Goal: Task Accomplishment & Management: Complete application form

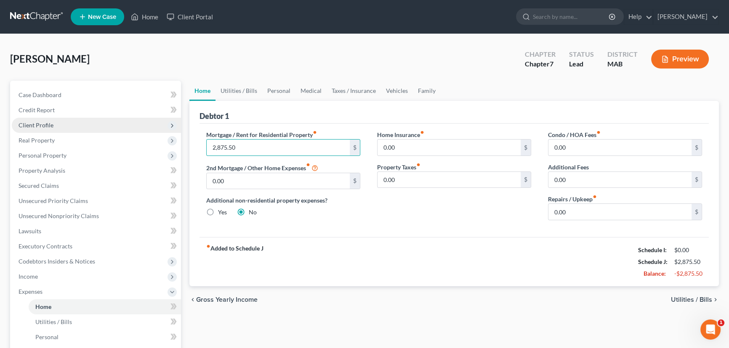
click at [42, 128] on span "Client Profile" at bounding box center [96, 125] width 169 height 15
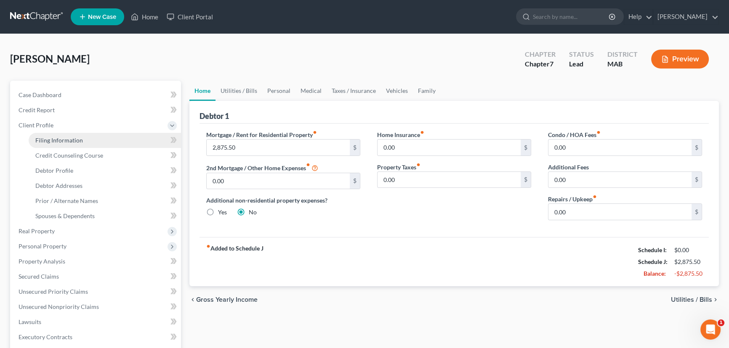
click at [42, 140] on span "Filing Information" at bounding box center [59, 140] width 48 height 7
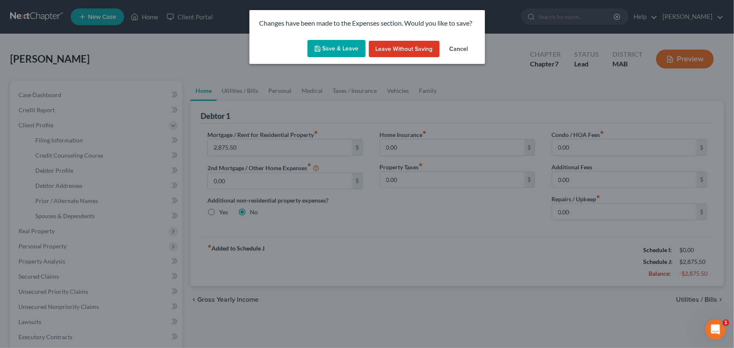
click at [320, 50] on icon "button" at bounding box center [317, 48] width 7 height 7
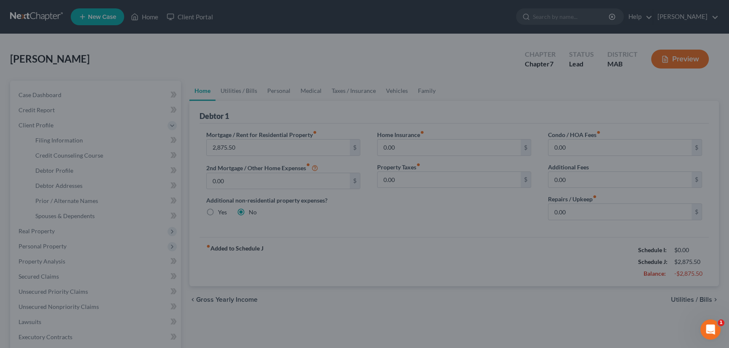
select select "0"
select select "3"
select select "0"
select select "39"
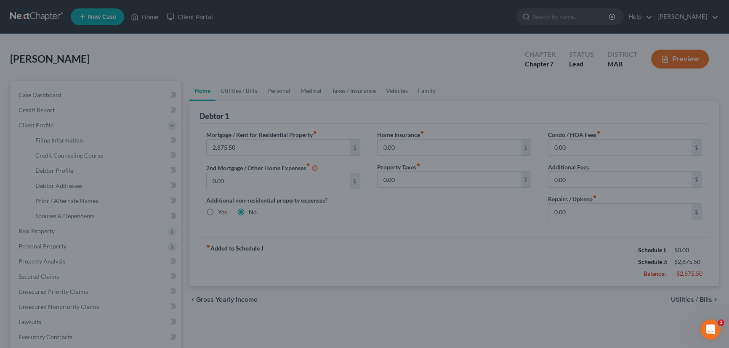
select select "0"
select select "22"
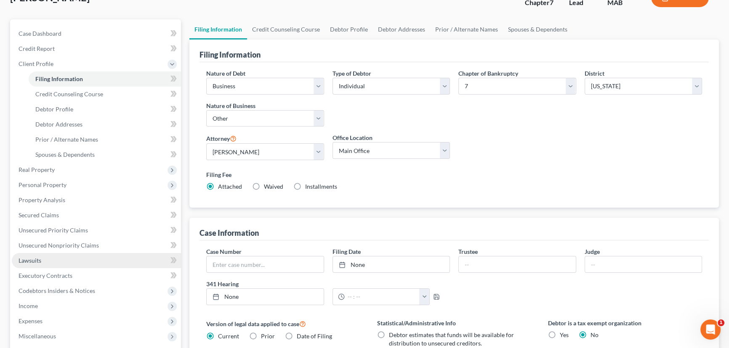
scroll to position [76, 0]
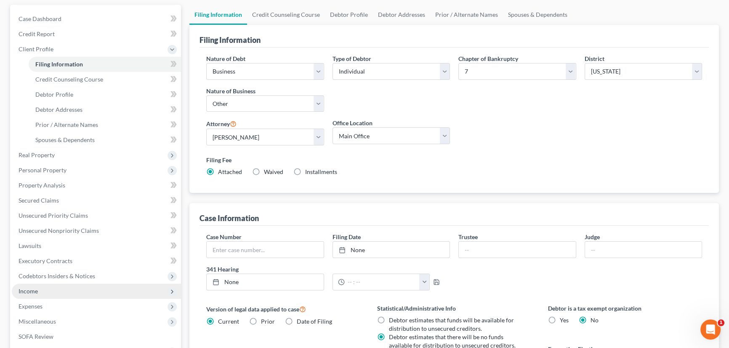
click at [38, 291] on span "Income" at bounding box center [96, 291] width 169 height 15
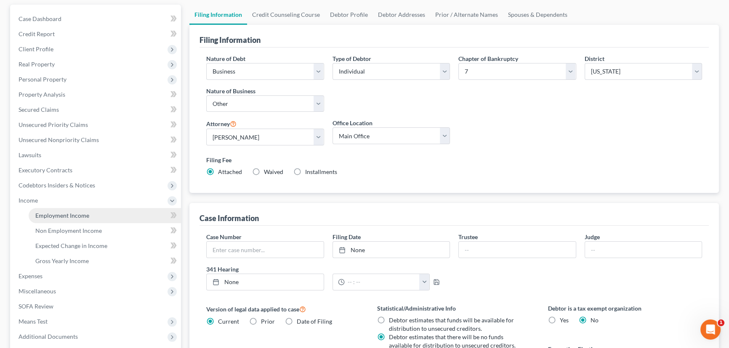
click at [55, 215] on span "Employment Income" at bounding box center [62, 215] width 54 height 7
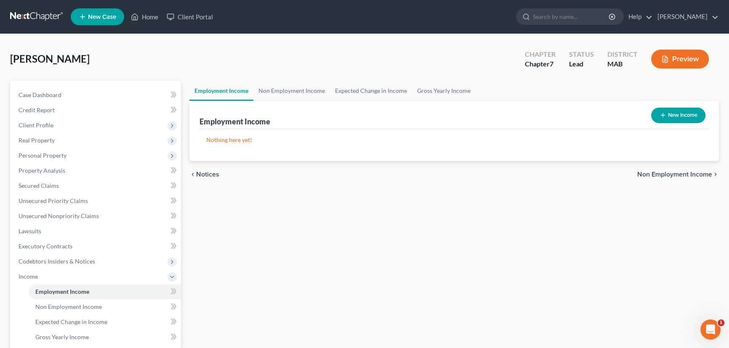
click at [663, 114] on icon "button" at bounding box center [662, 115] width 7 height 7
select select "0"
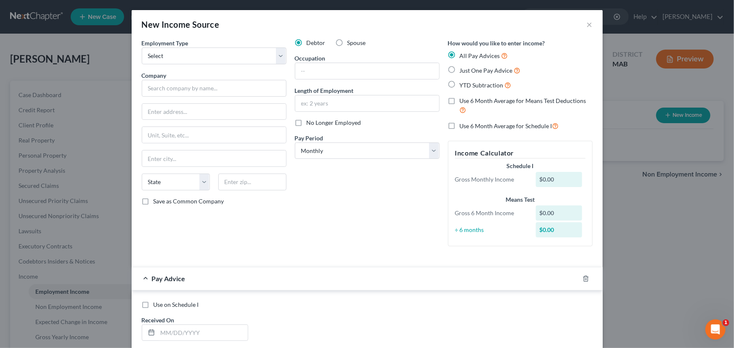
click at [307, 122] on label "No Longer Employed" at bounding box center [334, 123] width 55 height 8
click at [310, 122] on input "No Longer Employed" at bounding box center [312, 121] width 5 height 5
checkbox input "true"
click at [167, 89] on input "text" at bounding box center [214, 88] width 145 height 17
type input "[PERSON_NAME] Communications, Inc"
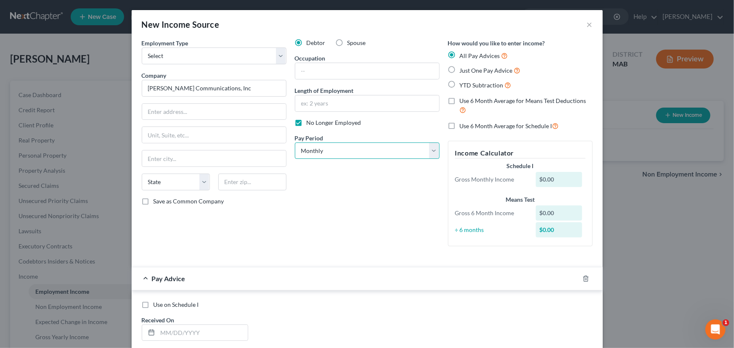
click at [433, 150] on select "Select Monthly Twice Monthly Every Other Week Weekly" at bounding box center [367, 151] width 145 height 17
select select "3"
click at [295, 143] on select "Select Monthly Twice Monthly Every Other Week Weekly" at bounding box center [367, 151] width 145 height 17
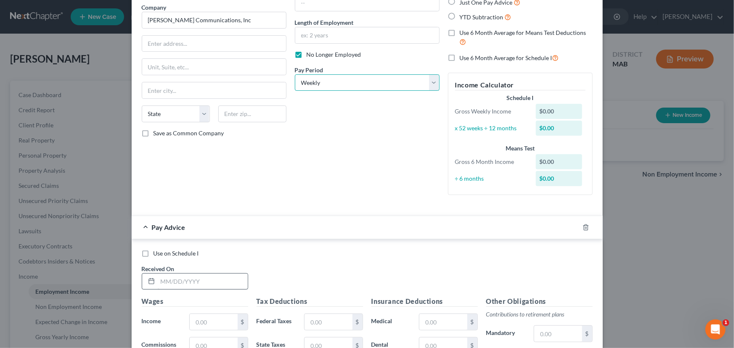
scroll to position [76, 0]
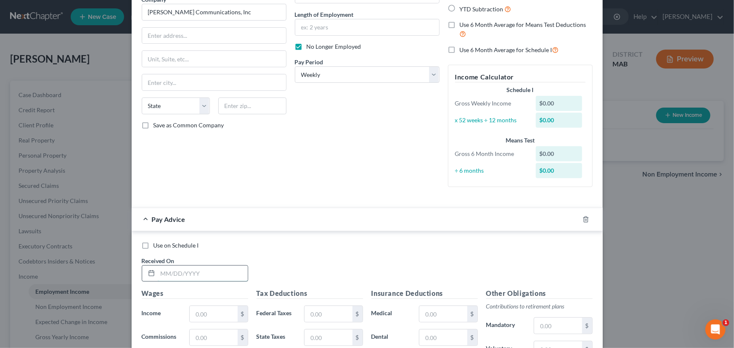
click at [159, 274] on input "text" at bounding box center [203, 274] width 90 height 16
type input "[DATE]"
click at [191, 316] on input "text" at bounding box center [214, 314] width 48 height 16
type input "2,538.45"
click at [308, 311] on input "text" at bounding box center [329, 314] width 48 height 16
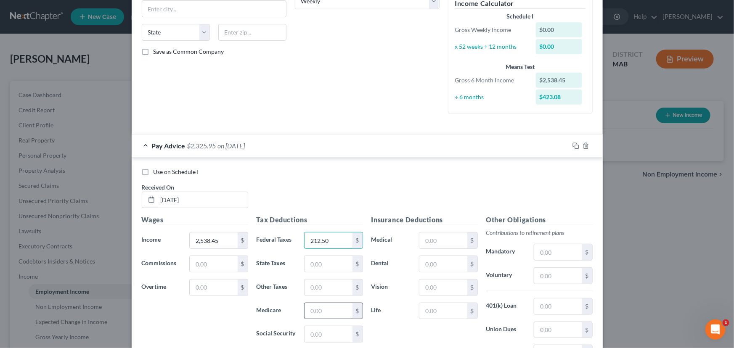
scroll to position [153, 0]
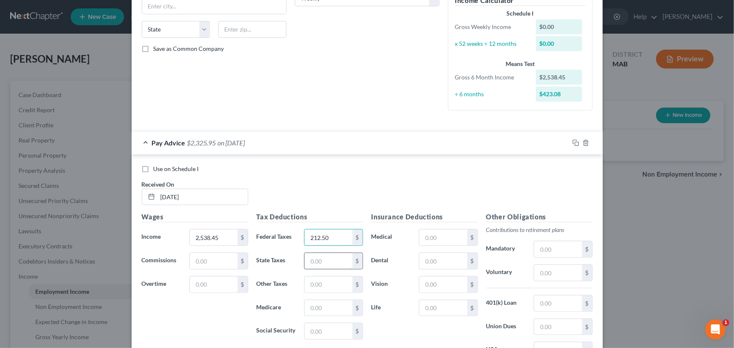
type input "212.50"
click at [316, 263] on input "text" at bounding box center [329, 261] width 48 height 16
type input "115.06"
click at [314, 282] on input "text" at bounding box center [329, 285] width 48 height 16
click at [308, 279] on input "1.68" at bounding box center [329, 285] width 48 height 16
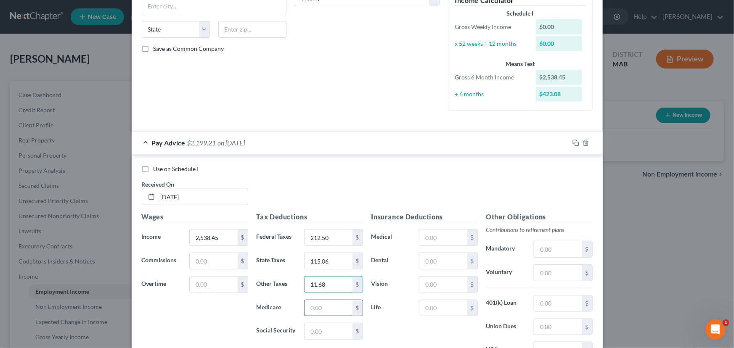
type input "11.68"
click at [309, 308] on input "text" at bounding box center [329, 308] width 48 height 16
type input "36.81"
click at [322, 324] on input "text" at bounding box center [329, 332] width 48 height 16
type input "157.38"
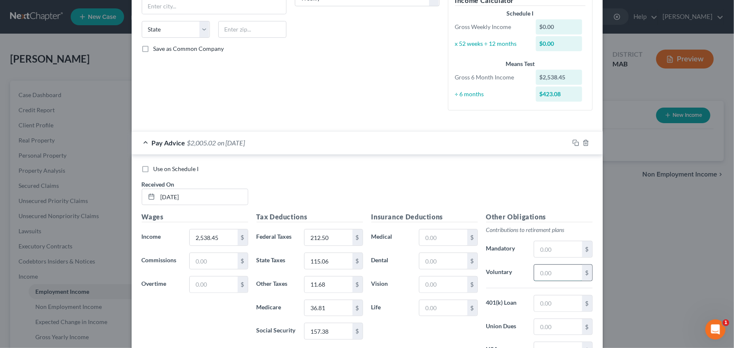
click at [537, 269] on input "text" at bounding box center [558, 273] width 48 height 16
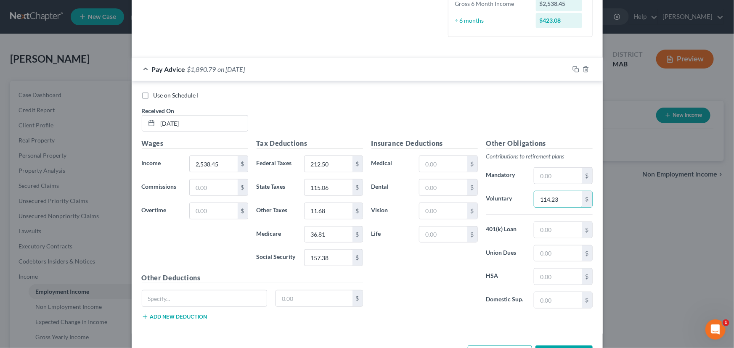
scroll to position [229, 0]
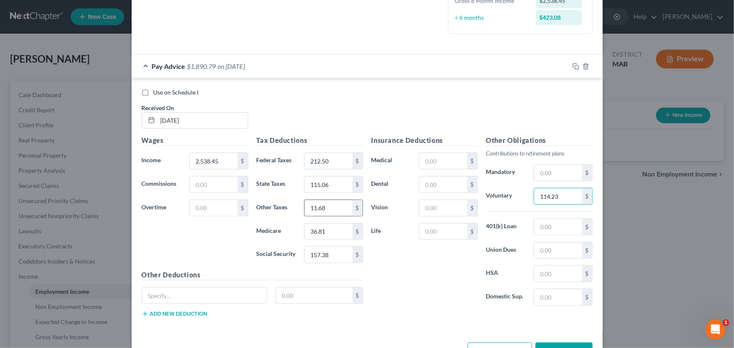
type input "114.23"
click at [322, 210] on input "11.68" at bounding box center [329, 208] width 48 height 16
click at [214, 158] on input "2,538.45" at bounding box center [214, 161] width 48 height 16
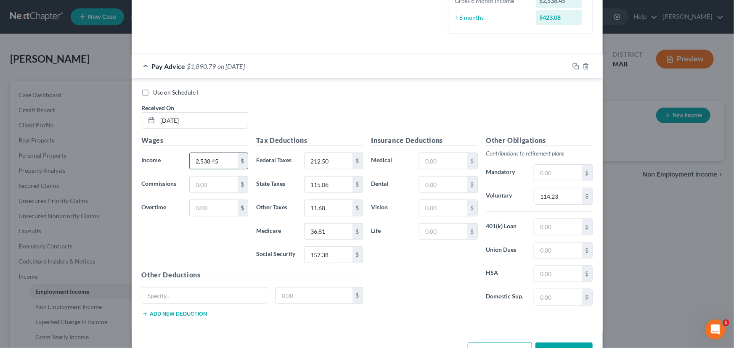
click at [216, 160] on input "2,538.45" at bounding box center [214, 161] width 48 height 16
type input "2,538.46"
click at [209, 255] on div "Wages Income * 2,538.46 $ Commissions $ Overtime $" at bounding box center [195, 203] width 115 height 135
click at [324, 255] on input "157.38" at bounding box center [329, 255] width 48 height 16
drag, startPoint x: 324, startPoint y: 255, endPoint x: 329, endPoint y: 255, distance: 5.1
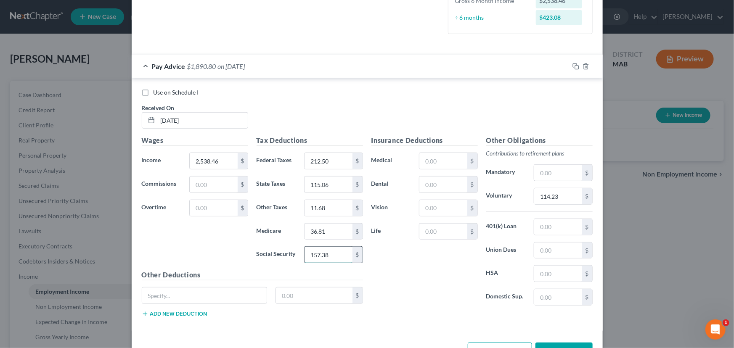
click at [329, 255] on input "157.38" at bounding box center [329, 255] width 48 height 16
type input "157.39"
click at [193, 244] on div "Wages Income * 2,538.46 $ Commissions $ Overtime $" at bounding box center [195, 203] width 115 height 135
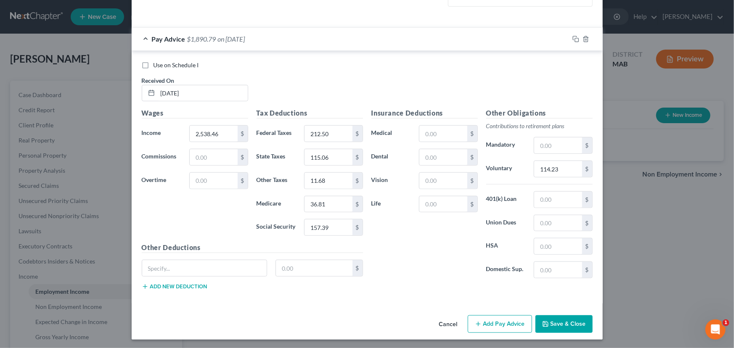
click at [497, 329] on button "Add Pay Advice" at bounding box center [500, 325] width 64 height 18
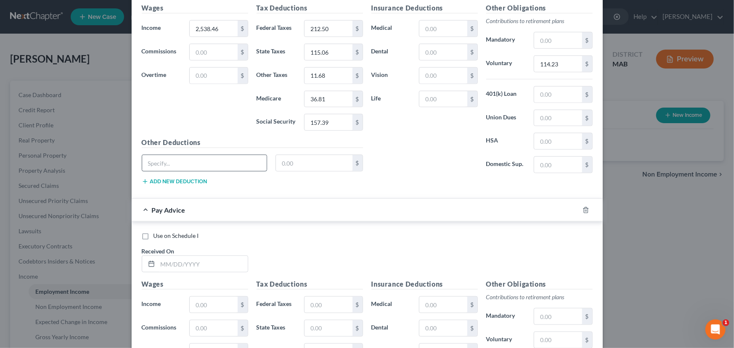
scroll to position [372, 0]
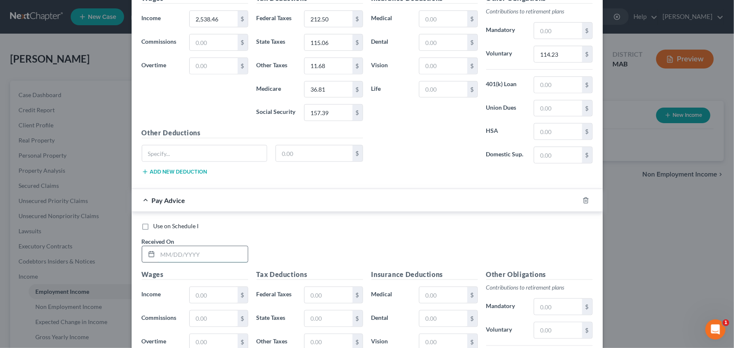
click at [159, 253] on input "text" at bounding box center [203, 255] width 90 height 16
type input "[DATE]"
click at [198, 291] on input "text" at bounding box center [214, 295] width 48 height 16
type input "2,538.46"
click at [315, 295] on input "text" at bounding box center [329, 295] width 48 height 16
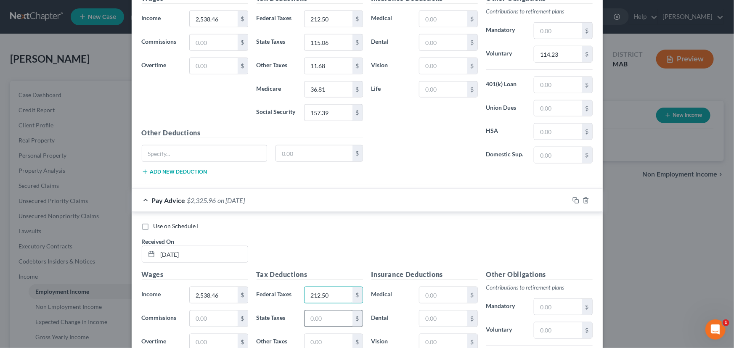
type input "212.50"
click at [309, 311] on input "text" at bounding box center [329, 319] width 48 height 16
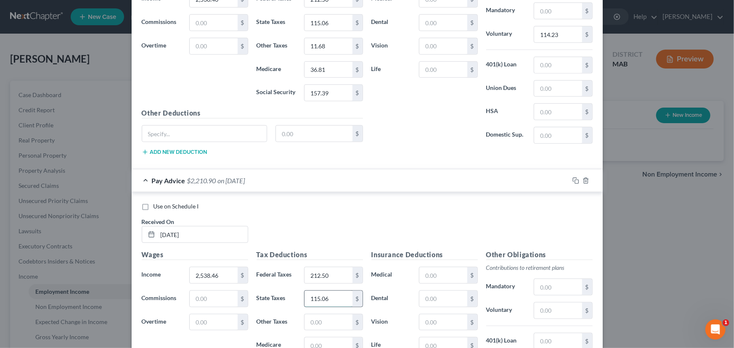
scroll to position [410, 0]
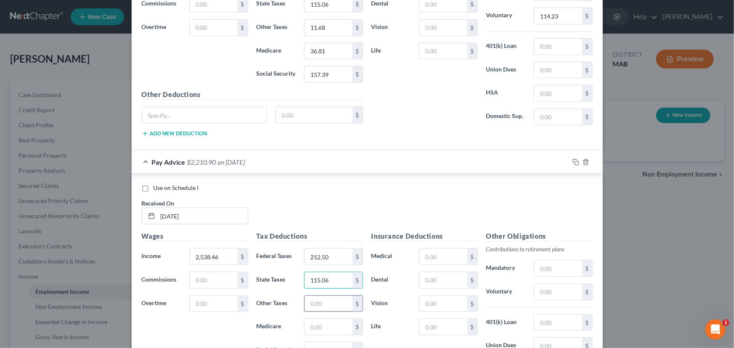
type input "115.06"
click at [313, 299] on input "text" at bounding box center [329, 304] width 48 height 16
type input "11.68"
click at [309, 328] on input "text" at bounding box center [329, 327] width 48 height 16
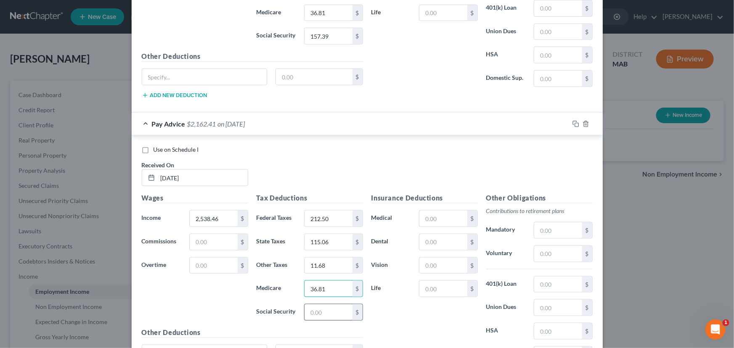
type input "36.81"
click at [312, 311] on input "text" at bounding box center [329, 313] width 48 height 16
type input "157.38"
click at [534, 253] on input "text" at bounding box center [558, 254] width 48 height 16
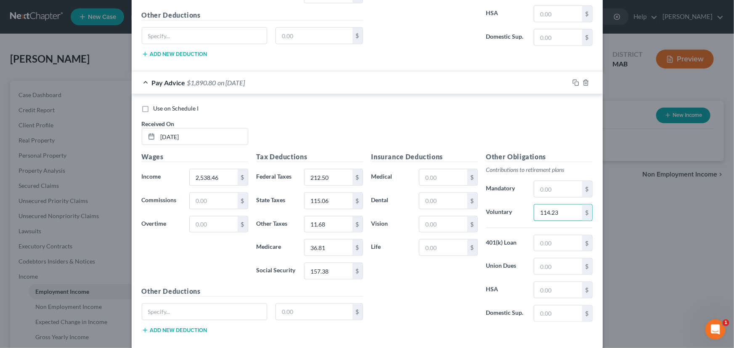
scroll to position [533, 0]
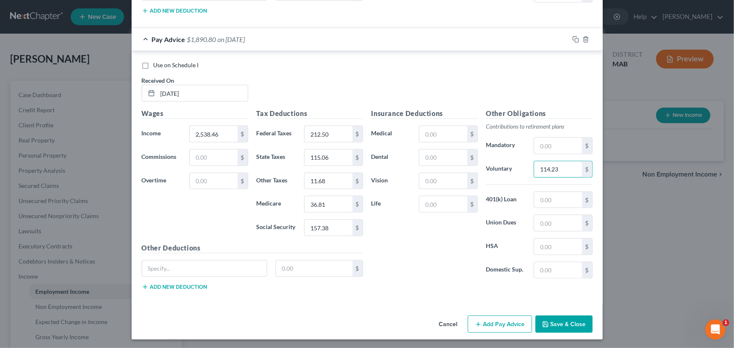
type input "114.23"
click at [484, 319] on button "Add Pay Advice" at bounding box center [500, 325] width 64 height 18
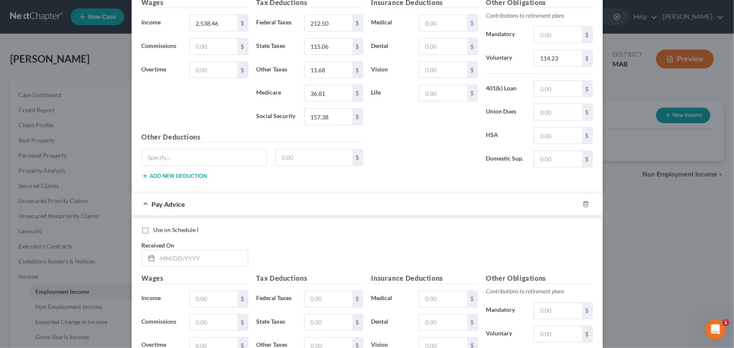
scroll to position [648, 0]
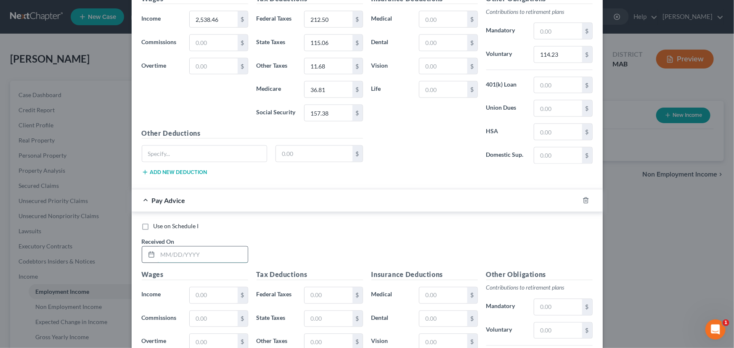
click at [159, 247] on input "text" at bounding box center [203, 255] width 90 height 16
type input "[DATE]"
type input "2,538.46"
type input "212.50"
type input "115.06"
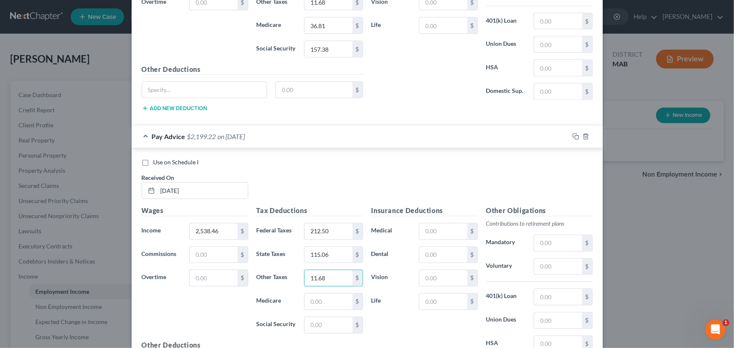
scroll to position [724, 0]
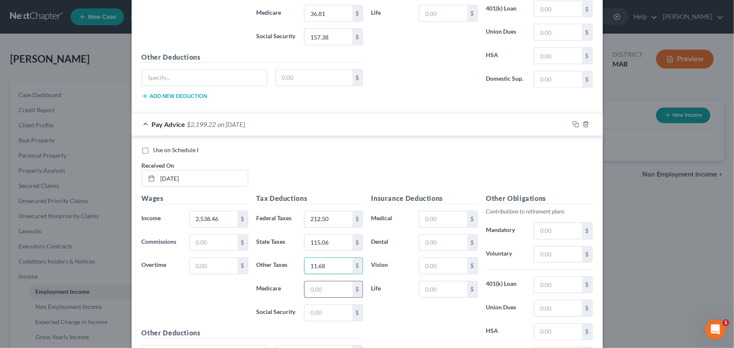
type input "11.68"
click at [308, 290] on input "text" at bounding box center [329, 290] width 48 height 16
type input "36.81"
type input "157.39"
click at [547, 250] on input "text" at bounding box center [558, 255] width 48 height 16
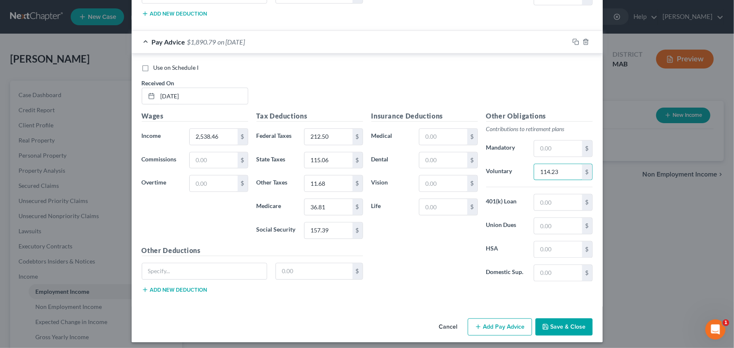
scroll to position [808, 0]
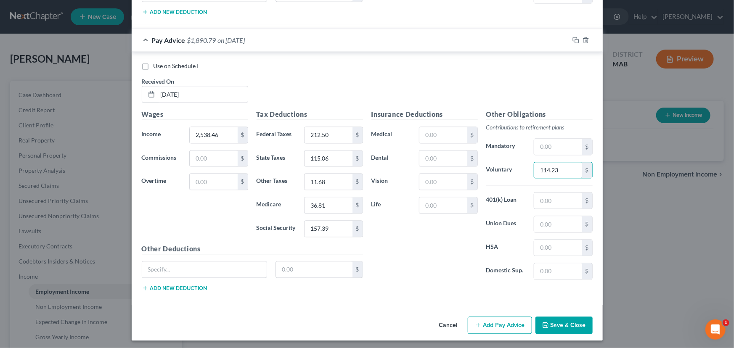
type input "114.23"
click at [497, 324] on button "Add Pay Advice" at bounding box center [500, 326] width 64 height 18
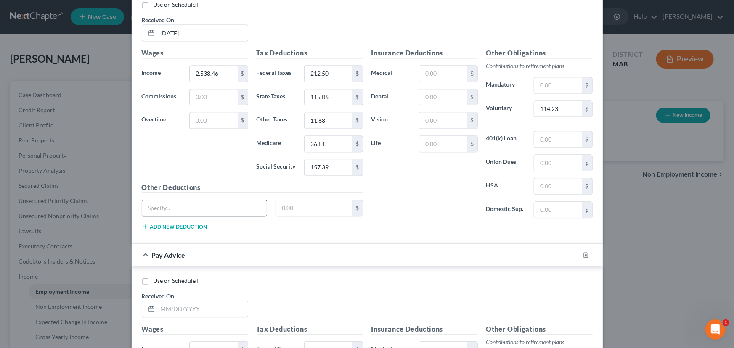
scroll to position [923, 0]
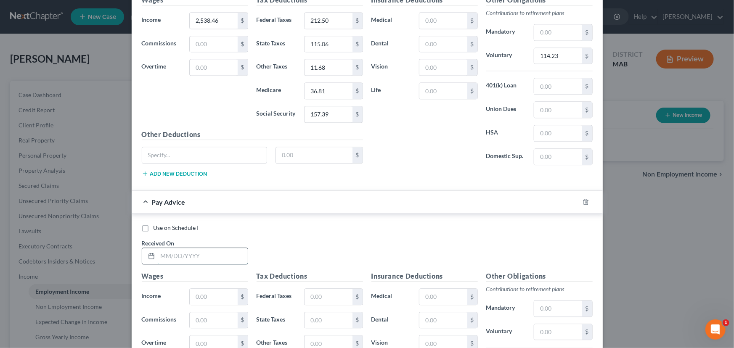
click at [158, 258] on input "text" at bounding box center [203, 256] width 90 height 16
type input "[DATE]"
type input "2,538.46"
type input "212.50"
click at [331, 320] on input "115.0" at bounding box center [329, 321] width 48 height 16
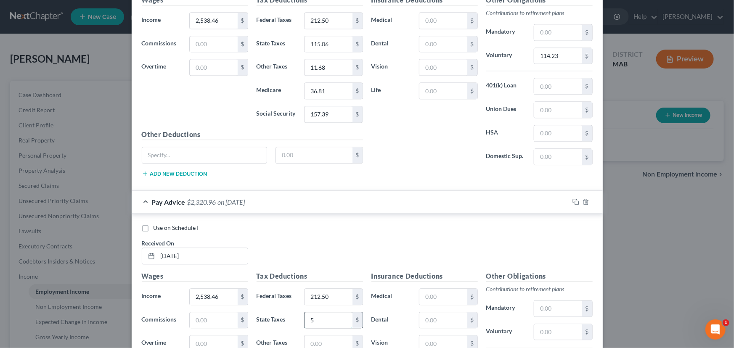
click at [320, 318] on input "5" at bounding box center [329, 321] width 48 height 16
drag, startPoint x: 319, startPoint y: 318, endPoint x: 311, endPoint y: 319, distance: 8.5
click at [311, 319] on input "5" at bounding box center [329, 321] width 48 height 16
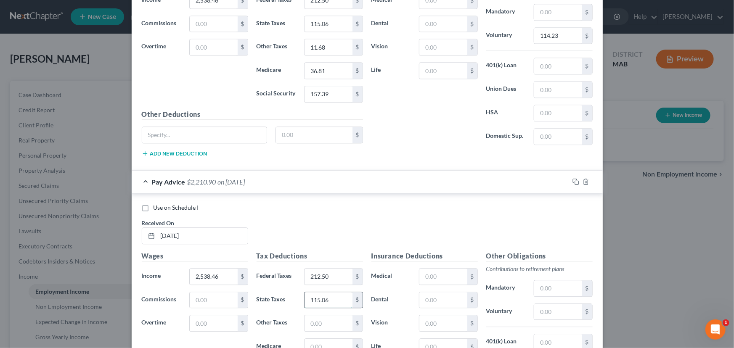
scroll to position [999, 0]
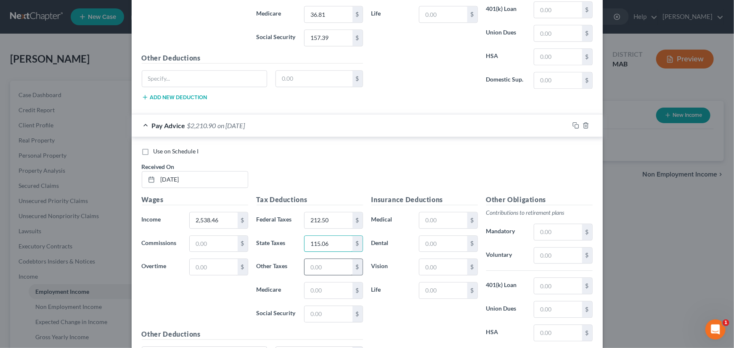
type input "115.06"
click at [309, 263] on input "text" at bounding box center [329, 267] width 48 height 16
type input "11.68"
click at [313, 289] on input "text" at bounding box center [329, 291] width 48 height 16
type input "36.80"
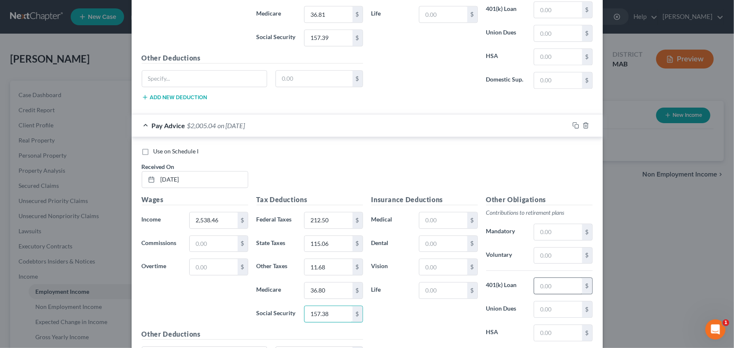
type input "157.38"
click at [539, 280] on input "text" at bounding box center [558, 286] width 48 height 16
type input "114.23"
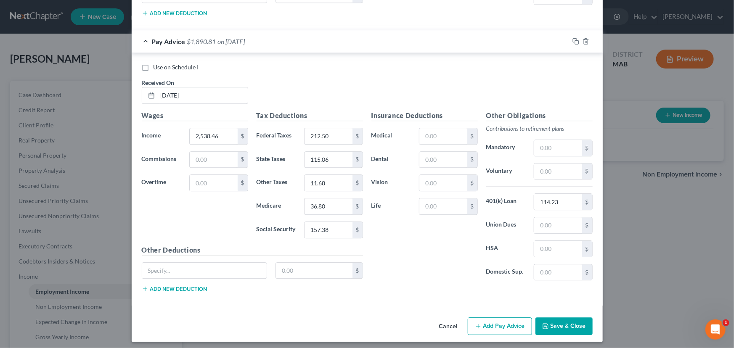
scroll to position [1084, 0]
click at [480, 319] on button "Add Pay Advice" at bounding box center [500, 326] width 64 height 18
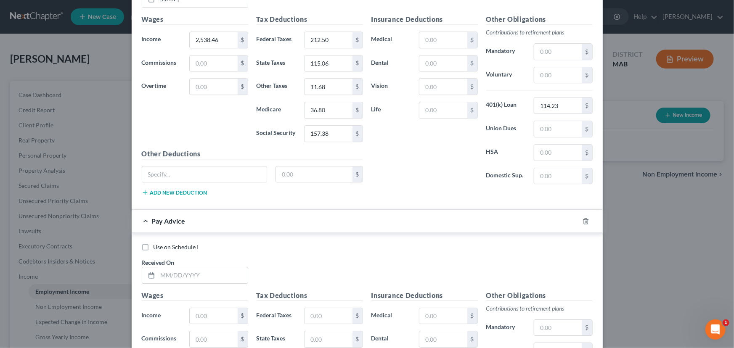
scroll to position [1199, 0]
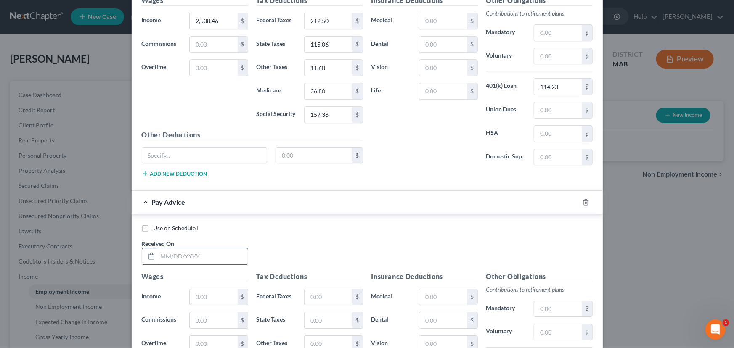
click at [158, 254] on input "text" at bounding box center [203, 257] width 90 height 16
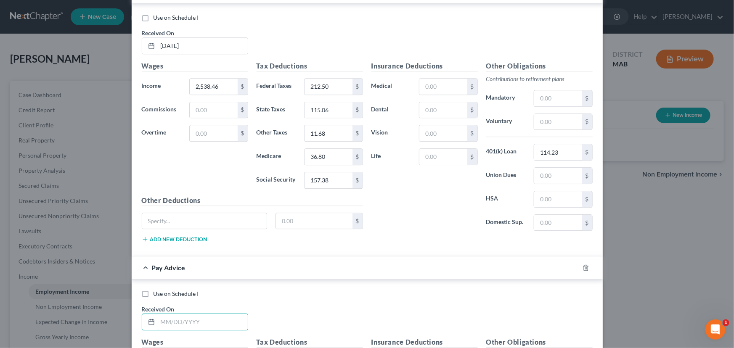
scroll to position [1161, 0]
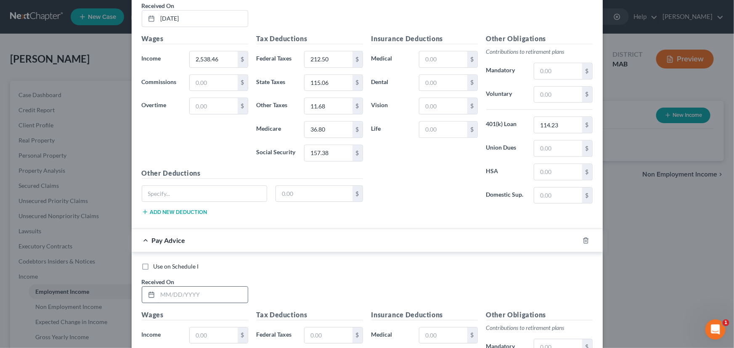
click at [168, 289] on input "text" at bounding box center [203, 295] width 90 height 16
type input "[DATE]"
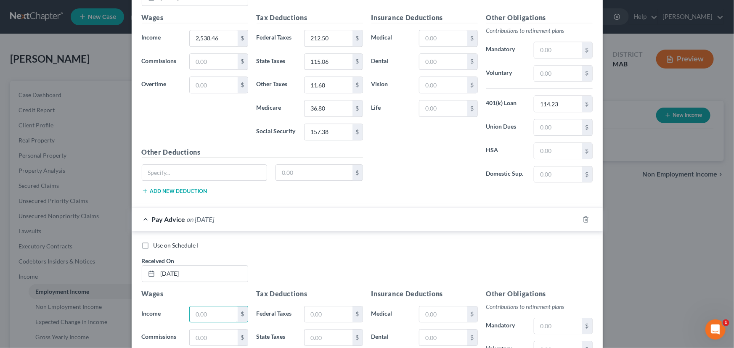
scroll to position [1199, 0]
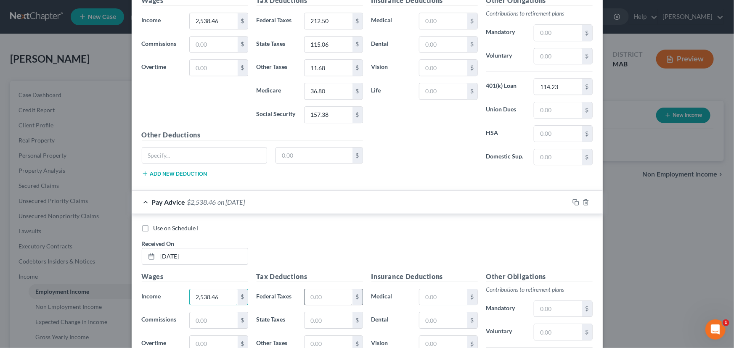
type input "2,538.46"
click at [311, 293] on input "text" at bounding box center [329, 298] width 48 height 16
type input "235.92"
click at [310, 320] on input "text" at bounding box center [329, 321] width 48 height 16
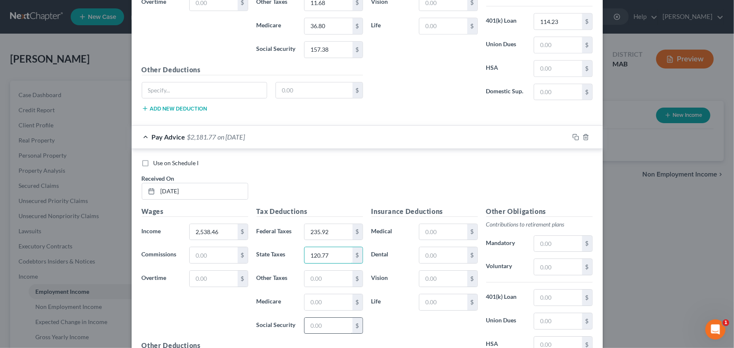
scroll to position [1275, 0]
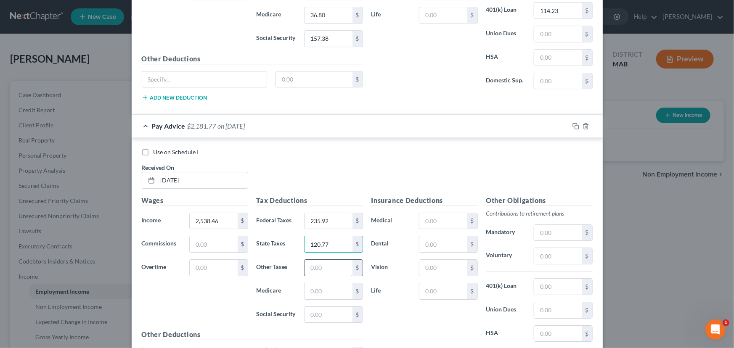
type input "120.77"
click at [309, 260] on input "text" at bounding box center [329, 268] width 48 height 16
type input "11.67"
click at [313, 284] on input "text" at bounding box center [329, 292] width 48 height 16
type input "36.81"
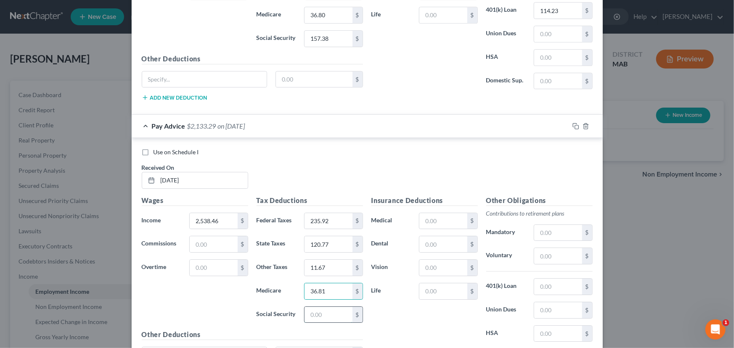
click at [310, 307] on input "text" at bounding box center [329, 315] width 48 height 16
type input "157.39"
click at [547, 250] on input "text" at bounding box center [558, 256] width 48 height 16
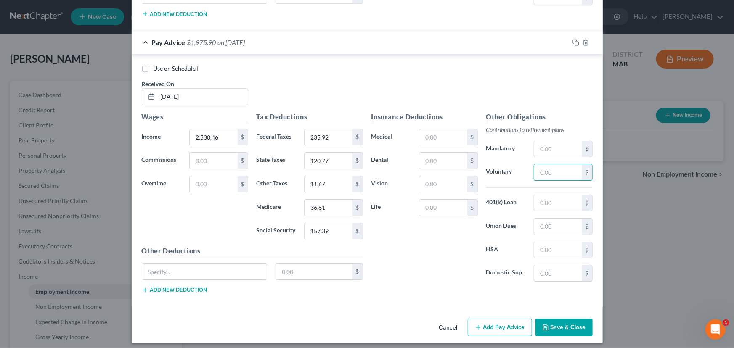
scroll to position [1359, 0]
click at [484, 320] on button "Add Pay Advice" at bounding box center [500, 328] width 64 height 18
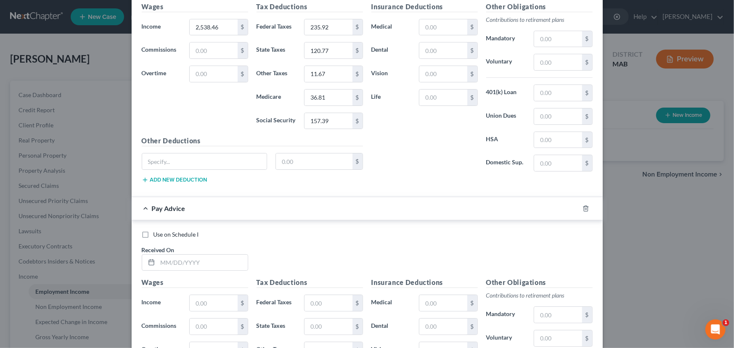
scroll to position [1474, 0]
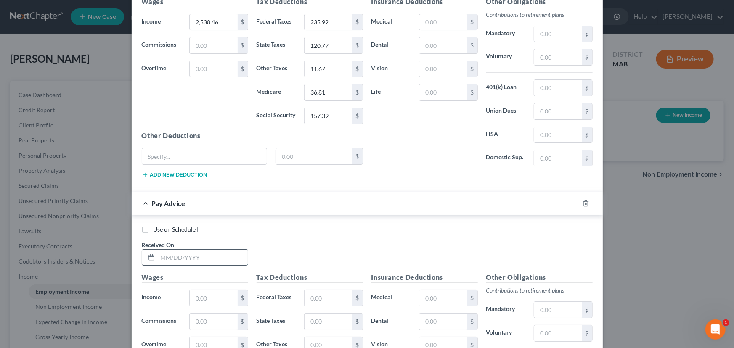
click at [158, 253] on input "text" at bounding box center [203, 258] width 90 height 16
type input "[DATE]"
type input "2,538.46"
type input "235.92"
type input "36.81"
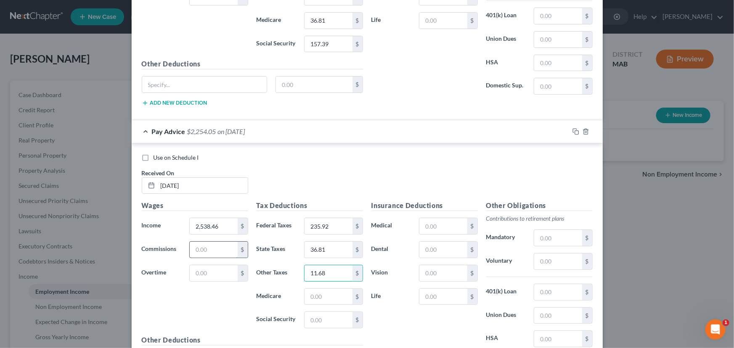
scroll to position [1551, 0]
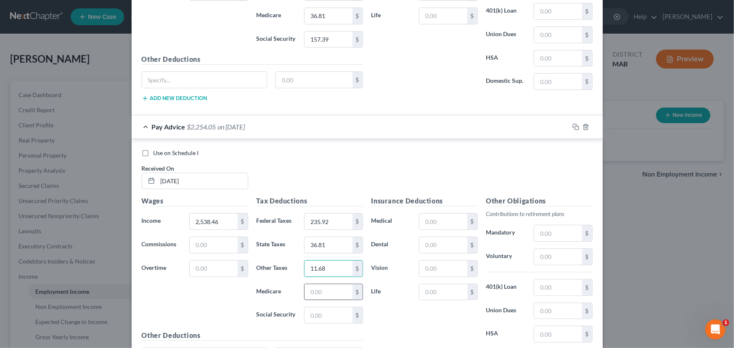
type input "11.68"
click at [309, 285] on input "text" at bounding box center [329, 292] width 48 height 16
type input "36.81"
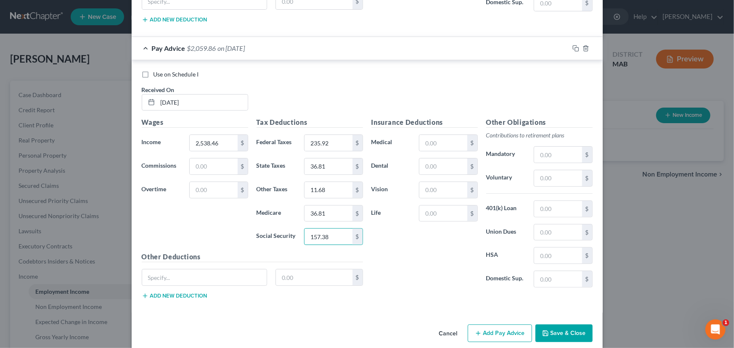
scroll to position [1635, 0]
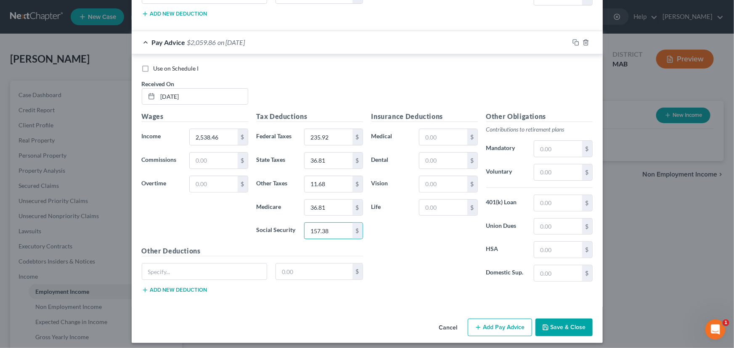
type input "157.38"
click at [507, 327] on button "Add Pay Advice" at bounding box center [500, 328] width 64 height 18
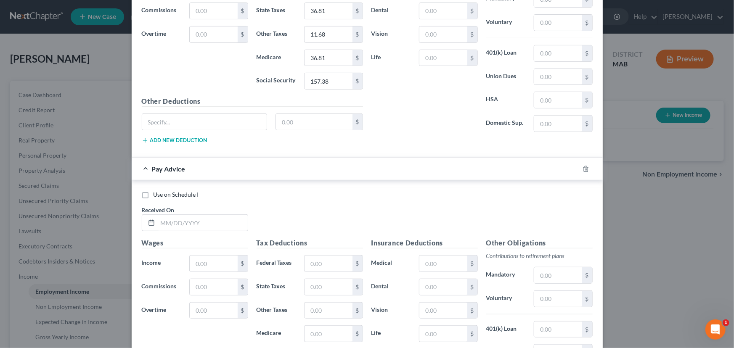
scroll to position [1789, 0]
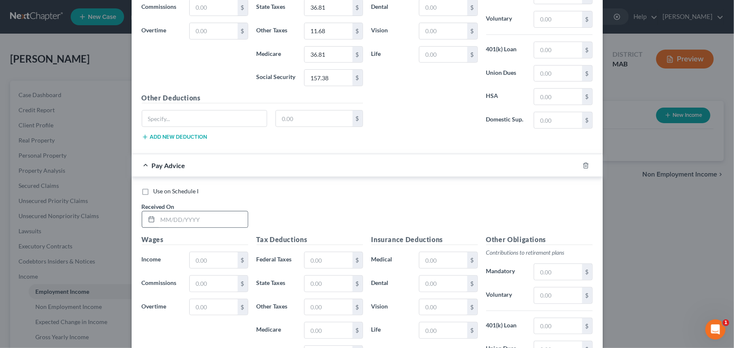
click at [153, 212] on div at bounding box center [150, 220] width 16 height 16
click at [158, 213] on input "text" at bounding box center [203, 220] width 90 height 16
type input "[DATE]"
type input "2,538.46"
type input "235.92"
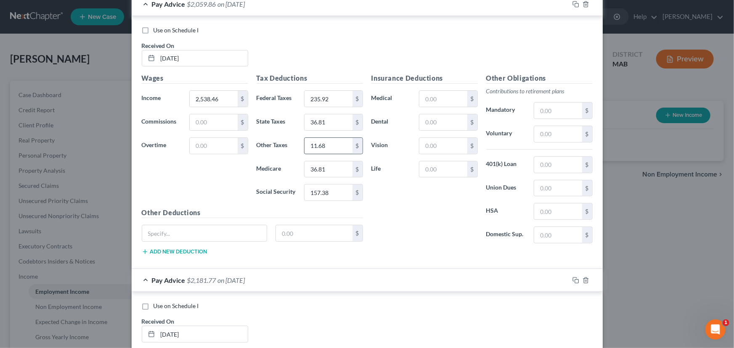
scroll to position [1635, 0]
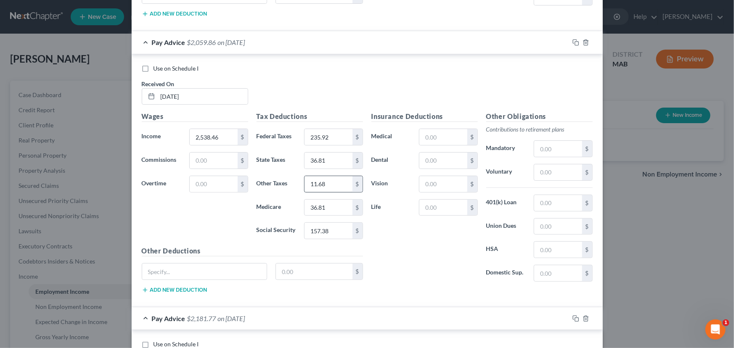
type input "120.77"
click at [306, 180] on input "11.68" at bounding box center [329, 184] width 48 height 16
type input "120.77"
type input "0"
type input "120.77"
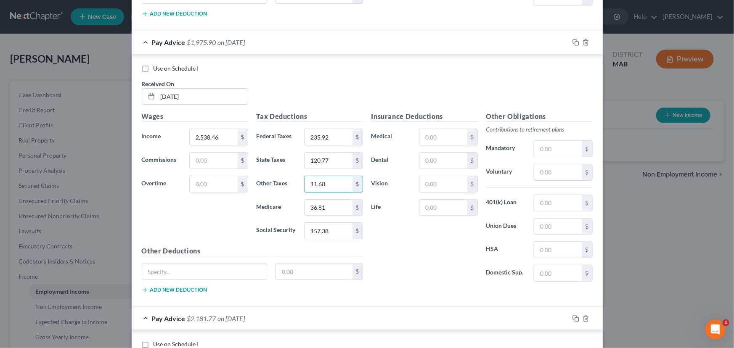
type input "11.68"
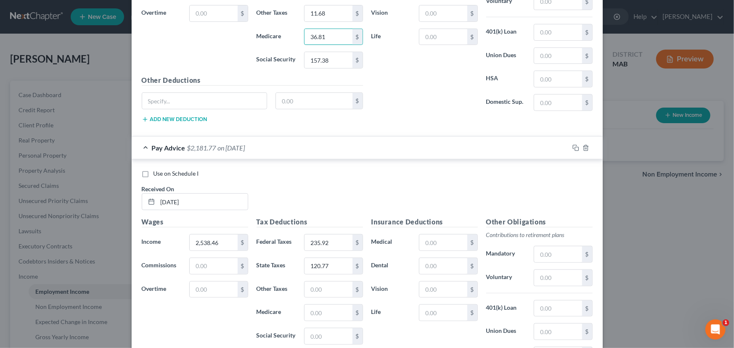
scroll to position [1826, 0]
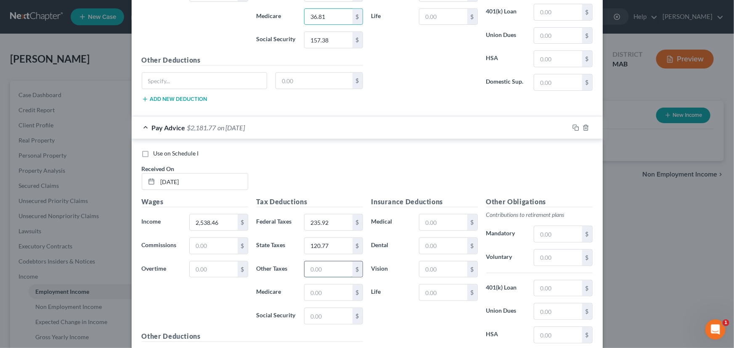
click at [318, 266] on input "text" at bounding box center [329, 270] width 48 height 16
type input "11.68"
click at [315, 290] on input "text" at bounding box center [329, 293] width 48 height 16
type input "36.81"
click at [321, 313] on input "text" at bounding box center [329, 316] width 48 height 16
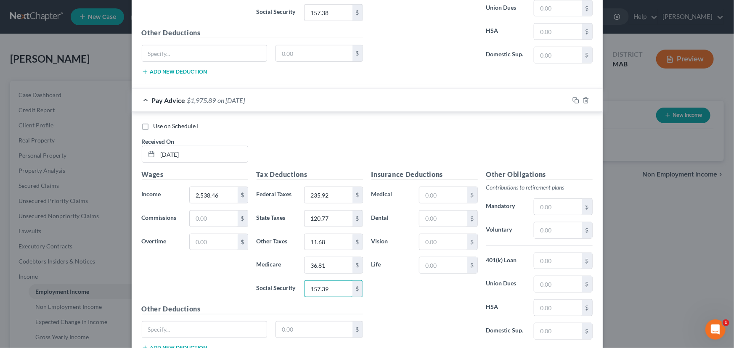
scroll to position [1911, 0]
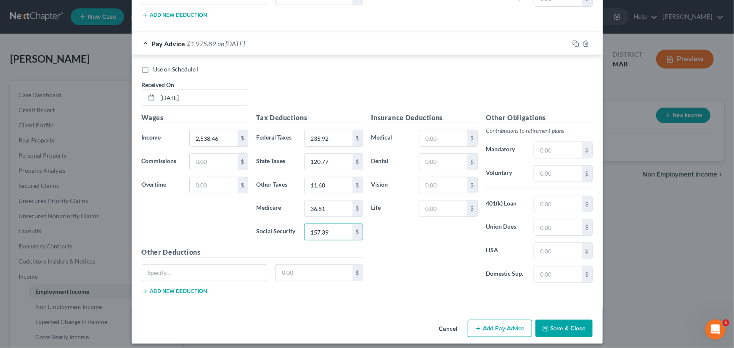
type input "157.39"
click at [489, 323] on button "Add Pay Advice" at bounding box center [500, 329] width 64 height 18
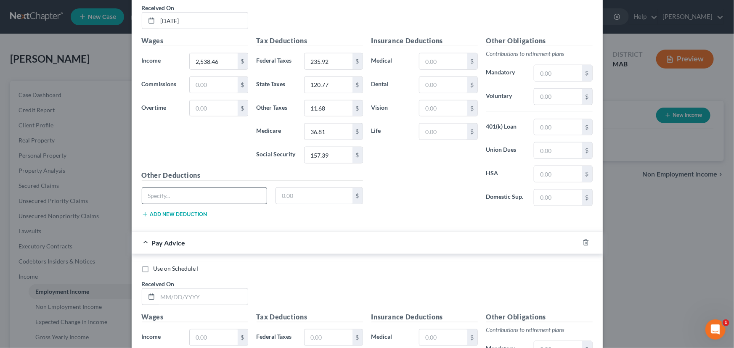
scroll to position [2064, 0]
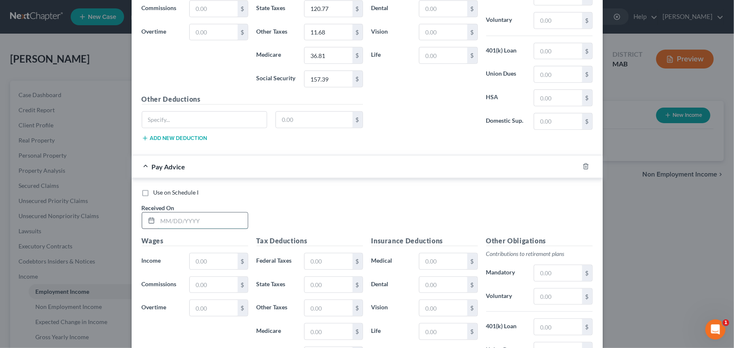
click at [158, 213] on input "text" at bounding box center [203, 221] width 90 height 16
type input "[DATE]"
type input "2,538.46"
type input "235.92"
type input "120.77"
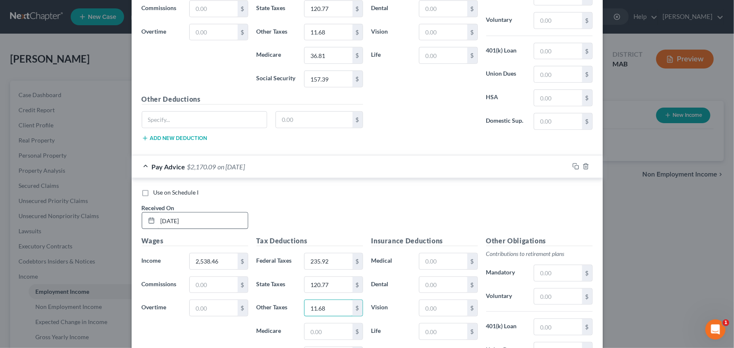
type input "11.68"
type input "36.80"
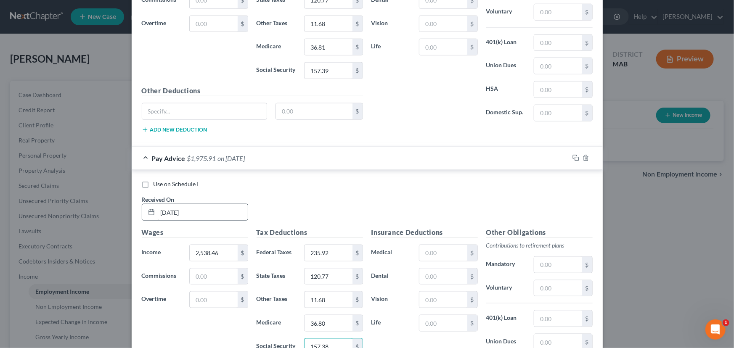
type input "157.38"
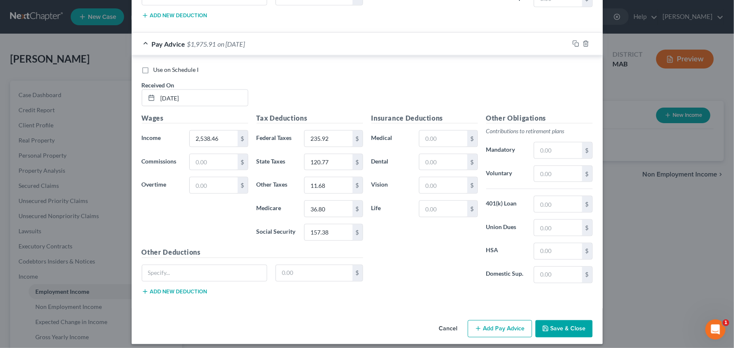
click at [480, 321] on button "Add Pay Advice" at bounding box center [500, 330] width 64 height 18
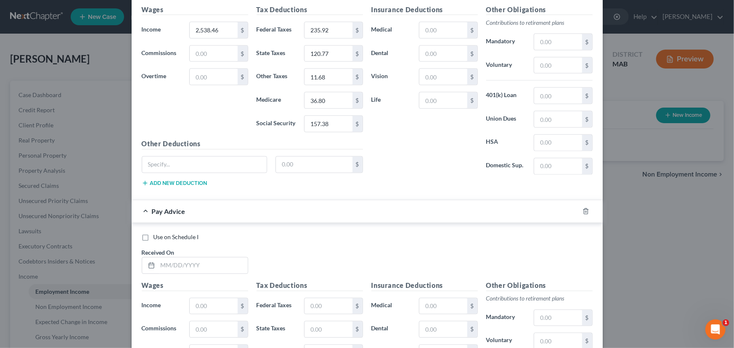
scroll to position [2302, 0]
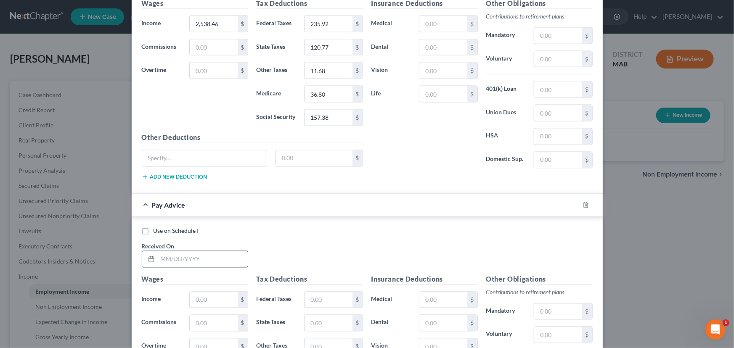
click at [158, 254] on input "text" at bounding box center [203, 260] width 90 height 16
type input "[DATE]"
type input "2,538.46"
click at [316, 293] on input "text" at bounding box center [329, 300] width 48 height 16
type input "235.92"
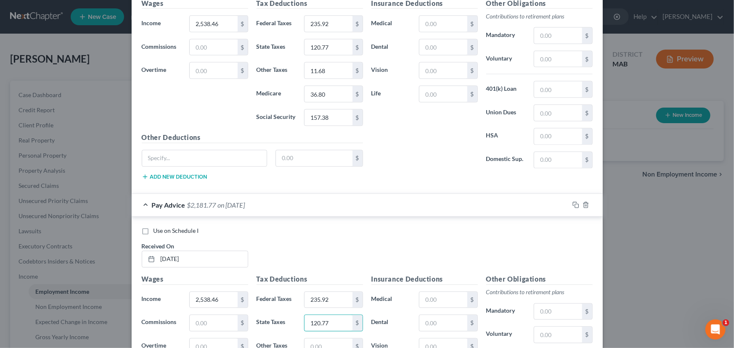
type input "120.77"
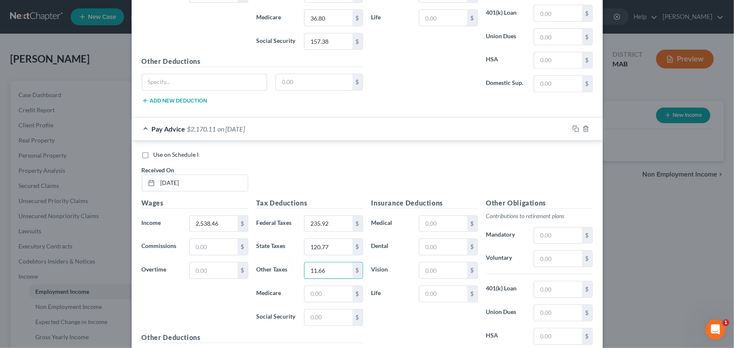
scroll to position [2378, 0]
type input "11.66"
click at [317, 289] on input "text" at bounding box center [329, 295] width 48 height 16
type input "36.81"
type input "157.38"
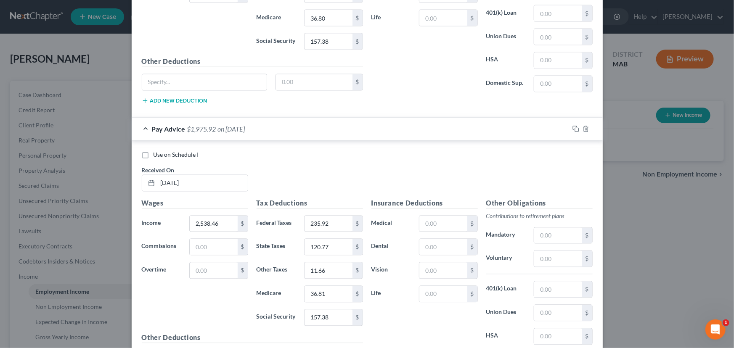
click at [220, 302] on div "Wages Income * 2,538.46 $ Commissions $ Overtime $" at bounding box center [195, 266] width 115 height 135
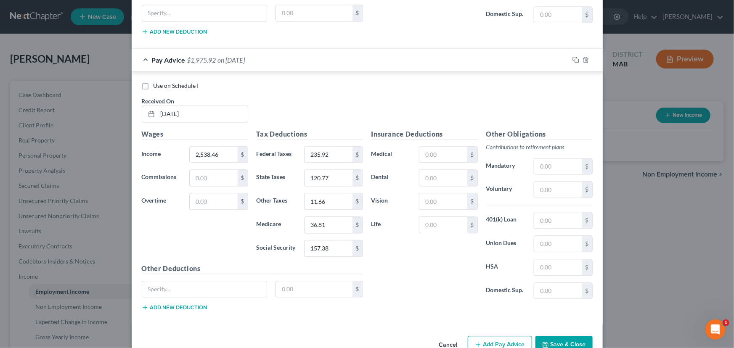
scroll to position [2462, 0]
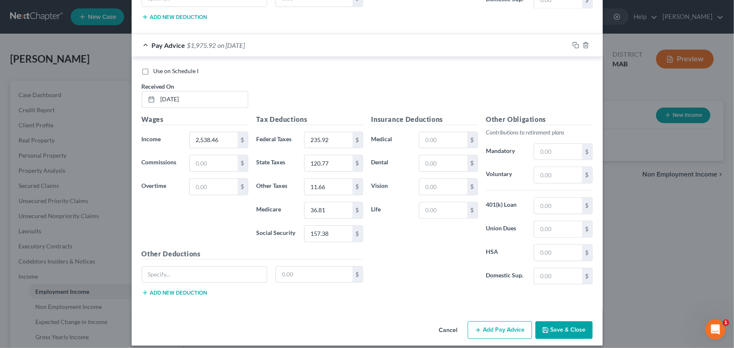
click at [495, 324] on button "Add Pay Advice" at bounding box center [500, 331] width 64 height 18
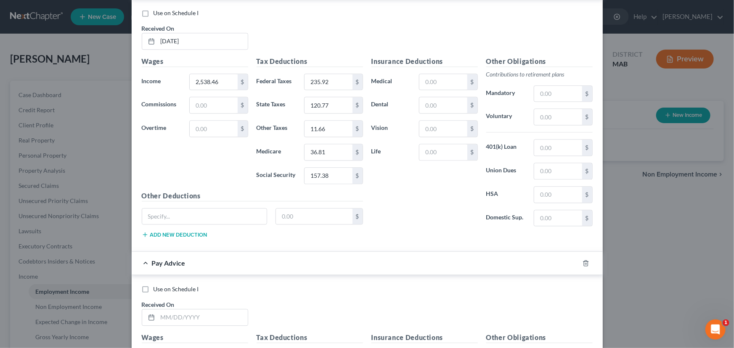
scroll to position [2539, 0]
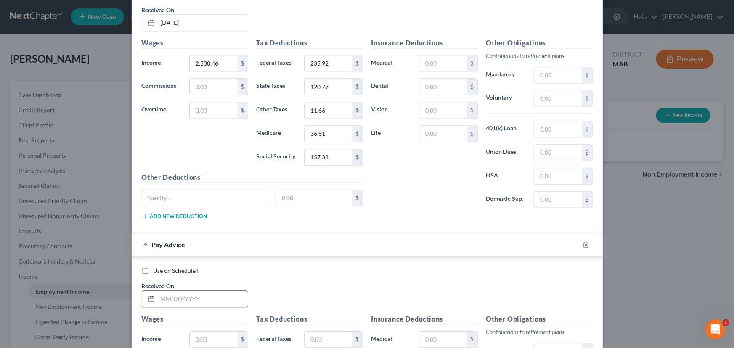
click at [145, 291] on div at bounding box center [150, 299] width 16 height 16
click at [166, 291] on input "text" at bounding box center [203, 299] width 90 height 16
type input "[DATE]"
type input "2,538.46"
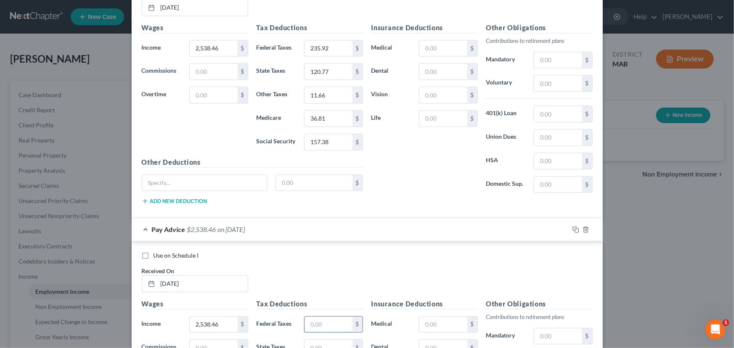
click at [312, 317] on input "text" at bounding box center [329, 325] width 48 height 16
type input "235.92"
type input "120.77"
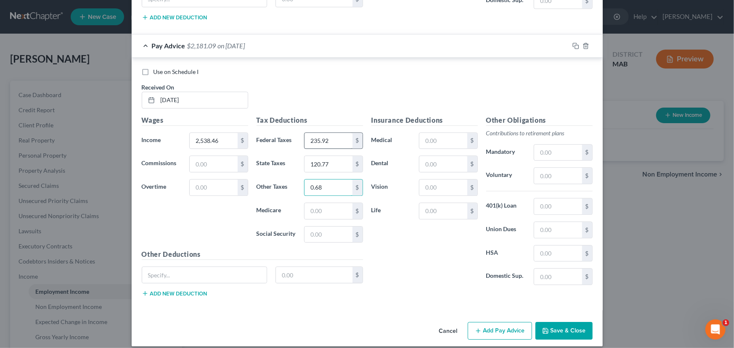
type input "0.68"
type input "36.81"
type input "157.39"
click at [308, 180] on input "0.68" at bounding box center [329, 188] width 48 height 16
click at [309, 181] on input "0.68" at bounding box center [329, 188] width 48 height 16
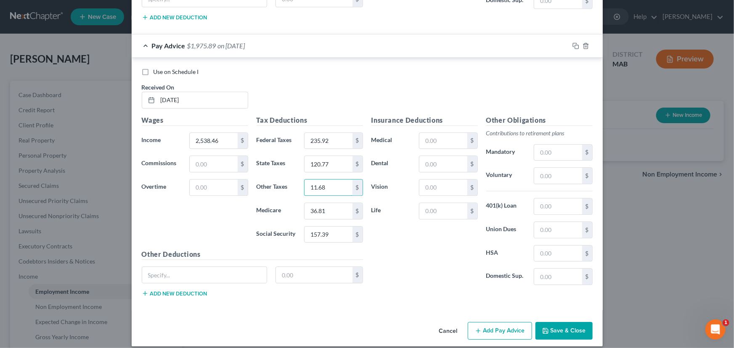
type input "11.68"
click at [224, 234] on div "Wages Income * 2,538.46 $ Commissions $ Overtime $" at bounding box center [195, 182] width 115 height 135
click at [500, 324] on button "Add Pay Advice" at bounding box center [500, 331] width 64 height 18
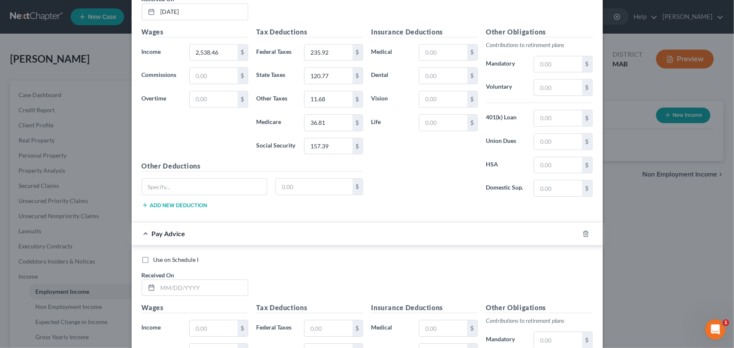
scroll to position [2852, 0]
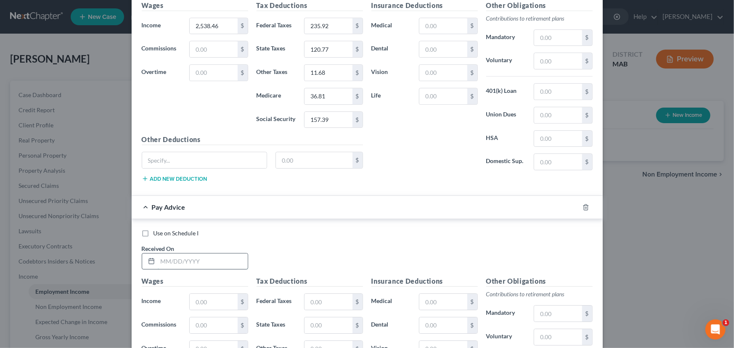
click at [170, 254] on input "text" at bounding box center [203, 262] width 90 height 16
type input "[DATE]"
type input "2,538.46"
click at [320, 295] on input "text" at bounding box center [329, 302] width 48 height 16
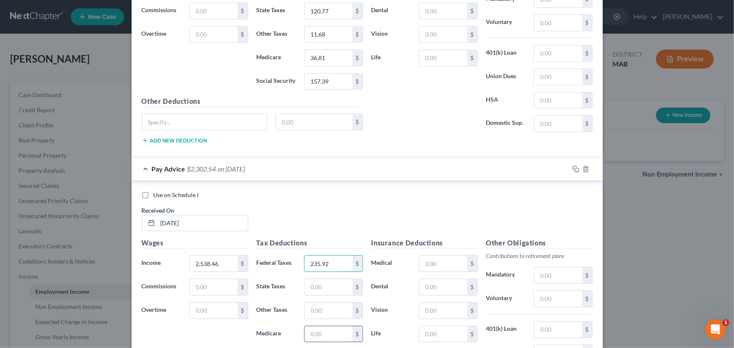
scroll to position [2929, 0]
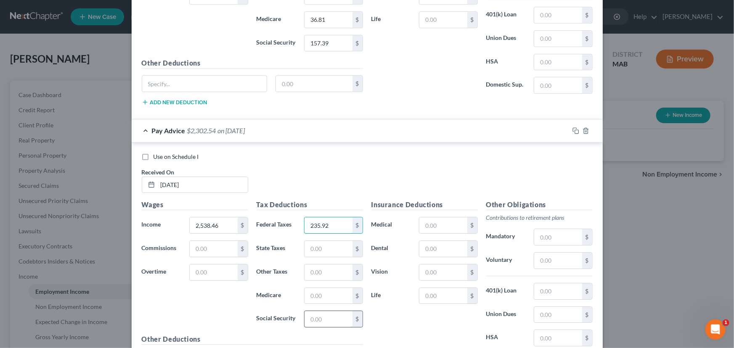
type input "235.92"
click at [312, 315] on input "text" at bounding box center [329, 319] width 48 height 16
type input "157.38"
click at [310, 288] on input "text" at bounding box center [329, 296] width 48 height 16
type input "36.81"
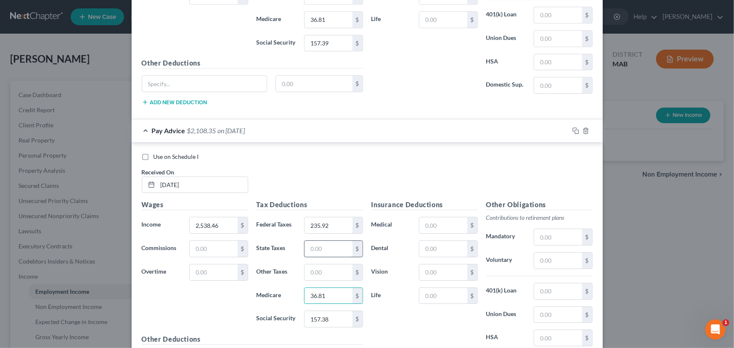
click at [305, 241] on input "text" at bounding box center [329, 249] width 48 height 16
type input "120.77"
click at [306, 265] on input "text" at bounding box center [329, 273] width 48 height 16
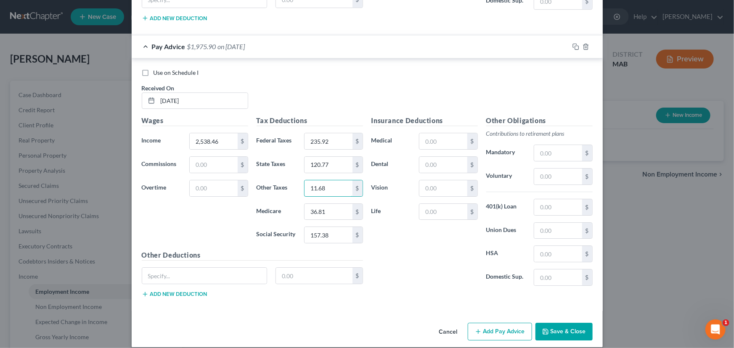
scroll to position [3013, 0]
type input "11.68"
click at [504, 327] on button "Add Pay Advice" at bounding box center [500, 332] width 64 height 18
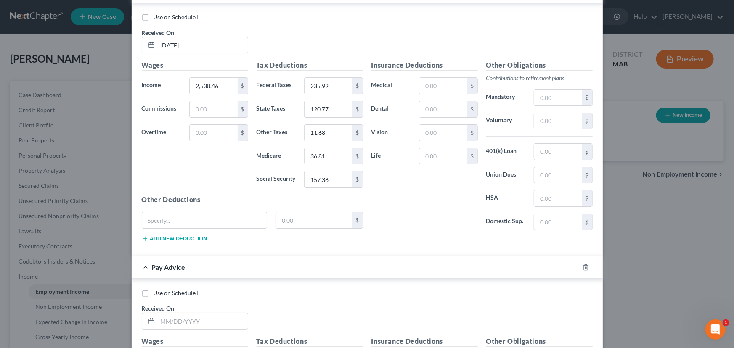
scroll to position [3128, 0]
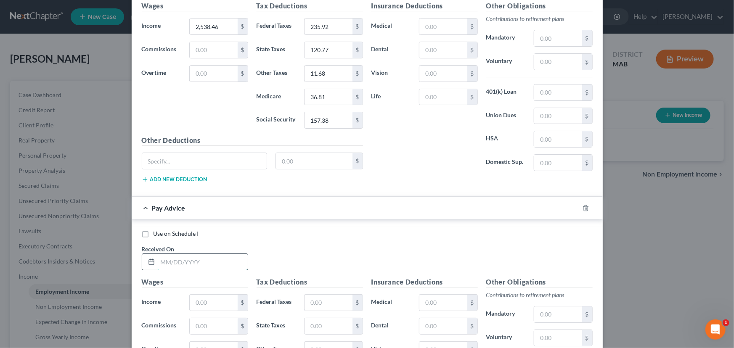
click at [159, 254] on input "text" at bounding box center [203, 262] width 90 height 16
type input "[DATE]"
type input "2,538.46"
click at [306, 295] on input "text" at bounding box center [329, 303] width 48 height 16
type input "235.92"
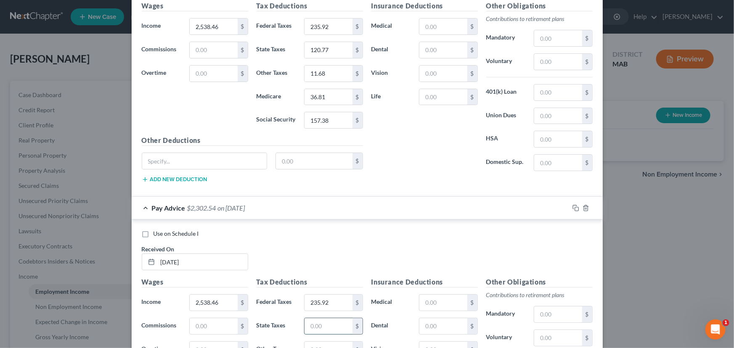
click at [315, 319] on input "text" at bounding box center [329, 327] width 48 height 16
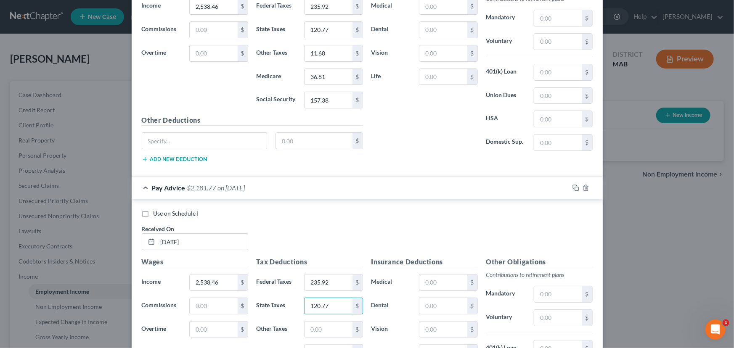
scroll to position [3205, 0]
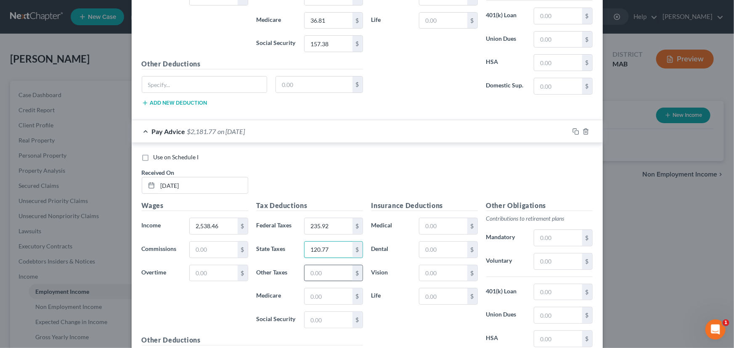
type input "120.77"
click at [314, 266] on input "text" at bounding box center [329, 274] width 48 height 16
type input "11.67"
click at [306, 289] on input "text" at bounding box center [329, 297] width 48 height 16
type input "36.81"
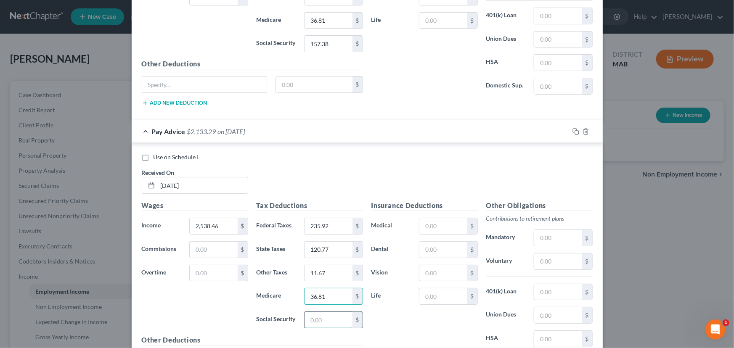
click at [307, 313] on input "text" at bounding box center [329, 320] width 48 height 16
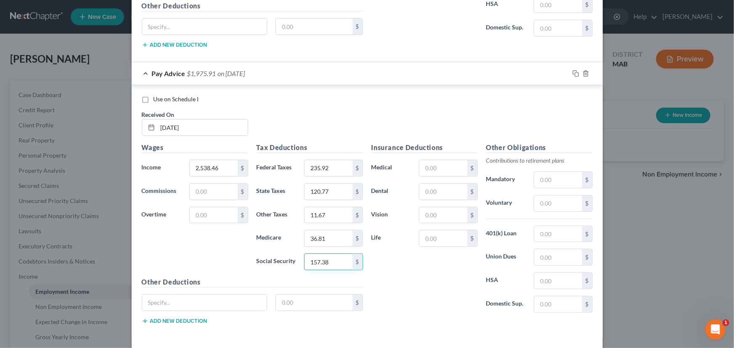
scroll to position [3281, 0]
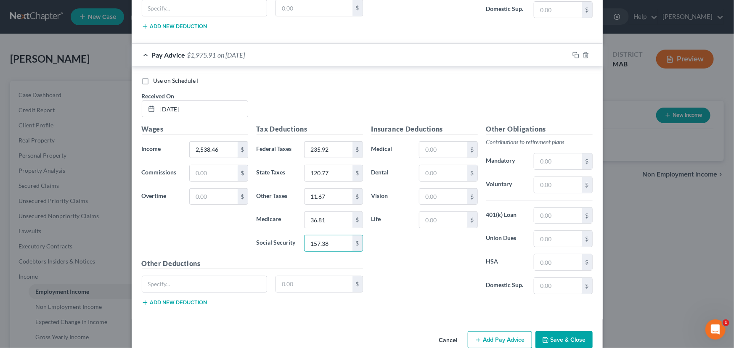
type input "157.38"
click at [495, 334] on button "Add Pay Advice" at bounding box center [500, 341] width 64 height 18
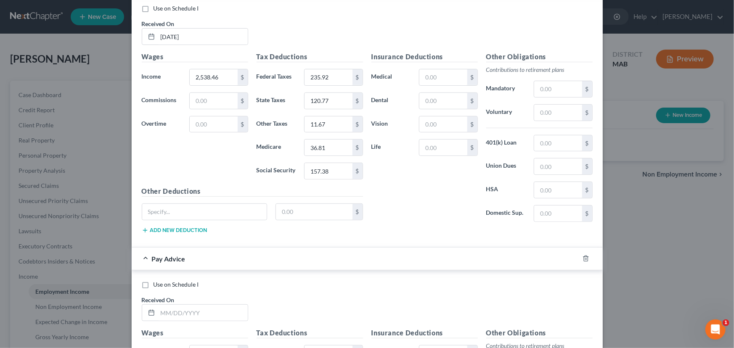
scroll to position [3358, 0]
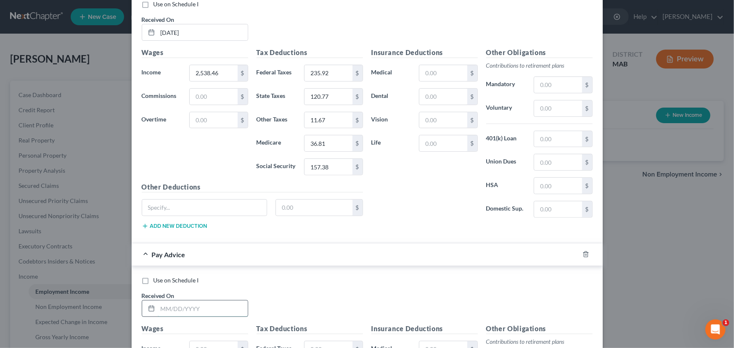
click at [161, 302] on input "text" at bounding box center [203, 309] width 90 height 16
type input "[DATE]"
type input "2,538.46"
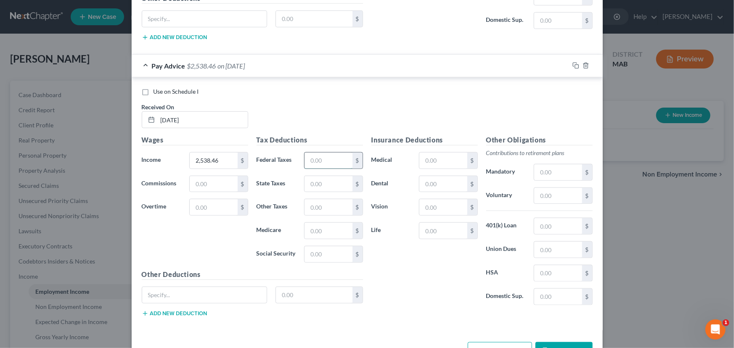
click at [316, 153] on input "text" at bounding box center [329, 161] width 48 height 16
type input "235.92"
type input "120.77"
type input "11.68"
type input "36.81"
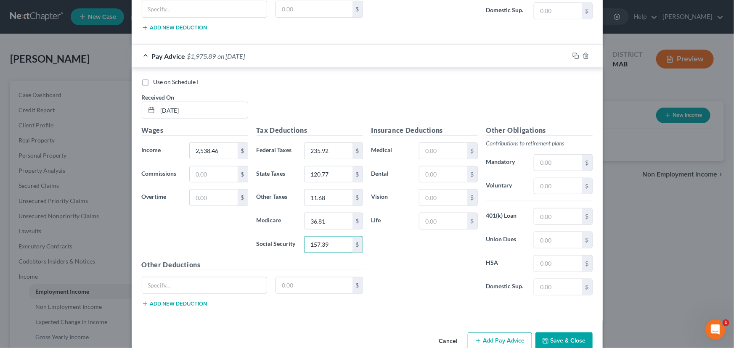
scroll to position [3565, 0]
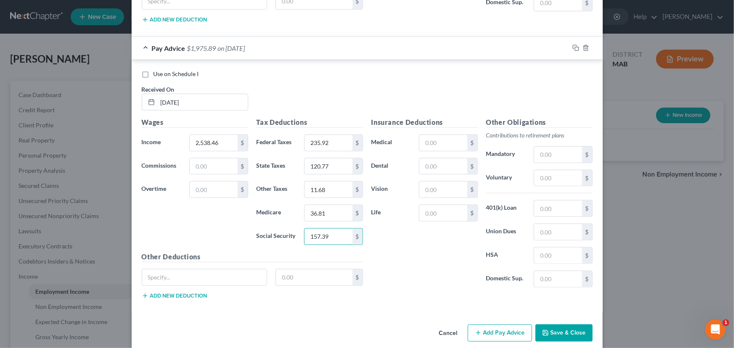
type input "157.39"
click at [478, 328] on button "Add Pay Advice" at bounding box center [500, 334] width 64 height 18
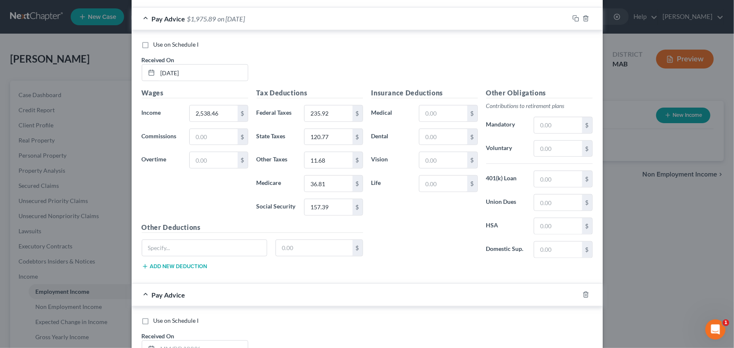
scroll to position [3718, 0]
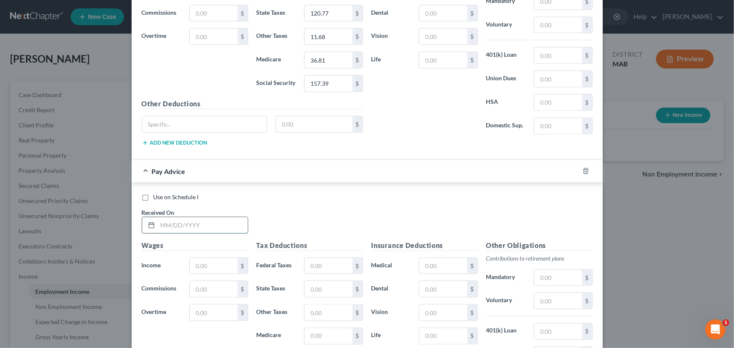
click at [159, 218] on input "text" at bounding box center [203, 226] width 90 height 16
type input "[DATE]"
type input "2,538.46"
type input "235.92"
type input "120.77"
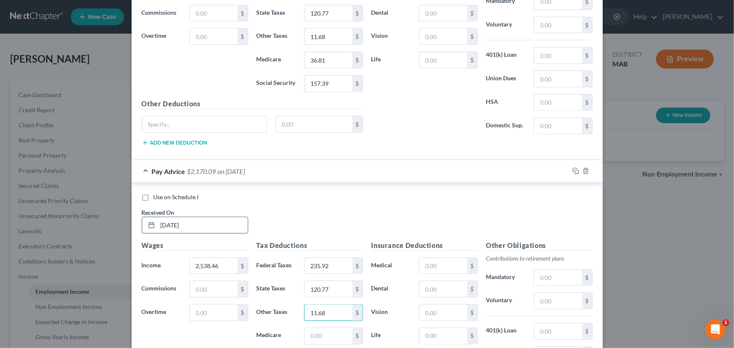
type input "11.68"
type input "36.81"
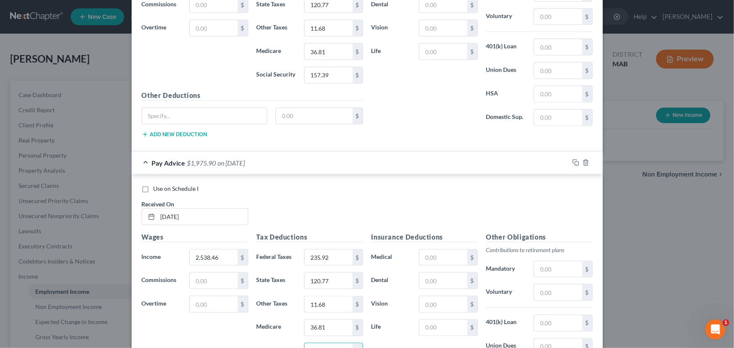
type input "157.38"
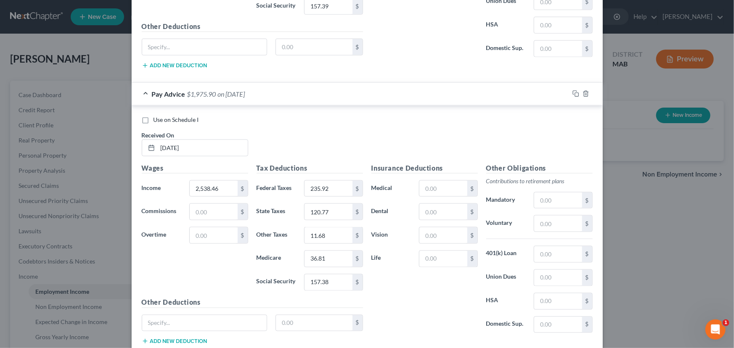
scroll to position [3840, 0]
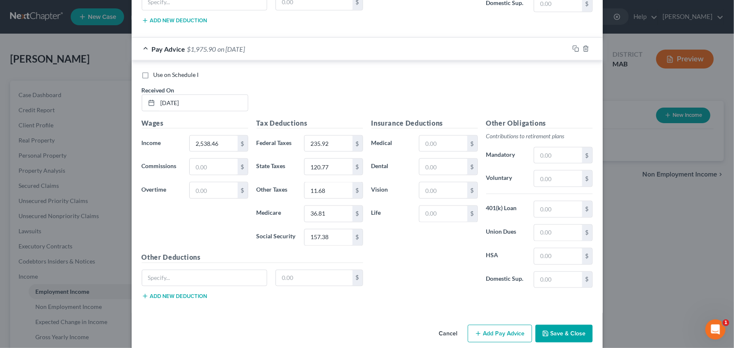
drag, startPoint x: 493, startPoint y: 326, endPoint x: 380, endPoint y: 278, distance: 123.0
click at [493, 326] on button "Add Pay Advice" at bounding box center [500, 334] width 64 height 18
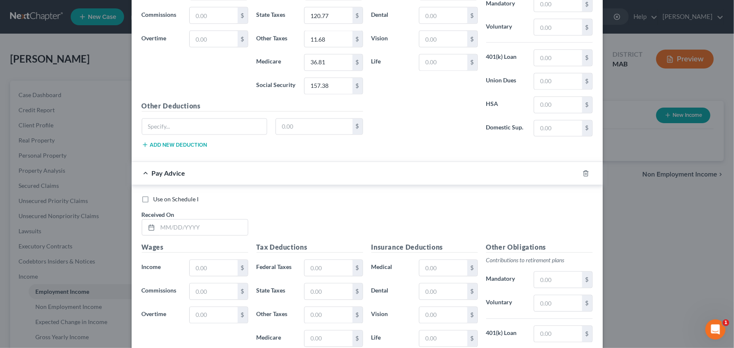
scroll to position [3993, 0]
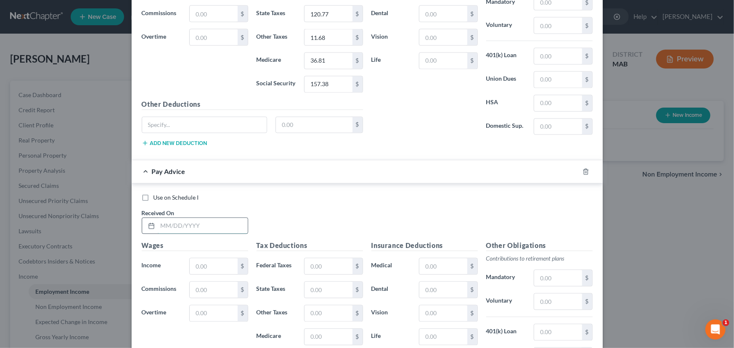
click at [158, 218] on input "text" at bounding box center [203, 226] width 90 height 16
type input "[DATE]"
type input "2,538.46"
type input "235.92"
type input "120.77"
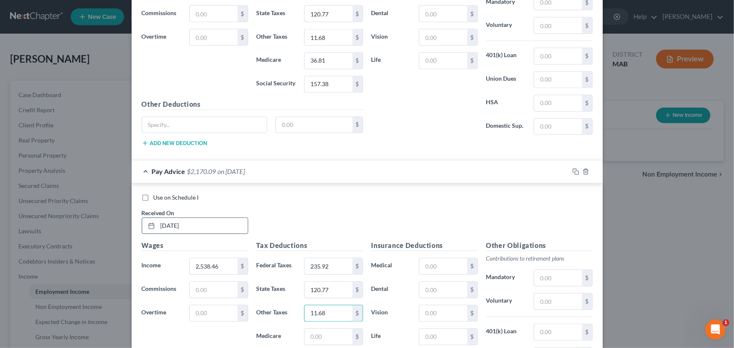
type input "11.68"
type input "36.80"
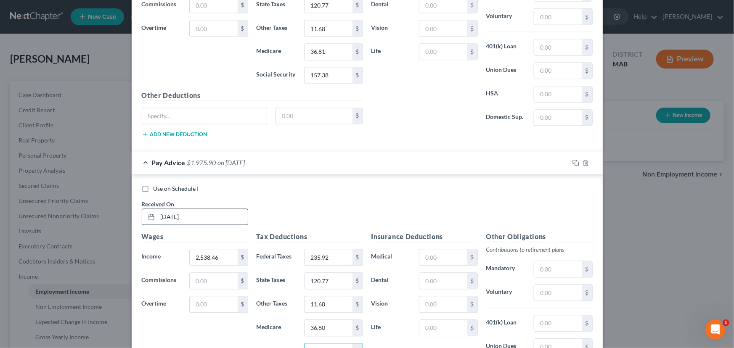
type input "157.39"
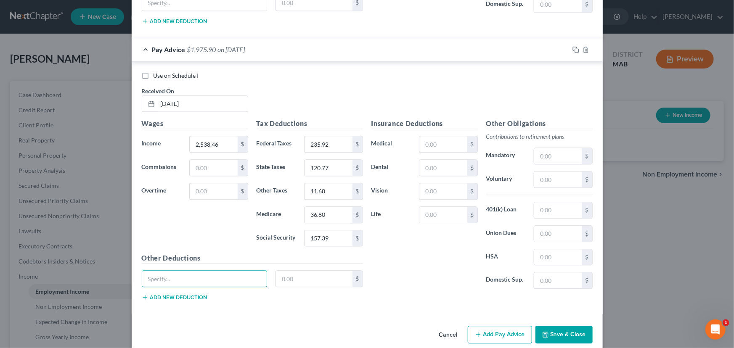
click at [502, 326] on button "Add Pay Advice" at bounding box center [500, 335] width 64 height 18
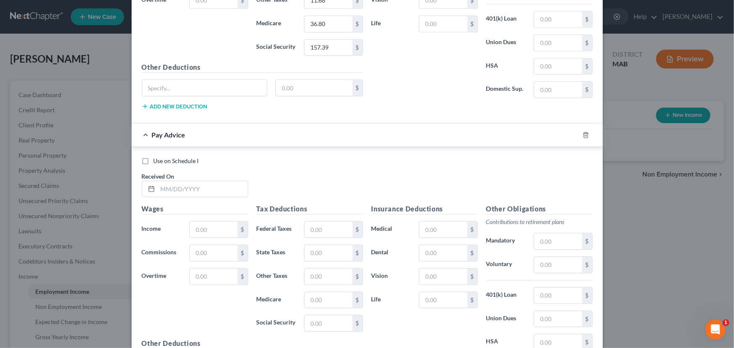
scroll to position [4307, 0]
click at [158, 181] on input "text" at bounding box center [203, 189] width 90 height 16
type input "[DATE]"
click at [192, 221] on input "text" at bounding box center [214, 229] width 48 height 16
type input "2,538.46"
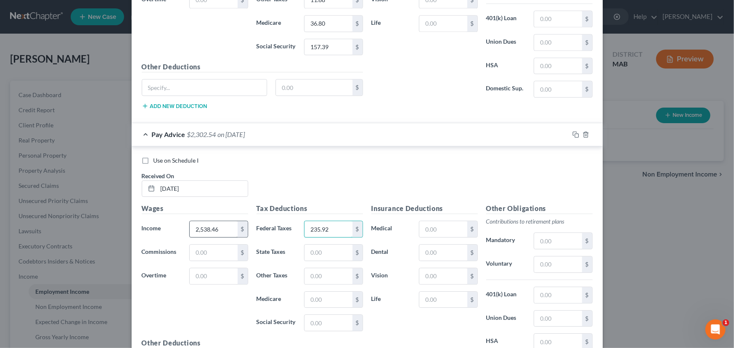
type input "235.92"
type input "120.77"
type input "11.68"
type input "36.81"
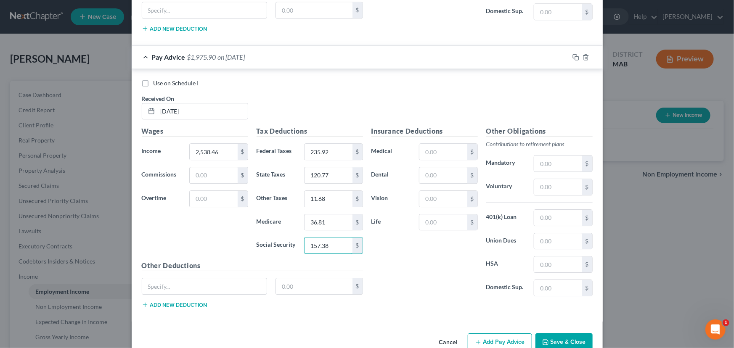
scroll to position [4391, 0]
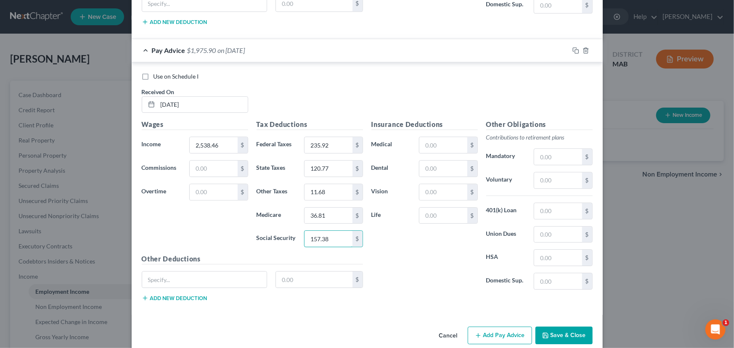
type input "157.38"
click at [475, 332] on icon "button" at bounding box center [478, 335] width 7 height 7
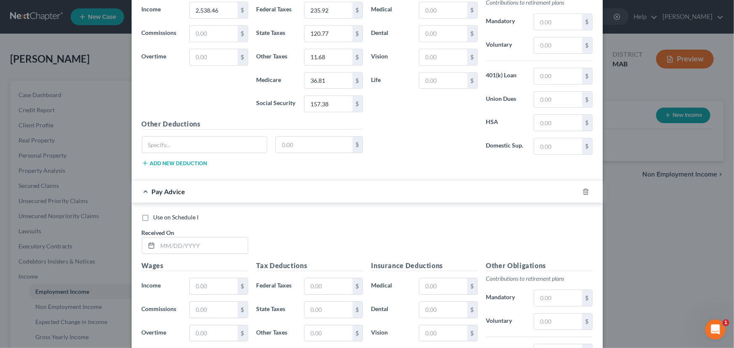
scroll to position [4545, 0]
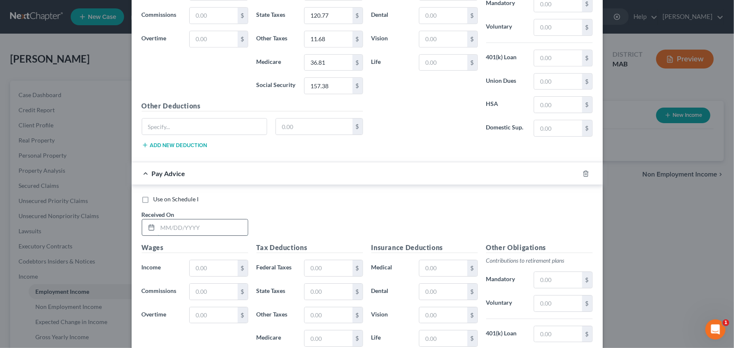
click at [166, 220] on input "text" at bounding box center [203, 228] width 90 height 16
type input "[DATE]"
type input "2,538.46"
type input "235.92"
type input "120.77"
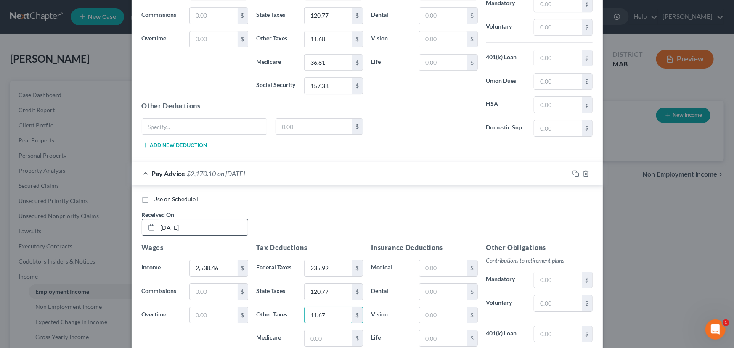
type input "11.67"
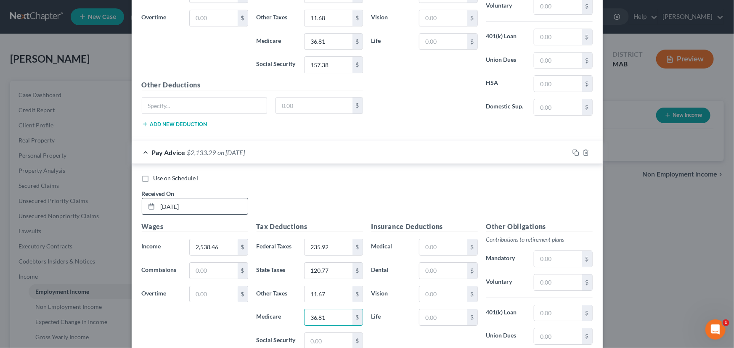
scroll to position [4583, 0]
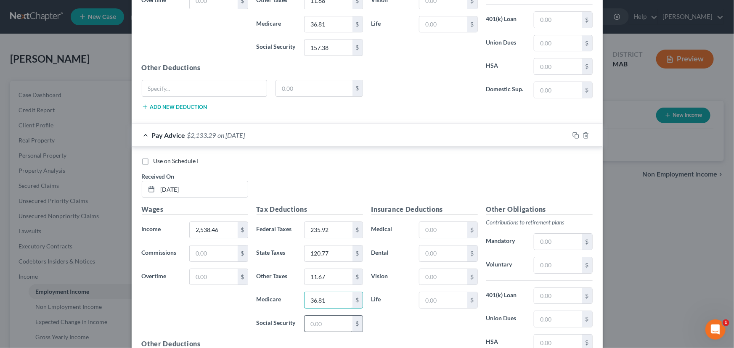
type input "36.81"
click at [319, 316] on input "text" at bounding box center [329, 324] width 48 height 16
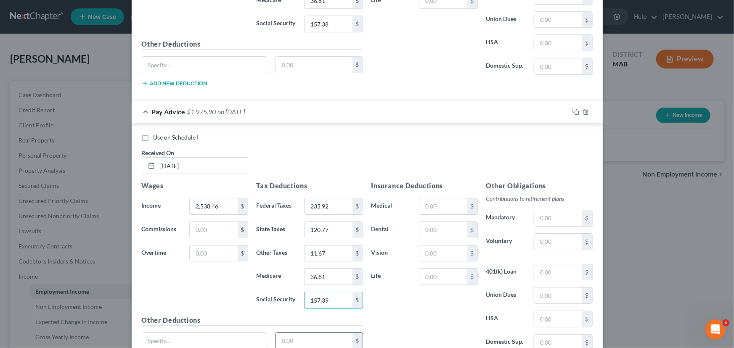
scroll to position [4667, 0]
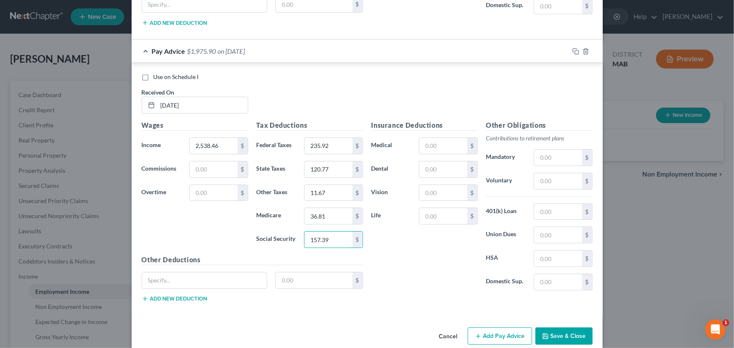
type input "157.39"
click at [479, 328] on button "Add Pay Advice" at bounding box center [500, 337] width 64 height 18
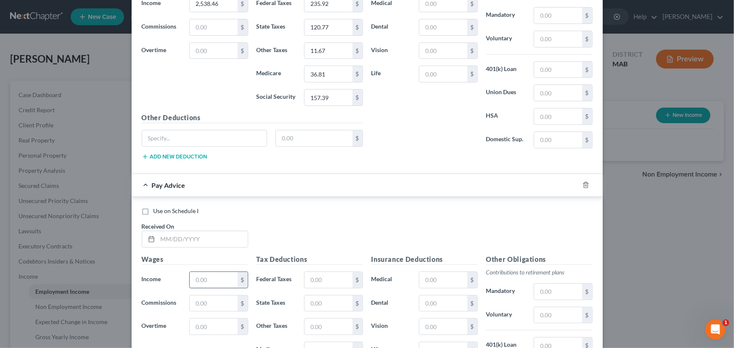
scroll to position [4820, 0]
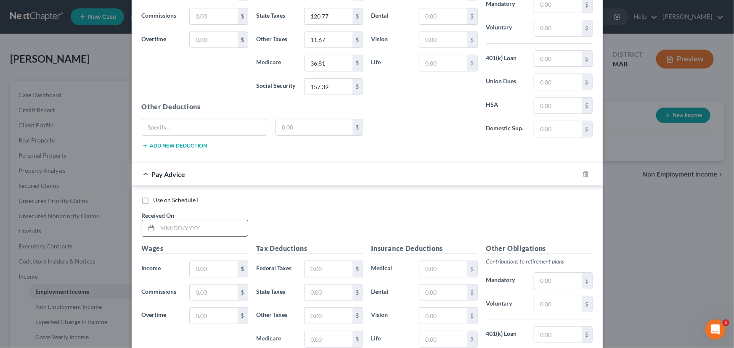
click at [162, 221] on input "text" at bounding box center [203, 229] width 90 height 16
type input "[DATE]"
type input "2,538.46"
type input "235.92"
click at [311, 285] on input "text" at bounding box center [329, 293] width 48 height 16
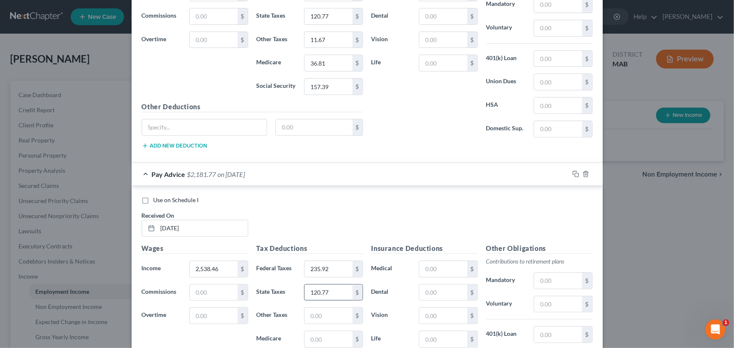
type input "120.77"
type input "11.68"
type input "36.81"
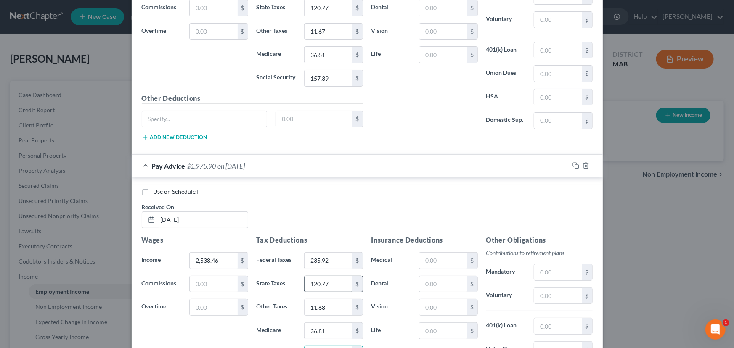
type input "157.38"
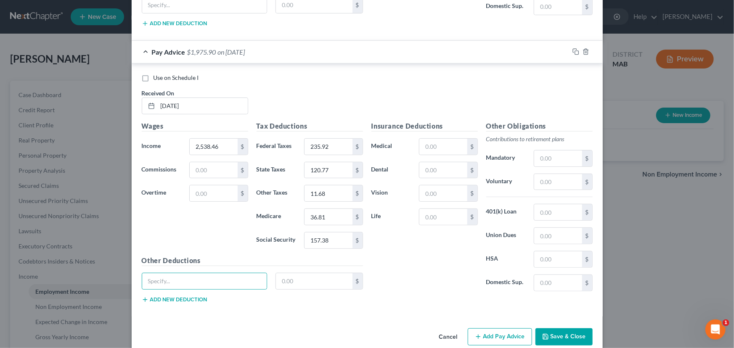
click at [504, 329] on button "Add Pay Advice" at bounding box center [500, 338] width 64 height 18
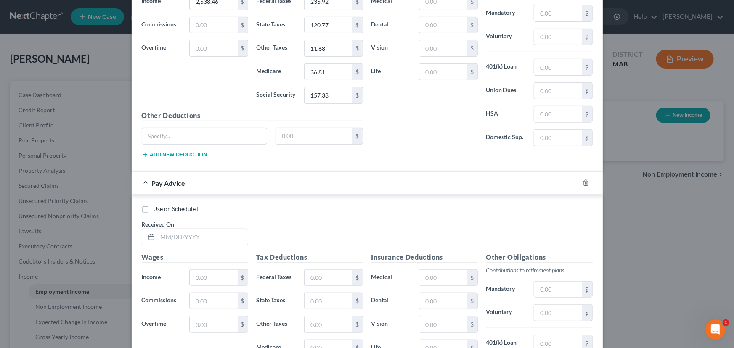
scroll to position [5096, 0]
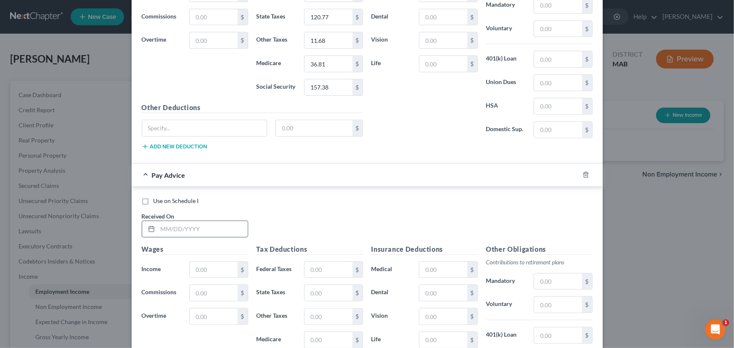
click at [168, 221] on input "text" at bounding box center [203, 229] width 90 height 16
type input "[DATE]"
type input "2,538.46"
click at [323, 262] on input "235.82" at bounding box center [329, 270] width 48 height 16
click at [322, 262] on input "235.82" at bounding box center [329, 270] width 48 height 16
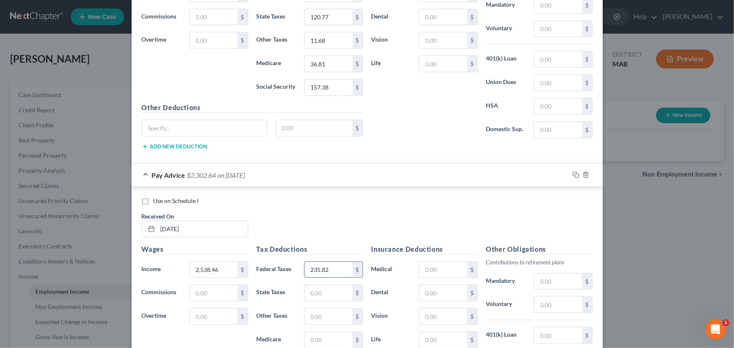
drag, startPoint x: 321, startPoint y: 257, endPoint x: 325, endPoint y: 258, distance: 4.4
click at [322, 262] on input "235.82" at bounding box center [329, 270] width 48 height 16
type input "235.92"
type input "120.77"
type input "11.68"
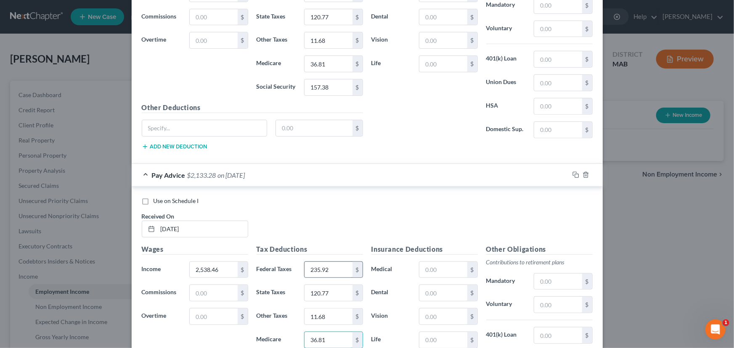
type input "36.81"
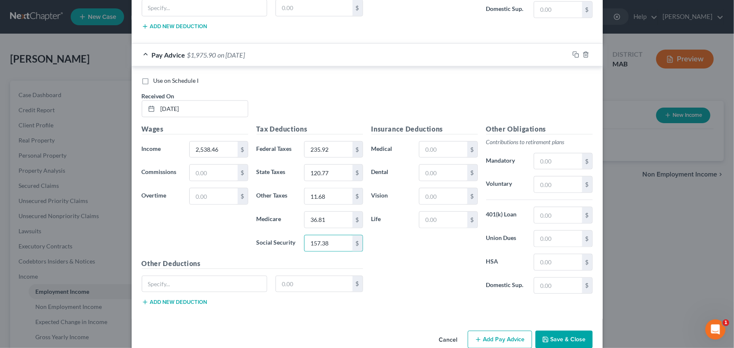
scroll to position [5218, 0]
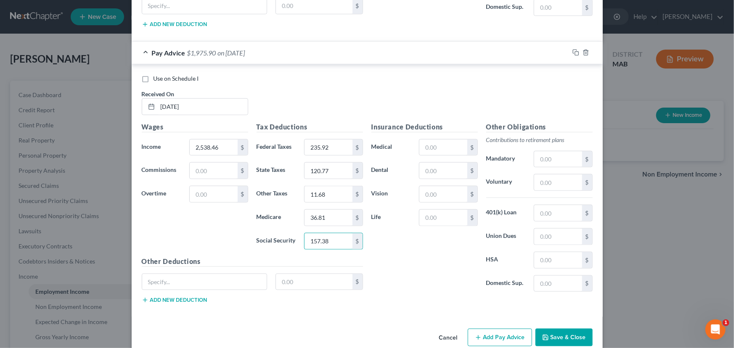
type input "157.38"
click at [557, 329] on button "Save & Close" at bounding box center [564, 338] width 57 height 18
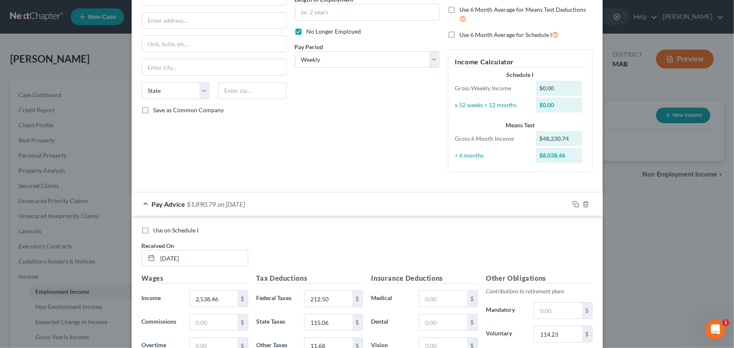
scroll to position [0, 0]
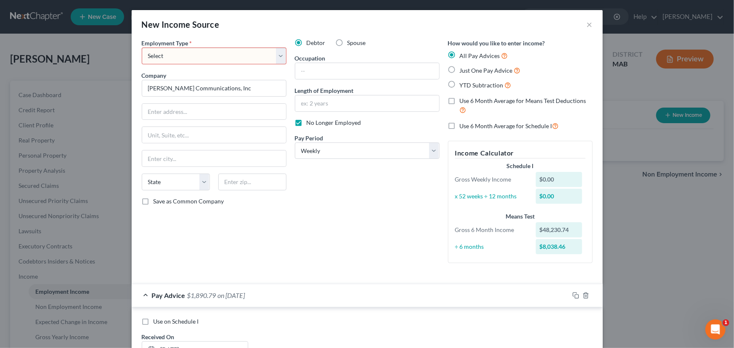
click at [278, 55] on select "Select Full or [DEMOGRAPHIC_DATA] Employment Self Employment" at bounding box center [214, 56] width 145 height 17
select select "0"
click at [142, 48] on select "Select Full or [DEMOGRAPHIC_DATA] Employment Self Employment" at bounding box center [214, 56] width 145 height 17
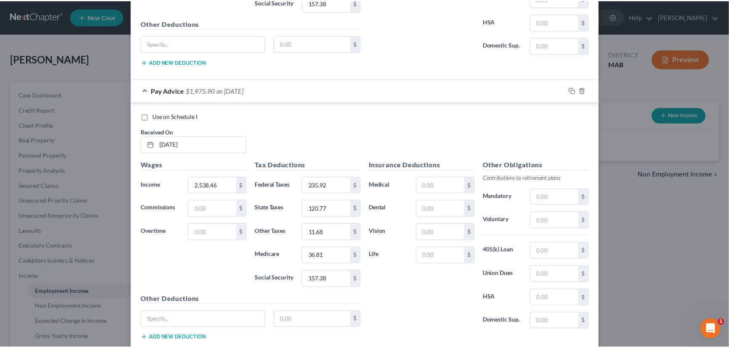
scroll to position [5218, 0]
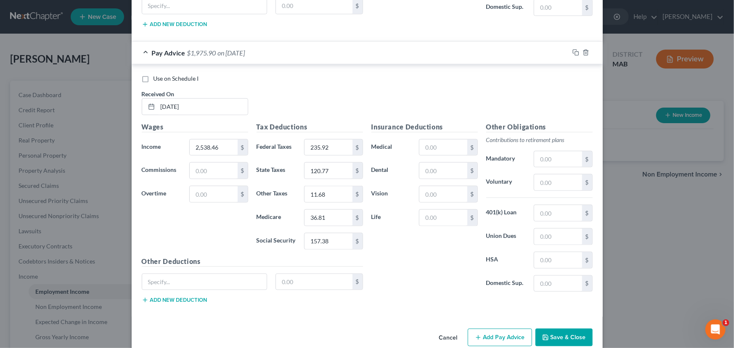
click at [554, 329] on button "Save & Close" at bounding box center [564, 338] width 57 height 18
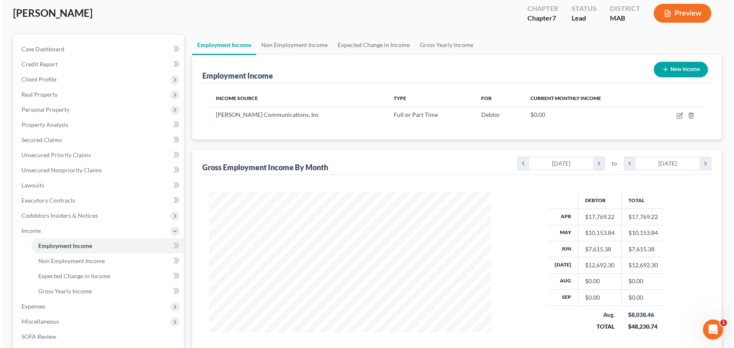
scroll to position [76, 0]
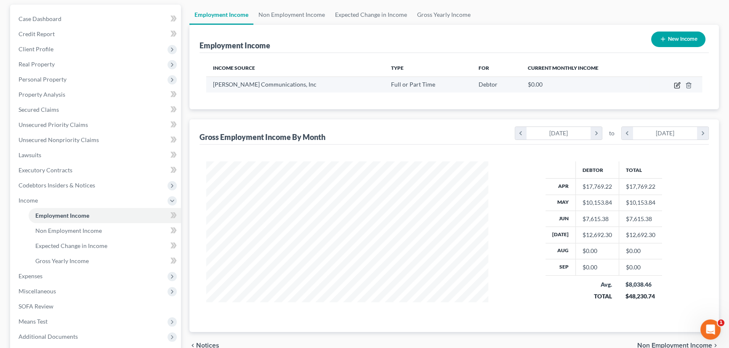
click at [678, 82] on icon "button" at bounding box center [678, 84] width 4 height 4
select select "0"
select select "3"
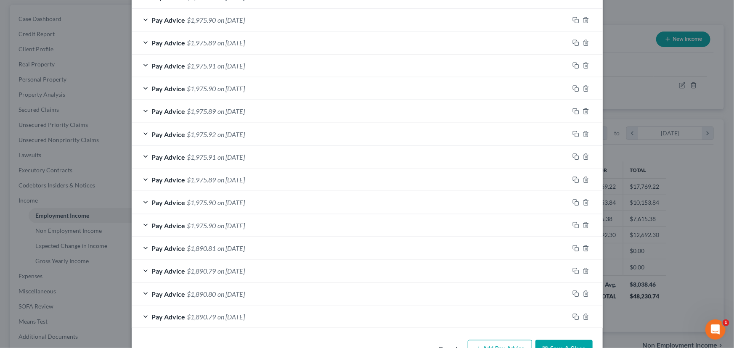
scroll to position [415, 0]
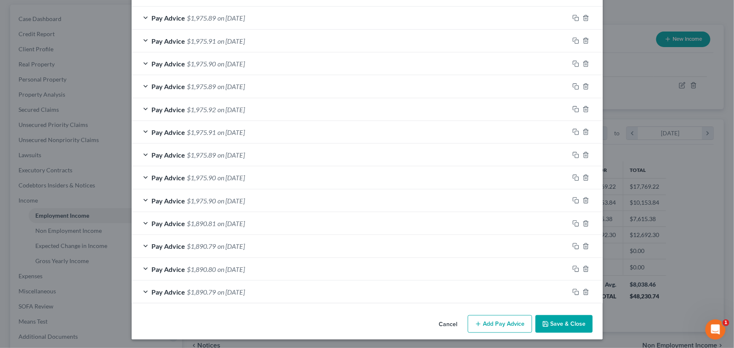
click at [473, 319] on button "Add Pay Advice" at bounding box center [500, 325] width 64 height 18
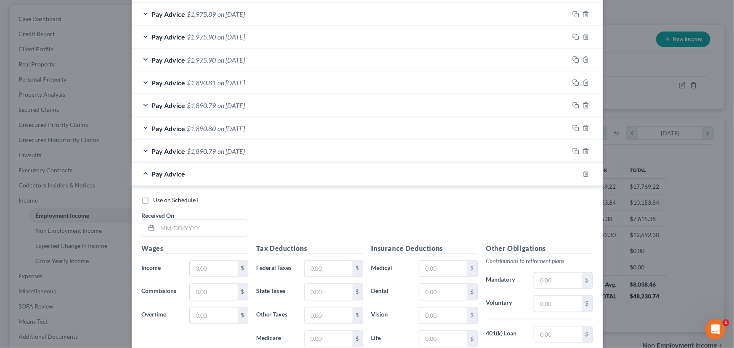
scroll to position [568, 0]
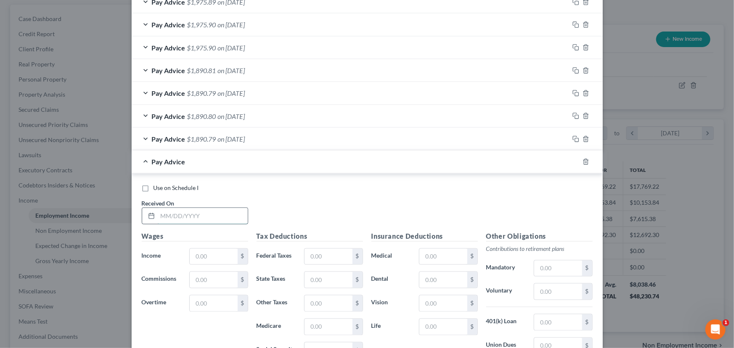
click at [160, 214] on input "text" at bounding box center [203, 216] width 90 height 16
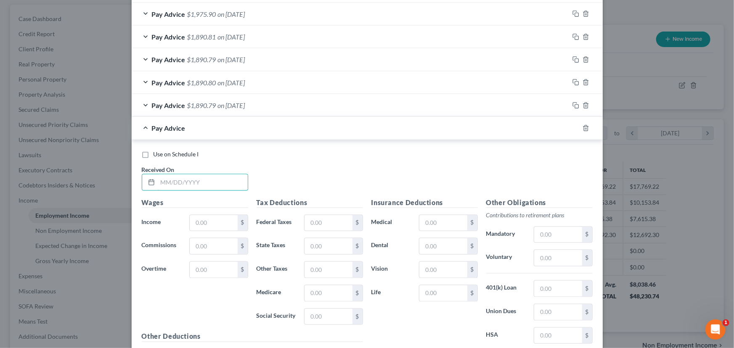
scroll to position [644, 0]
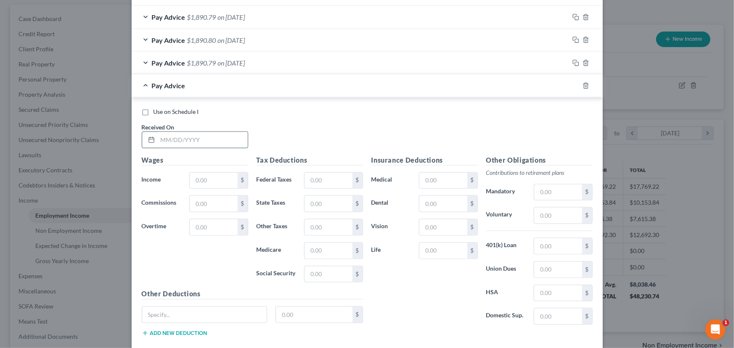
click at [160, 140] on input "text" at bounding box center [203, 140] width 90 height 16
type input "[DATE]"
type input "2,538.46"
type input "235.92"
type input "120.77"
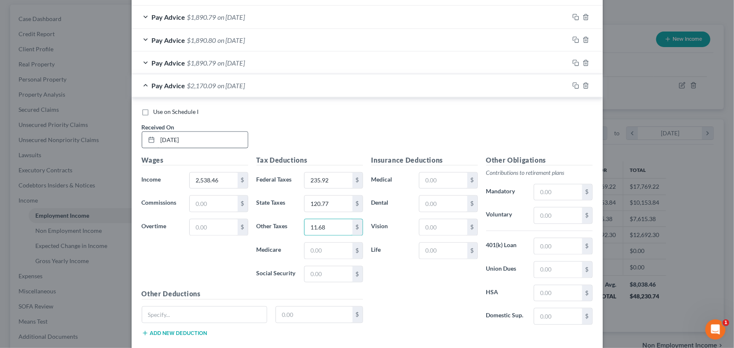
type input "11.68"
type input "36.81"
type input "157.38"
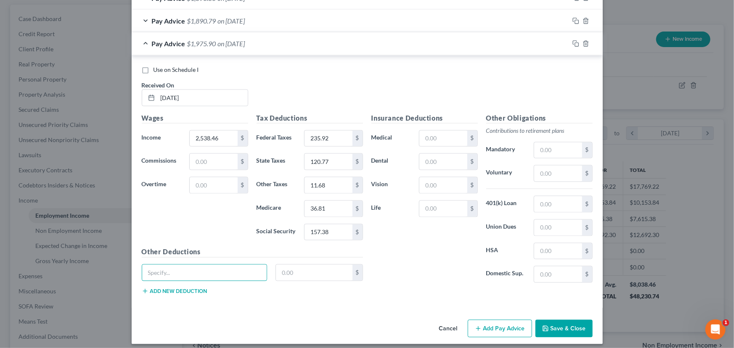
scroll to position [690, 0]
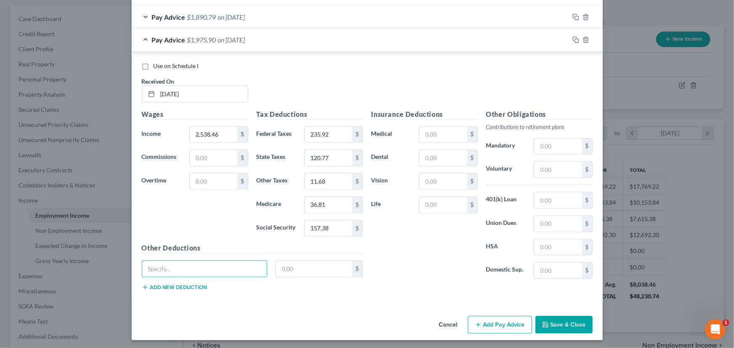
click at [479, 326] on icon "button" at bounding box center [478, 325] width 7 height 7
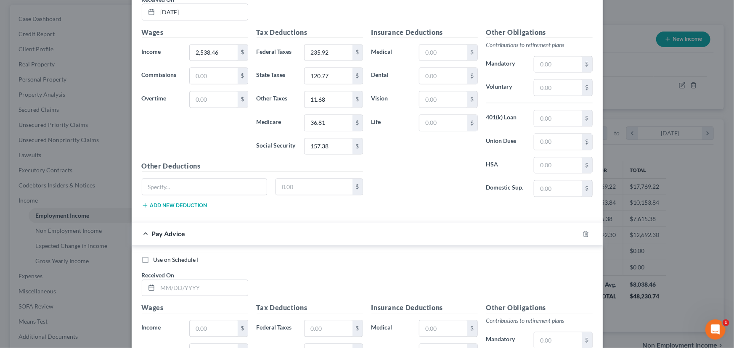
scroll to position [843, 0]
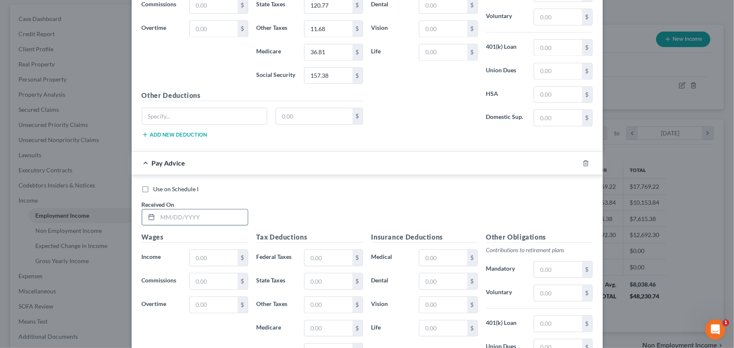
click at [158, 213] on input "text" at bounding box center [203, 218] width 90 height 16
type input "[DATE]"
type input "2,538.46"
type input "235.92"
type input "120.77"
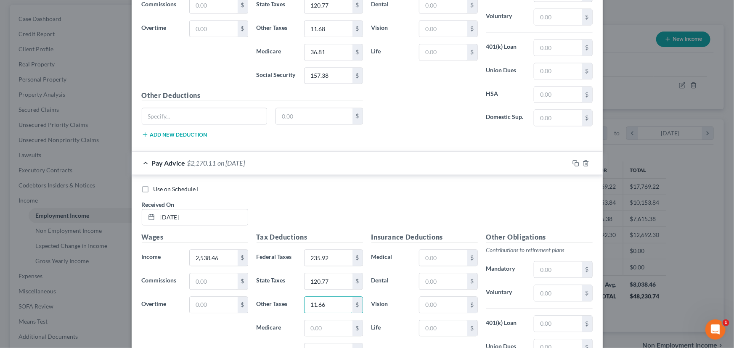
type input "11.66"
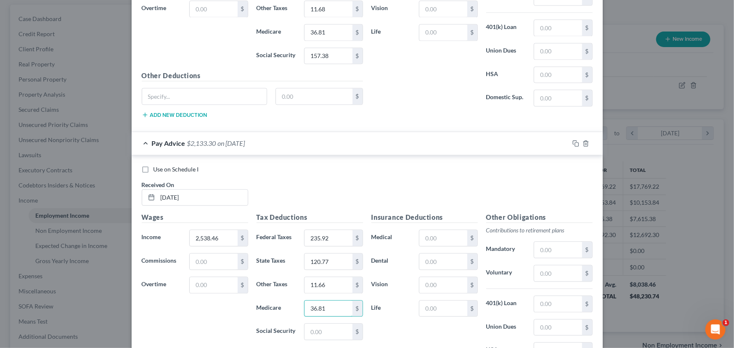
scroll to position [882, 0]
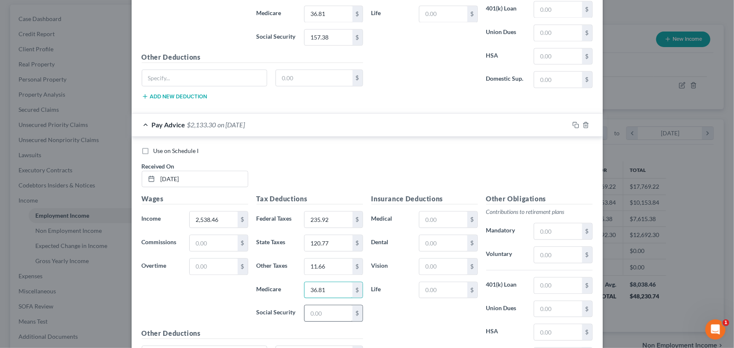
type input "36.81"
click at [312, 316] on input "text" at bounding box center [329, 314] width 48 height 16
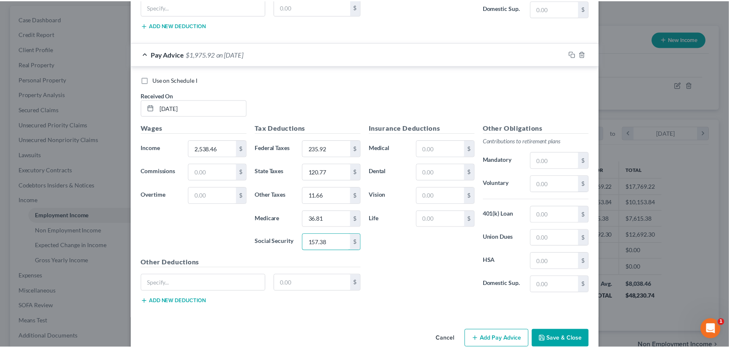
scroll to position [958, 0]
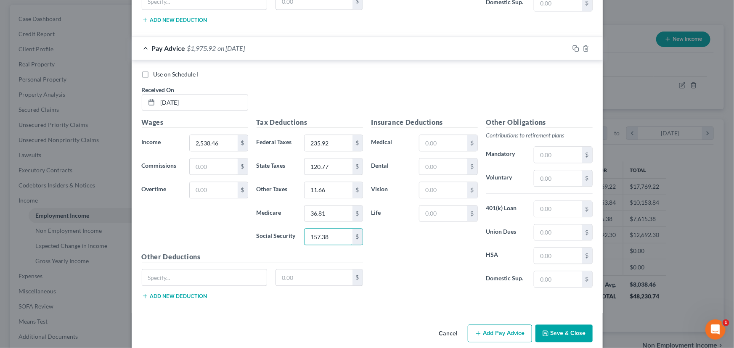
type input "157.38"
click at [550, 328] on button "Save & Close" at bounding box center [564, 334] width 57 height 18
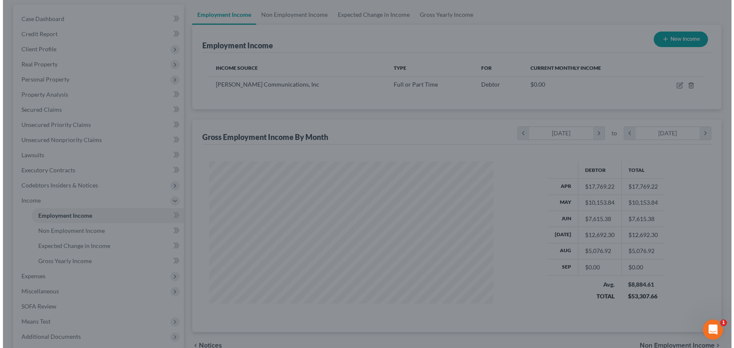
scroll to position [420689, 420541]
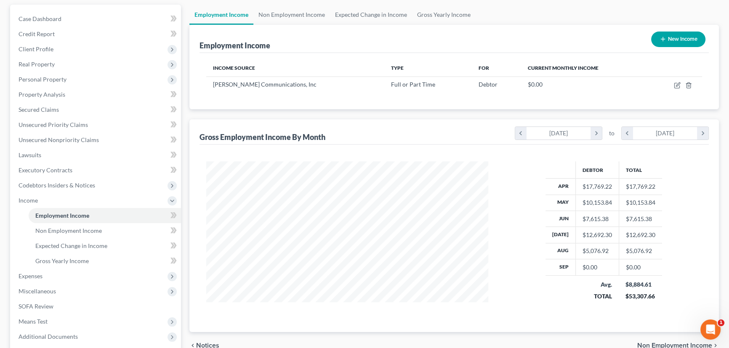
click at [673, 39] on button "New Income" at bounding box center [678, 40] width 54 height 16
select select "0"
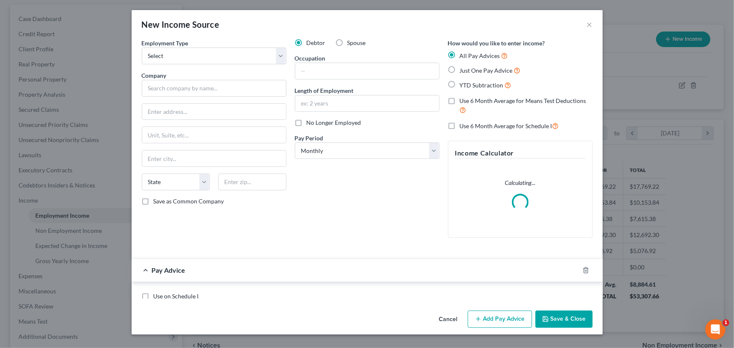
scroll to position [151, 301]
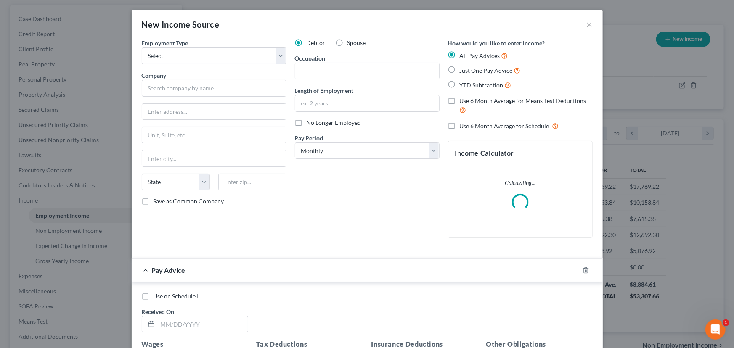
click at [348, 41] on label "Spouse" at bounding box center [357, 43] width 19 height 8
click at [351, 41] on input "Spouse" at bounding box center [353, 41] width 5 height 5
radio input "true"
click at [165, 58] on select "Select Full or [DEMOGRAPHIC_DATA] Employment Self Employment" at bounding box center [214, 56] width 145 height 17
select select "0"
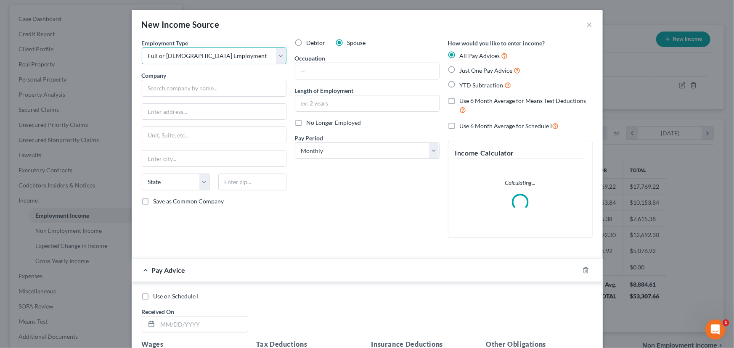
click at [142, 48] on select "Select Full or [DEMOGRAPHIC_DATA] Employment Self Employment" at bounding box center [214, 56] width 145 height 17
click at [154, 86] on input "text" at bounding box center [214, 88] width 145 height 17
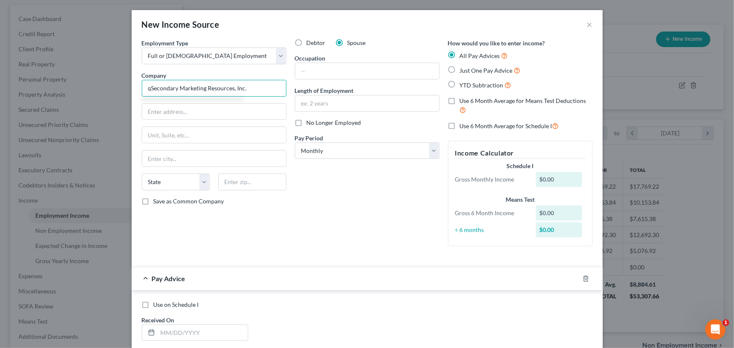
click at [149, 88] on input "qSecondary Marketing Resources, Inc." at bounding box center [214, 88] width 145 height 17
type input "Secondary Marketing Resources, Inc."
click at [314, 149] on select "Select Monthly Twice Monthly Every Other Week Weekly" at bounding box center [367, 151] width 145 height 17
select select "2"
click at [295, 143] on select "Select Monthly Twice Monthly Every Other Week Weekly" at bounding box center [367, 151] width 145 height 17
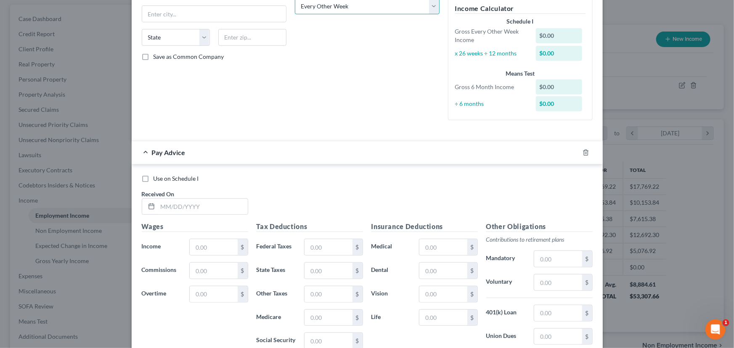
scroll to position [153, 0]
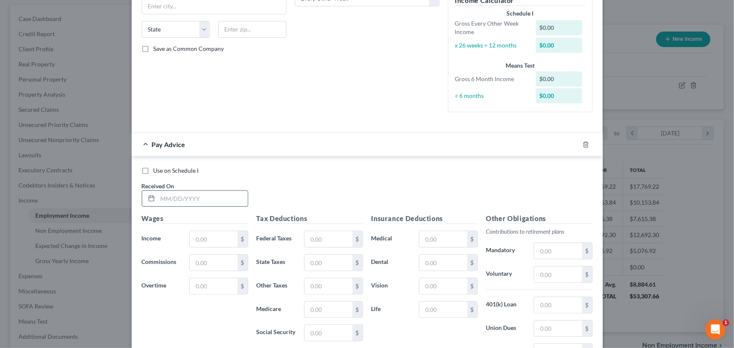
click at [159, 194] on input "text" at bounding box center [203, 199] width 90 height 16
click at [181, 197] on input "04/03" at bounding box center [203, 199] width 90 height 16
type input "[DATE]"
click at [219, 240] on input "text" at bounding box center [214, 239] width 48 height 16
type input "1,920"
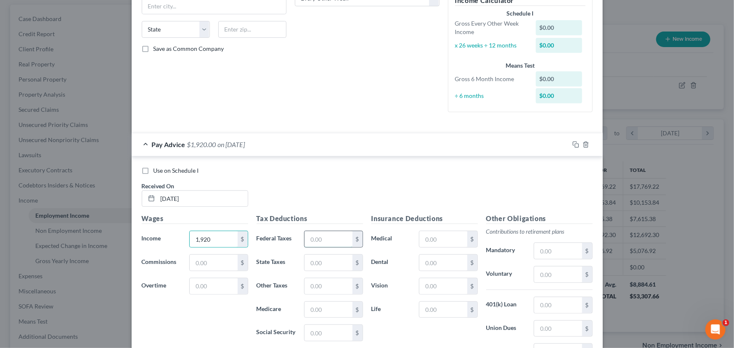
click at [323, 240] on input "text" at bounding box center [329, 239] width 48 height 16
type input "180.17"
click at [322, 263] on input "text" at bounding box center [329, 263] width 48 height 16
type input "83.86"
click at [311, 286] on input "text" at bounding box center [329, 287] width 48 height 16
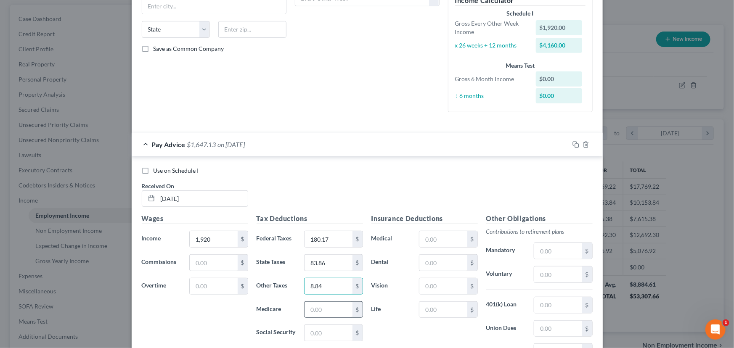
type input "8.84"
click at [309, 306] on input "text" at bounding box center [329, 310] width 48 height 16
type input "27.84"
click at [307, 332] on input "text" at bounding box center [329, 333] width 48 height 16
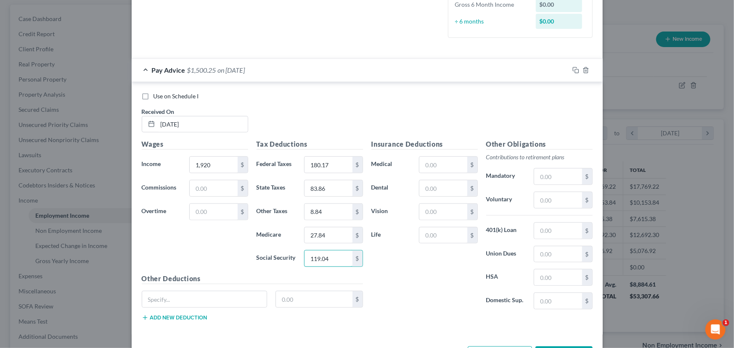
scroll to position [259, 0]
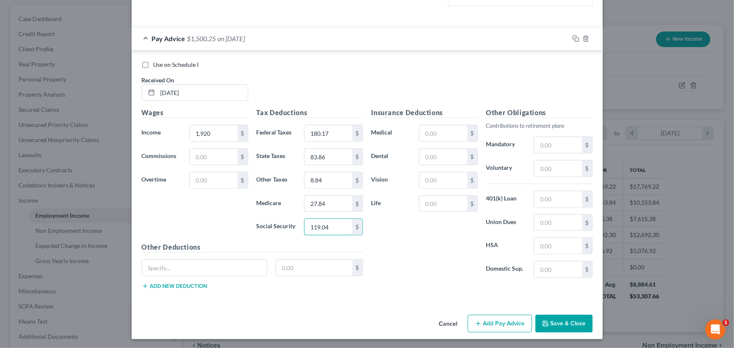
type input "119.04"
click at [499, 323] on button "Add Pay Advice" at bounding box center [500, 324] width 64 height 18
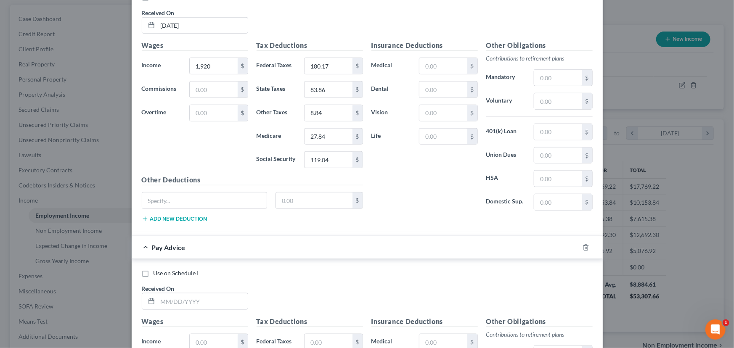
scroll to position [374, 0]
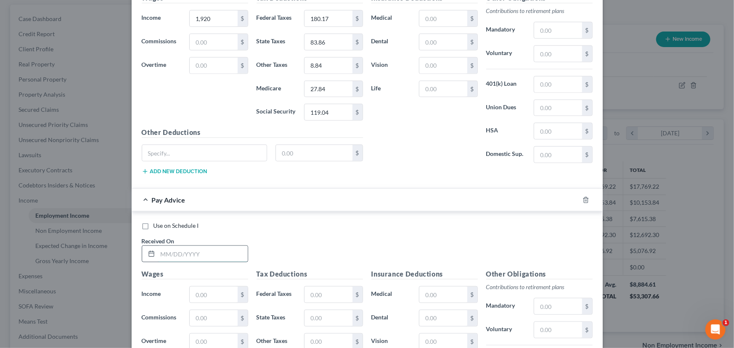
click at [158, 256] on input "text" at bounding box center [203, 254] width 90 height 16
type input "[DATE]"
type input "1,920.00"
click at [305, 299] on input "text" at bounding box center [329, 295] width 48 height 16
type input "180.17"
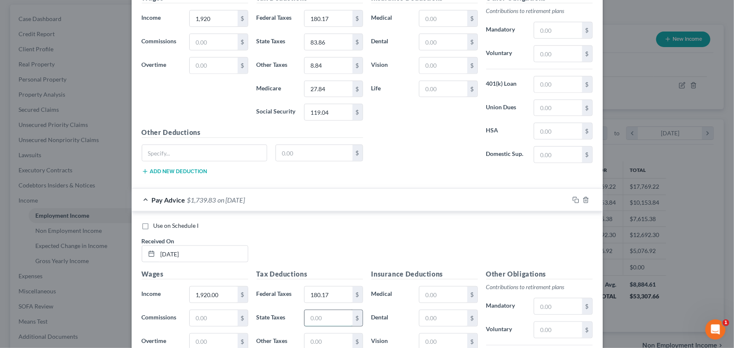
click at [312, 316] on input "text" at bounding box center [329, 319] width 48 height 16
type input "83.86"
click at [321, 334] on input "text" at bounding box center [329, 342] width 48 height 16
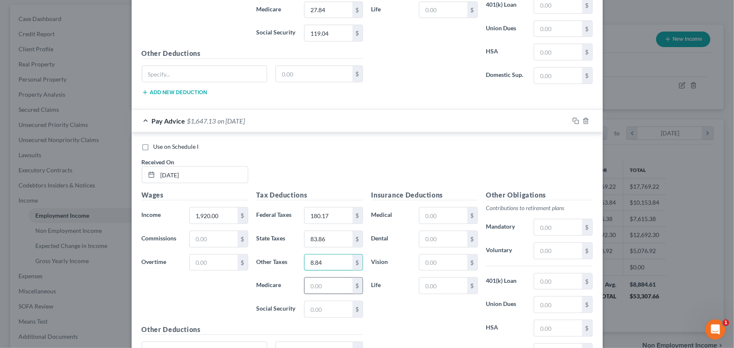
scroll to position [488, 0]
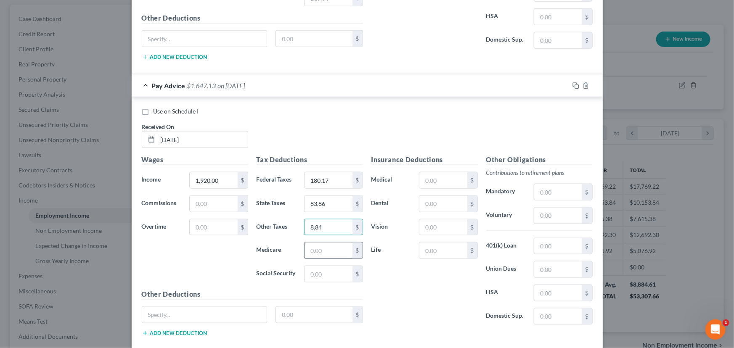
type input "8.84"
click at [316, 250] on input "text" at bounding box center [329, 251] width 48 height 16
type input "27.84"
click at [310, 270] on input "text" at bounding box center [329, 274] width 48 height 16
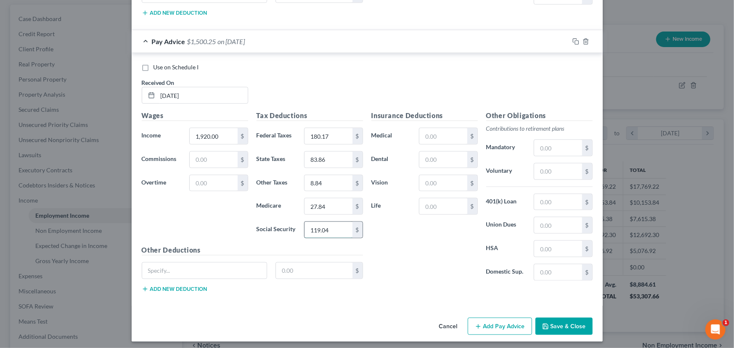
scroll to position [534, 0]
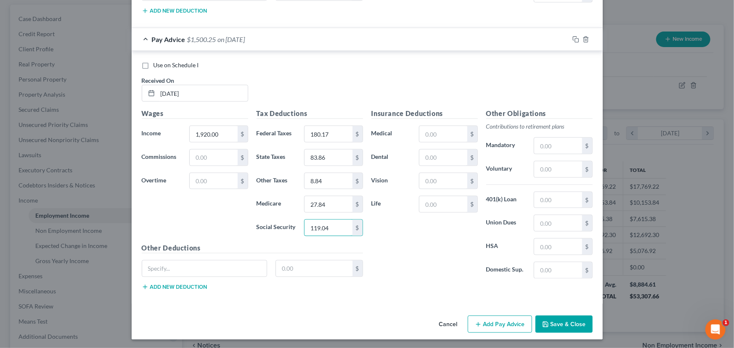
type input "119.04"
click at [507, 320] on button "Add Pay Advice" at bounding box center [500, 325] width 64 height 18
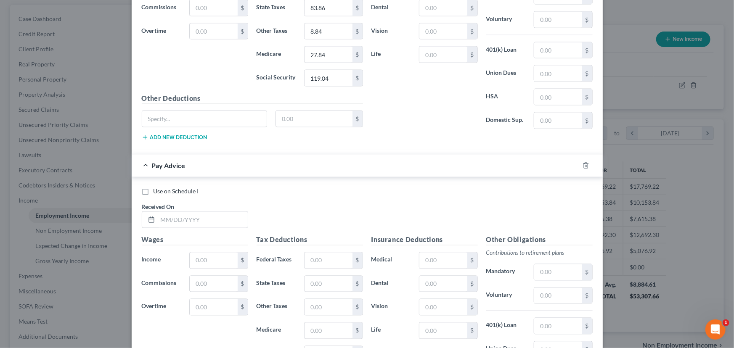
scroll to position [687, 0]
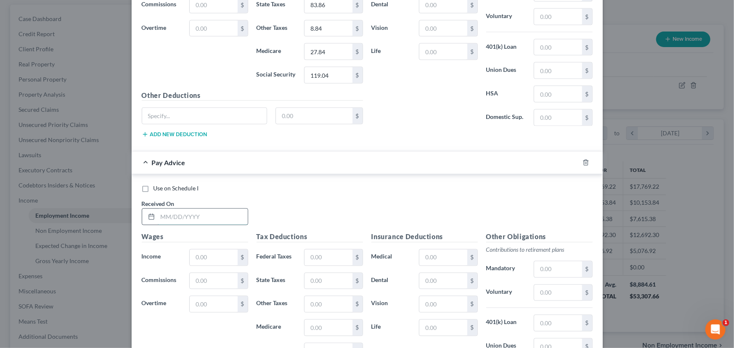
click at [158, 214] on input "text" at bounding box center [203, 217] width 90 height 16
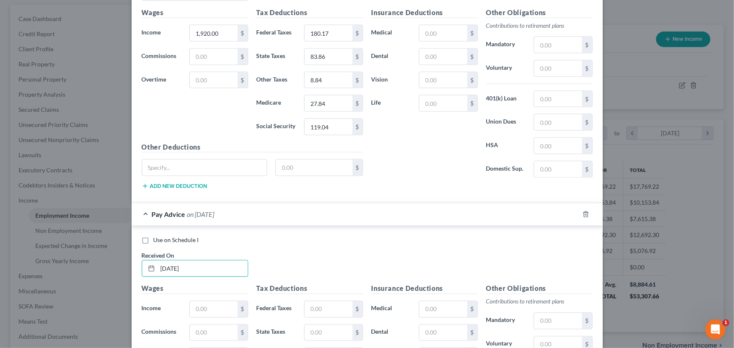
scroll to position [649, 0]
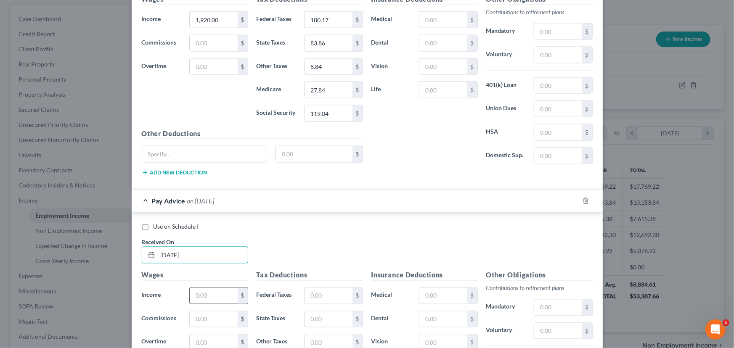
type input "[DATE]"
click at [211, 296] on input "text" at bounding box center [214, 296] width 48 height 16
type input "1,920"
type input "180.17"
click at [308, 320] on input "text" at bounding box center [329, 320] width 48 height 16
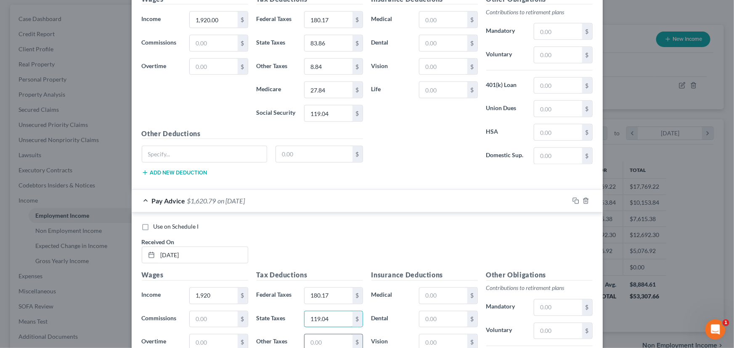
type input "119.04"
click at [314, 345] on input "text" at bounding box center [329, 343] width 48 height 16
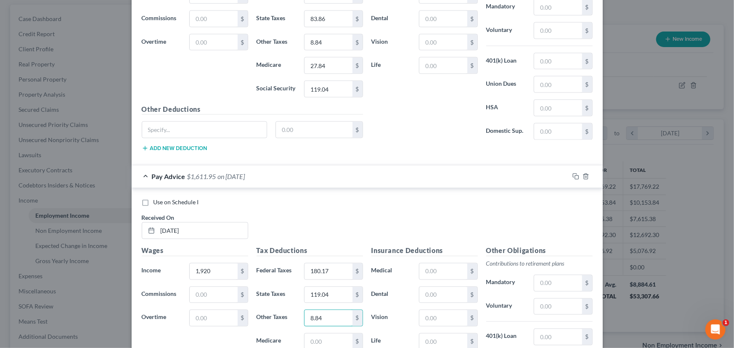
scroll to position [687, 0]
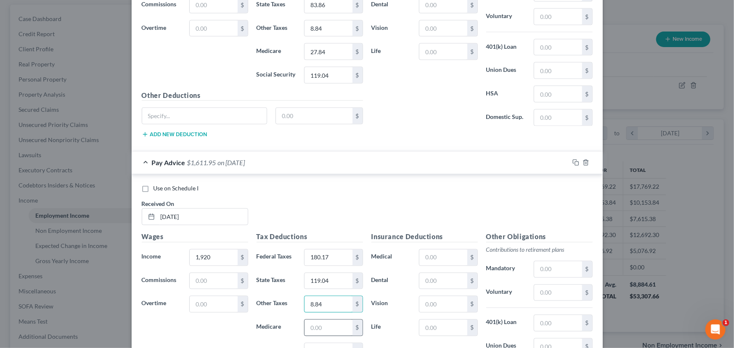
type input "8.84"
click at [307, 330] on input "text" at bounding box center [329, 328] width 48 height 16
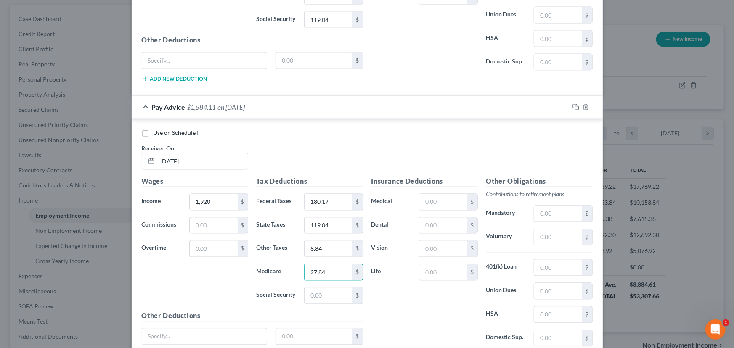
scroll to position [764, 0]
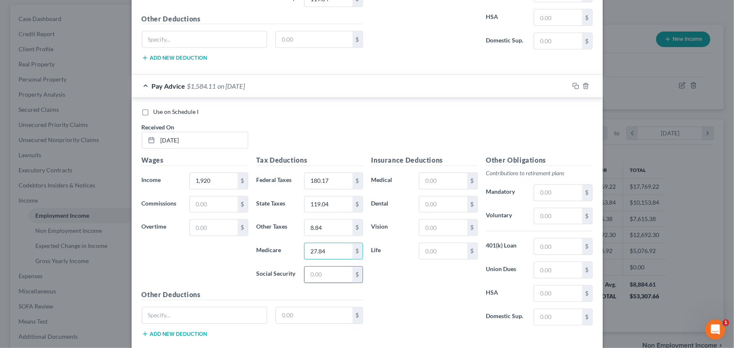
type input "27.84"
click at [305, 274] on input "text" at bounding box center [329, 275] width 48 height 16
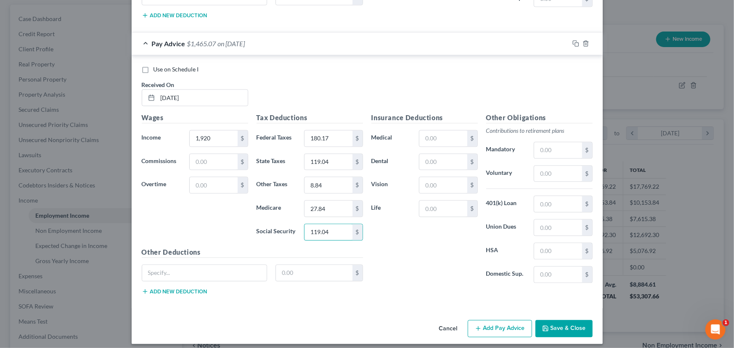
scroll to position [810, 0]
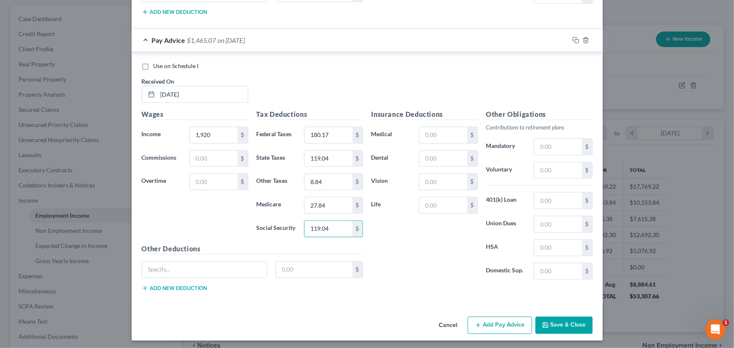
type input "119.04"
click at [492, 318] on button "Add Pay Advice" at bounding box center [500, 326] width 64 height 18
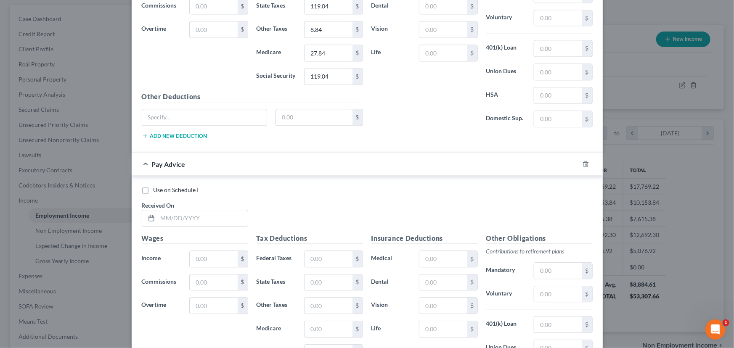
scroll to position [963, 0]
click at [167, 212] on input "text" at bounding box center [203, 218] width 90 height 16
type input "[DATE]"
click at [216, 254] on input "text" at bounding box center [214, 258] width 48 height 16
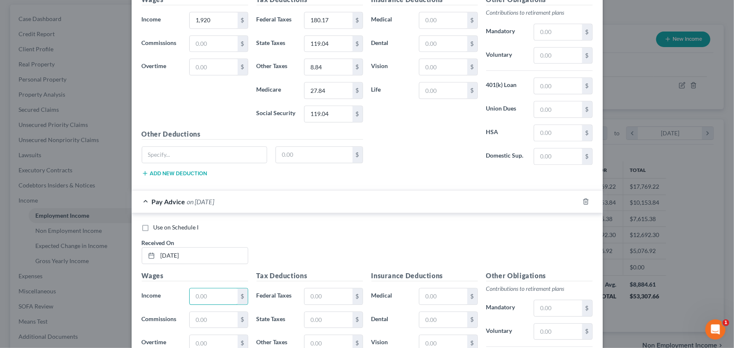
scroll to position [887, 0]
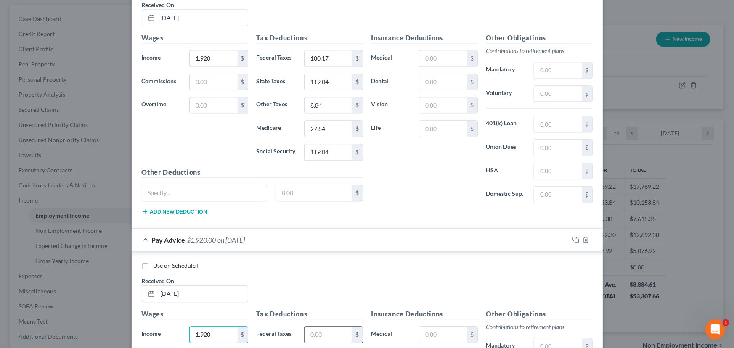
type input "1,920"
click at [313, 328] on input "text" at bounding box center [329, 335] width 48 height 16
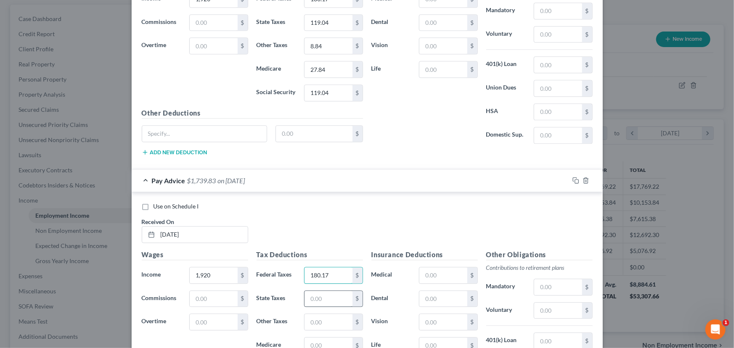
scroll to position [963, 0]
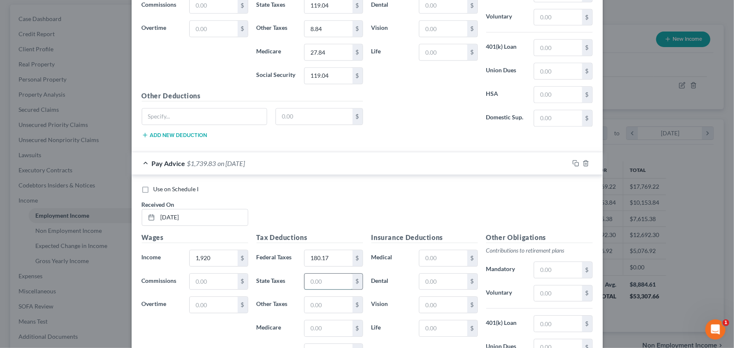
click at [311, 281] on input "text" at bounding box center [329, 282] width 48 height 16
click at [315, 300] on input "text" at bounding box center [329, 305] width 48 height 16
click at [329, 324] on input "text" at bounding box center [329, 329] width 48 height 16
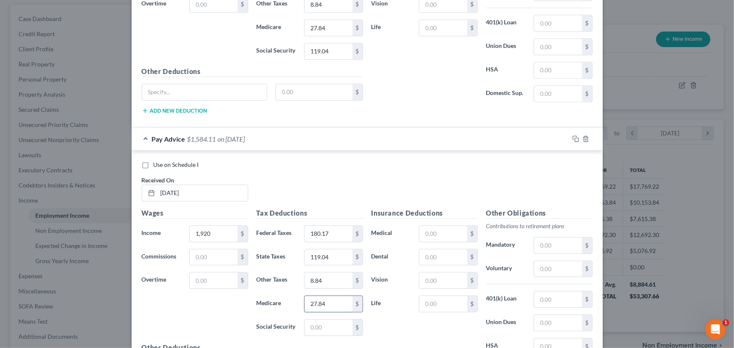
scroll to position [1002, 0]
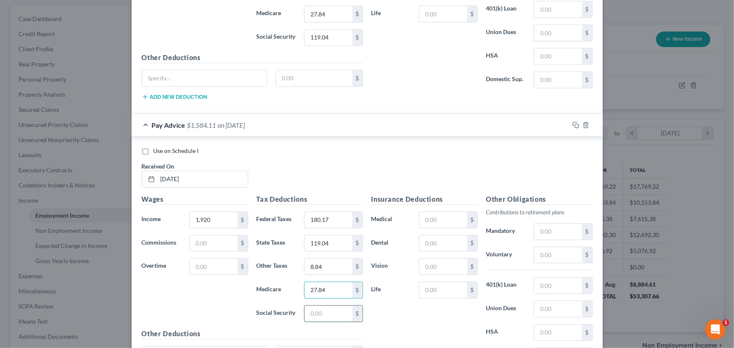
click at [311, 315] on input "text" at bounding box center [329, 314] width 48 height 16
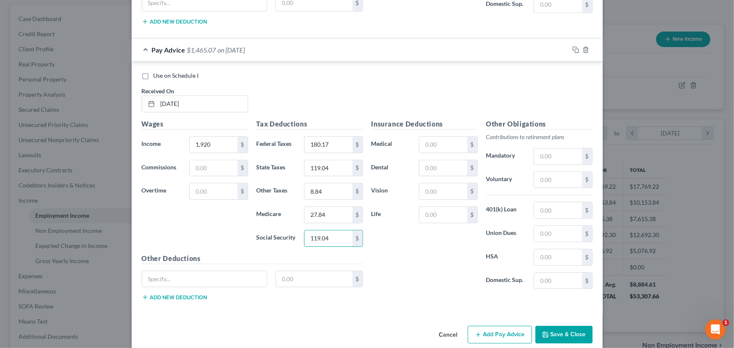
scroll to position [1086, 0]
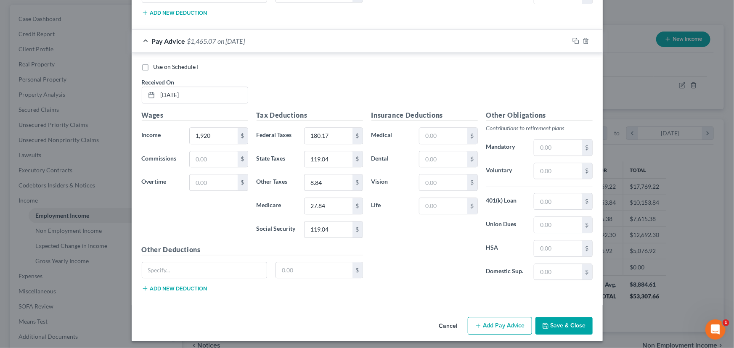
click at [484, 324] on button "Add Pay Advice" at bounding box center [500, 326] width 64 height 18
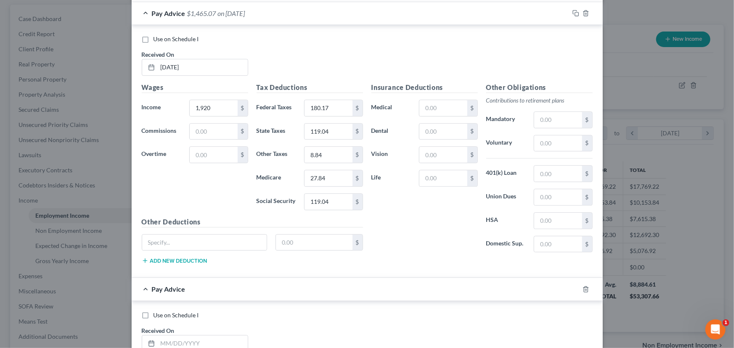
scroll to position [1162, 0]
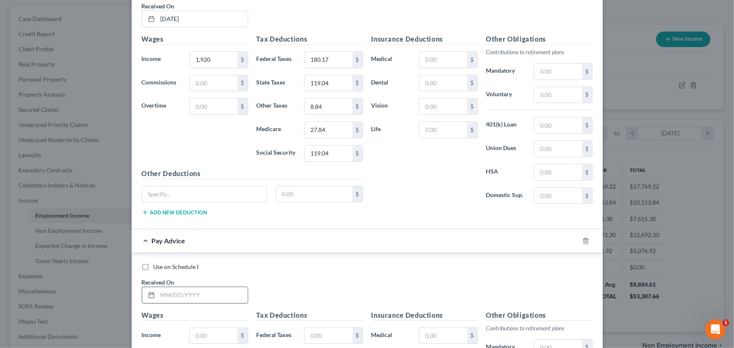
click at [158, 292] on input "text" at bounding box center [203, 295] width 90 height 16
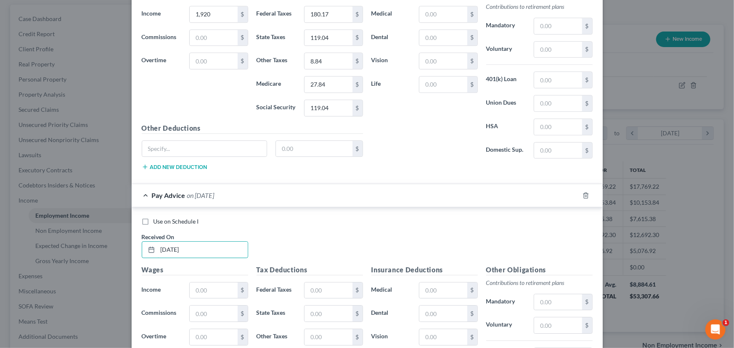
scroll to position [1239, 0]
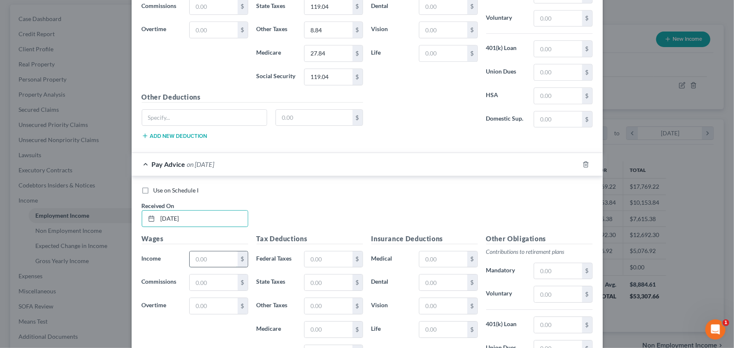
click at [211, 258] on input "text" at bounding box center [214, 260] width 48 height 16
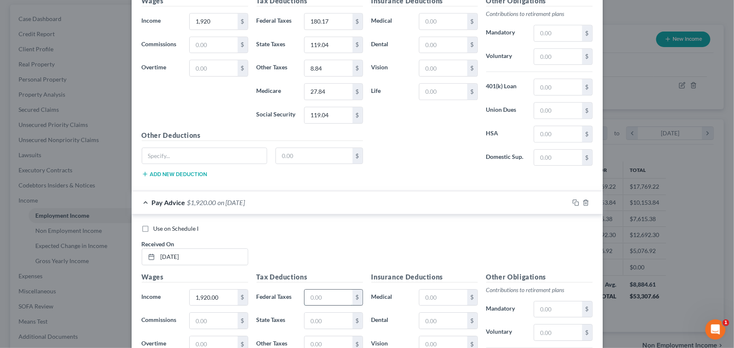
click at [314, 293] on input "text" at bounding box center [329, 298] width 48 height 16
click at [308, 318] on input "text" at bounding box center [329, 321] width 48 height 16
click at [307, 341] on input "text" at bounding box center [329, 345] width 48 height 16
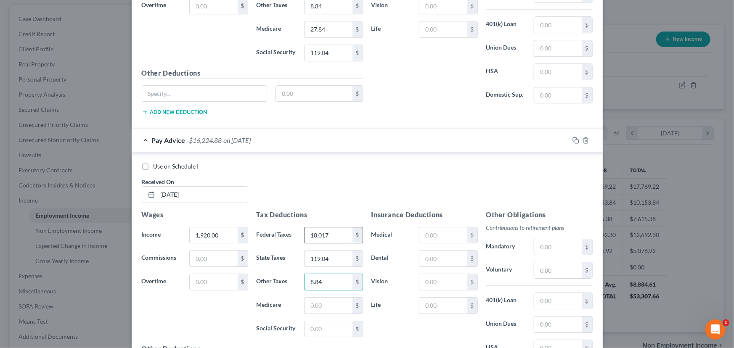
scroll to position [1277, 0]
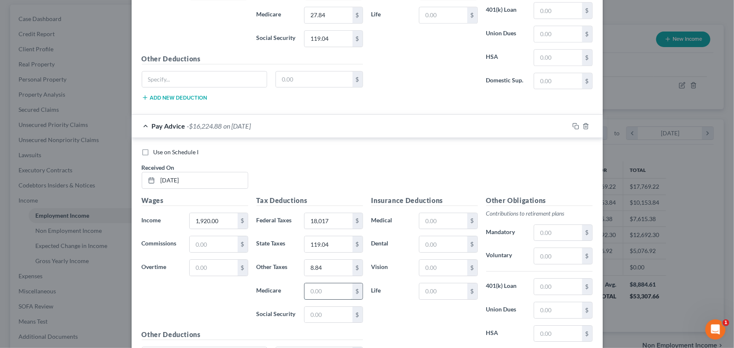
click at [318, 291] on input "text" at bounding box center [329, 292] width 48 height 16
click at [314, 308] on input "text" at bounding box center [329, 315] width 48 height 16
click at [319, 218] on input "18,017" at bounding box center [329, 221] width 48 height 16
click at [219, 290] on div "Wages Income * 1,920.00 $ Commissions $ Overtime $" at bounding box center [195, 263] width 115 height 135
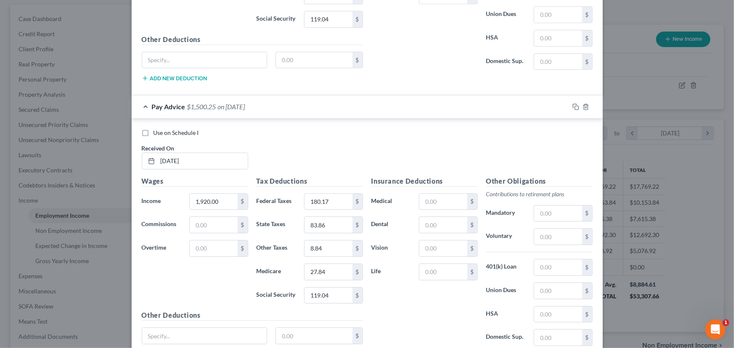
scroll to position [1315, 0]
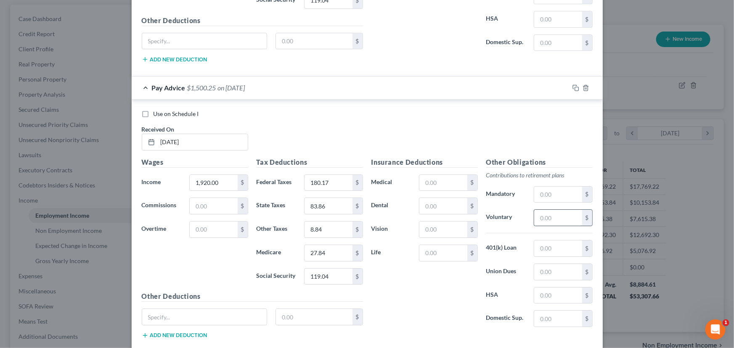
click at [539, 215] on input "text" at bounding box center [558, 218] width 48 height 16
click at [428, 295] on div "Insurance Deductions Medical $ Dental $ Vision $ Life $" at bounding box center [424, 245] width 115 height 177
click at [547, 213] on input "96" at bounding box center [558, 218] width 48 height 16
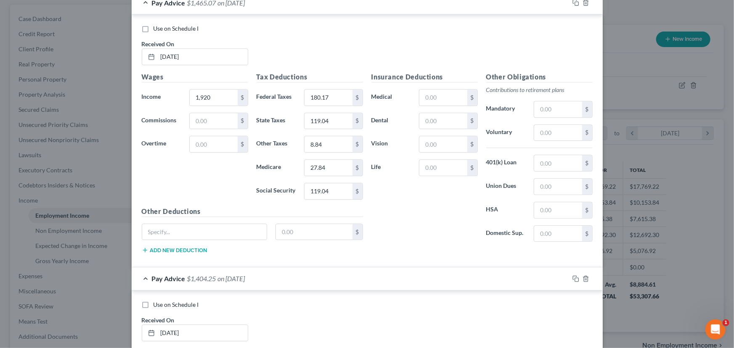
scroll to position [1124, 0]
click at [543, 129] on input "text" at bounding box center [558, 133] width 48 height 16
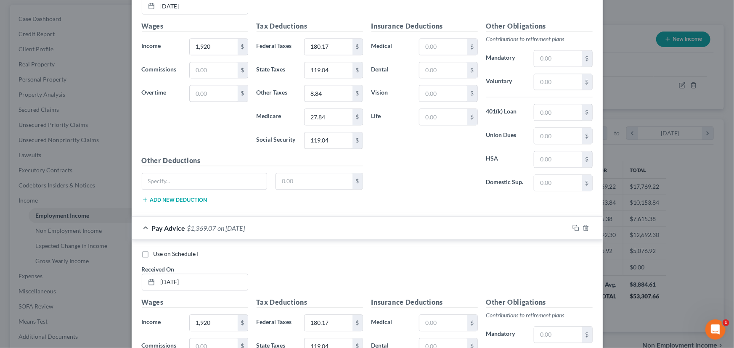
scroll to position [894, 0]
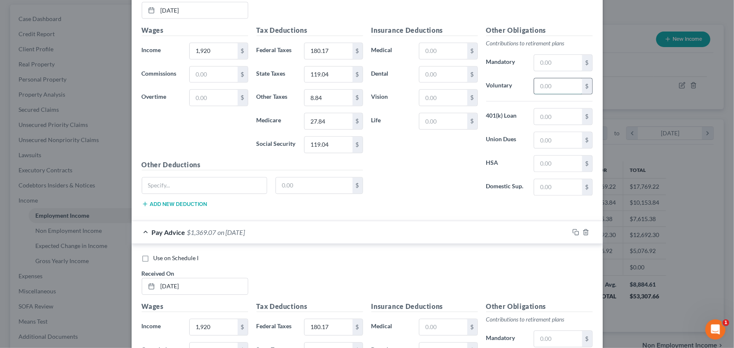
click at [544, 85] on input "text" at bounding box center [558, 86] width 48 height 16
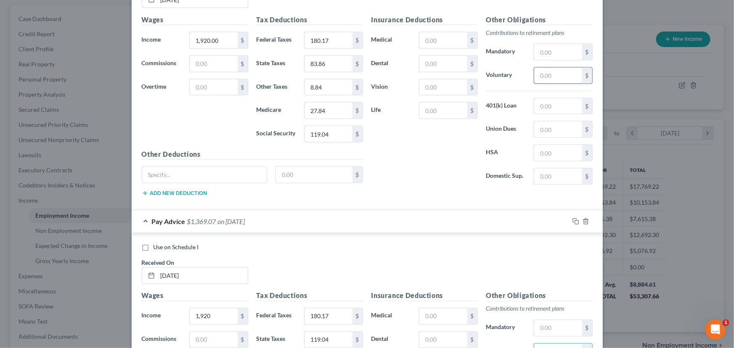
scroll to position [627, 0]
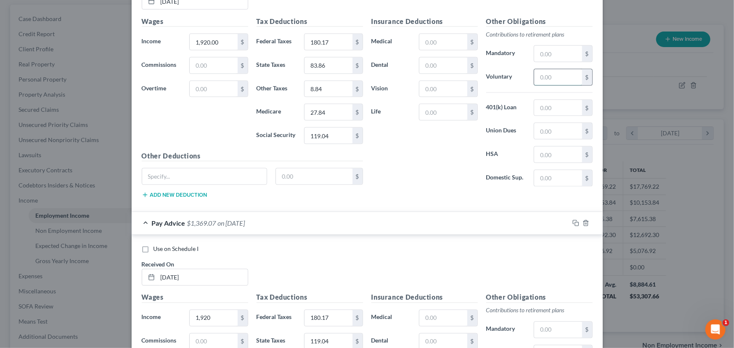
click at [539, 76] on input "text" at bounding box center [558, 77] width 48 height 16
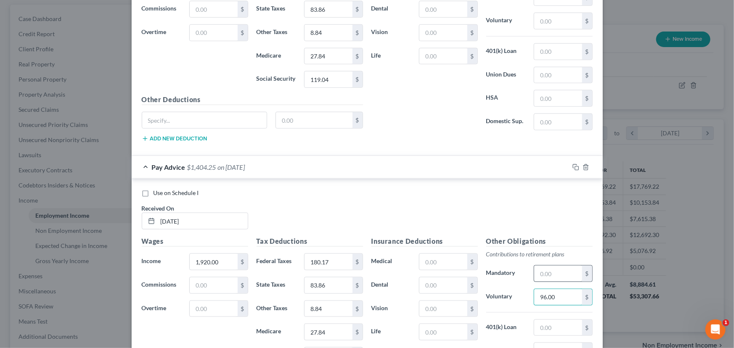
scroll to position [397, 0]
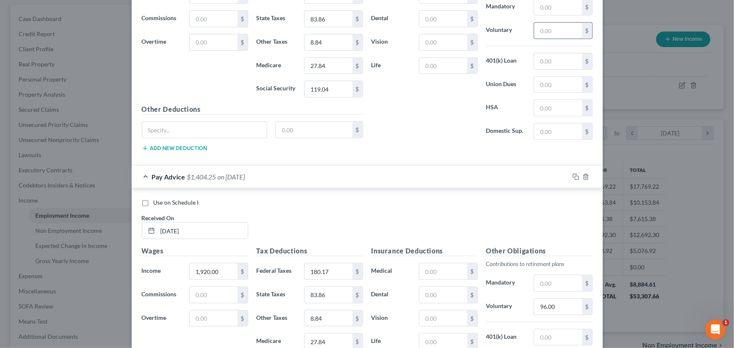
click at [546, 30] on input "text" at bounding box center [558, 31] width 48 height 16
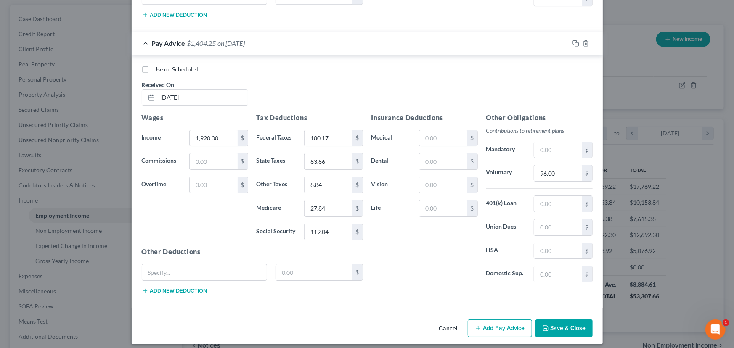
scroll to position [1361, 0]
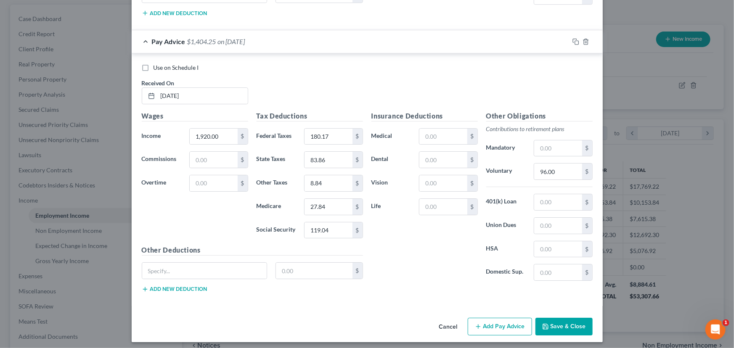
click at [484, 320] on button "Add Pay Advice" at bounding box center [500, 327] width 64 height 18
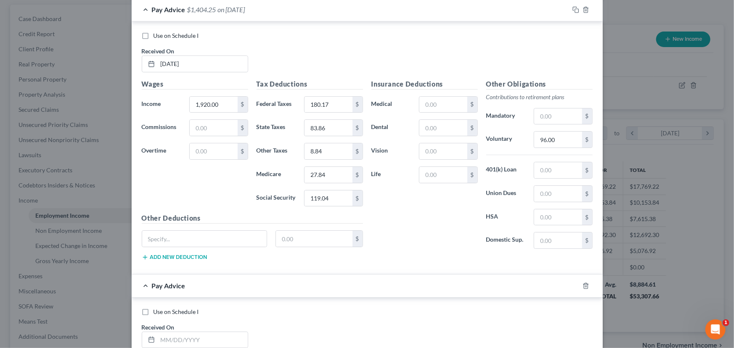
scroll to position [1438, 0]
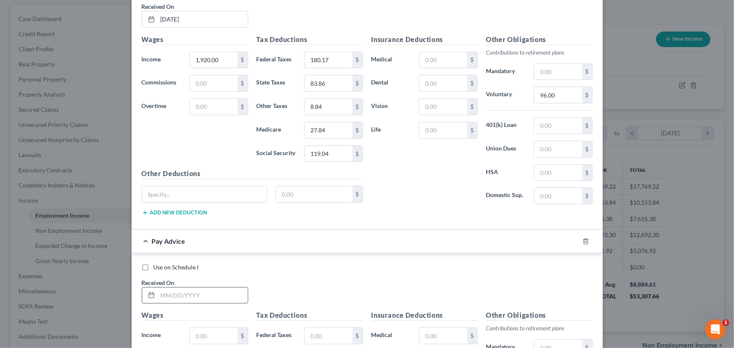
click at [160, 288] on input "text" at bounding box center [203, 296] width 90 height 16
click at [317, 332] on input "text" at bounding box center [329, 336] width 48 height 16
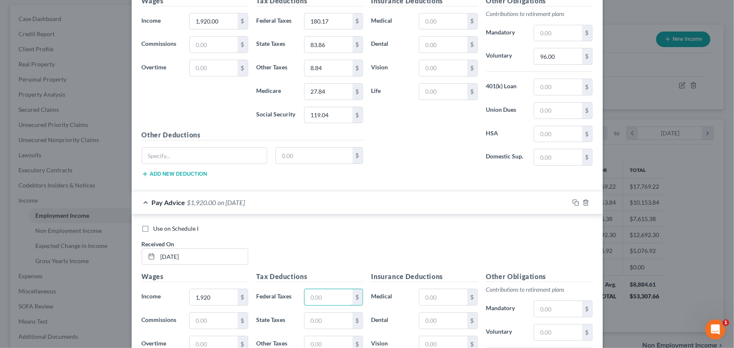
scroll to position [1476, 0]
click at [330, 314] on input "text" at bounding box center [329, 322] width 48 height 16
click at [539, 326] on input "text" at bounding box center [558, 333] width 48 height 16
click at [328, 338] on input "text" at bounding box center [329, 345] width 48 height 16
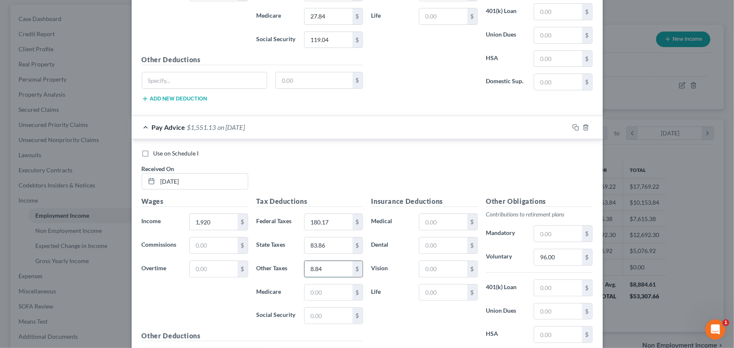
scroll to position [1553, 0]
click at [316, 287] on input "text" at bounding box center [329, 292] width 48 height 16
click at [314, 313] on input "text" at bounding box center [329, 315] width 48 height 16
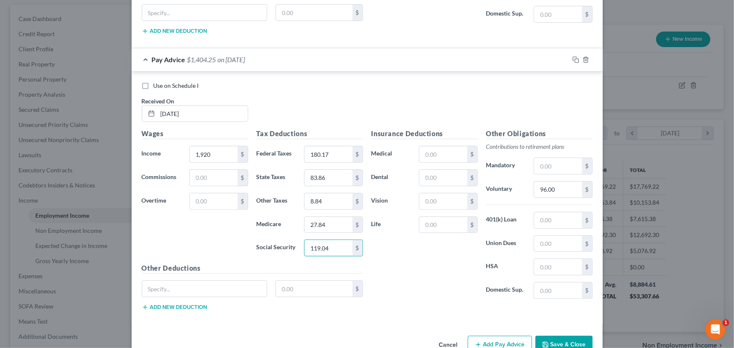
scroll to position [1637, 0]
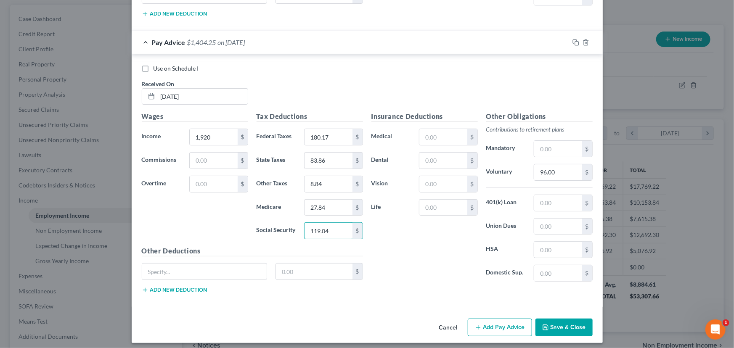
click at [478, 324] on icon "button" at bounding box center [478, 327] width 7 height 7
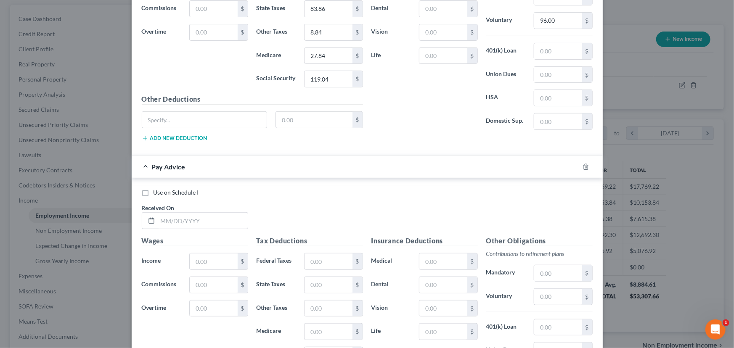
scroll to position [1790, 0]
click at [158, 215] on input "text" at bounding box center [203, 220] width 90 height 16
click at [323, 256] on input "text" at bounding box center [329, 261] width 48 height 16
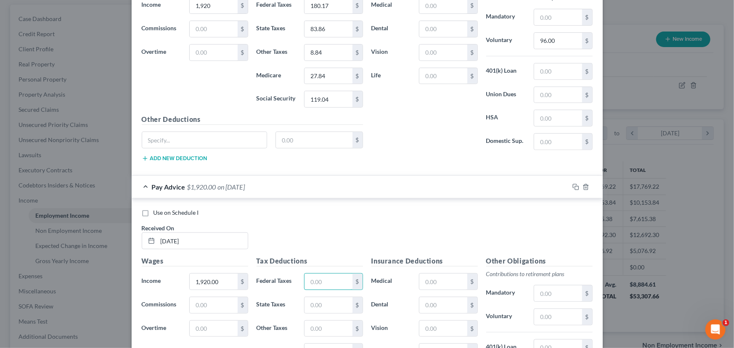
scroll to position [1752, 0]
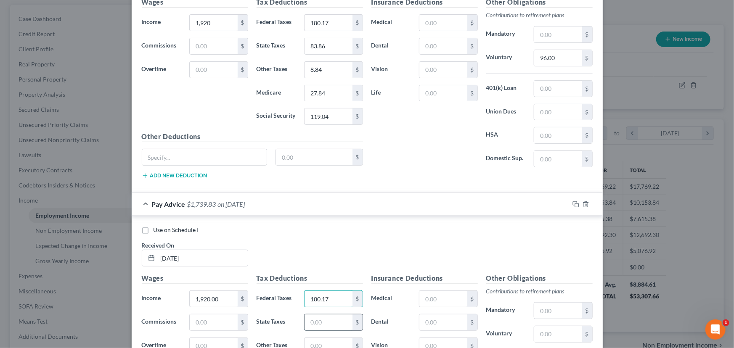
click at [306, 315] on input "text" at bounding box center [329, 323] width 48 height 16
click at [311, 343] on input "text" at bounding box center [329, 346] width 48 height 16
click at [545, 327] on input "text" at bounding box center [558, 335] width 48 height 16
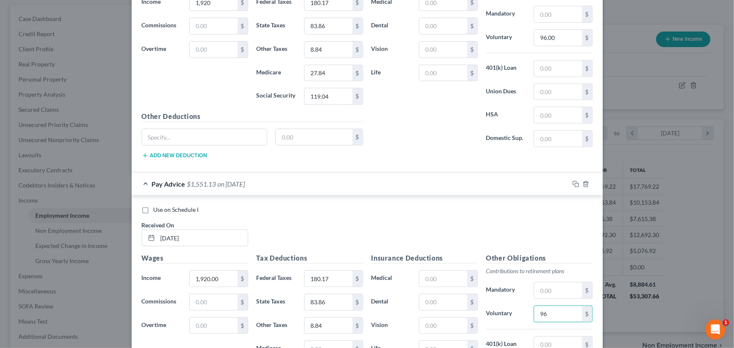
scroll to position [1790, 0]
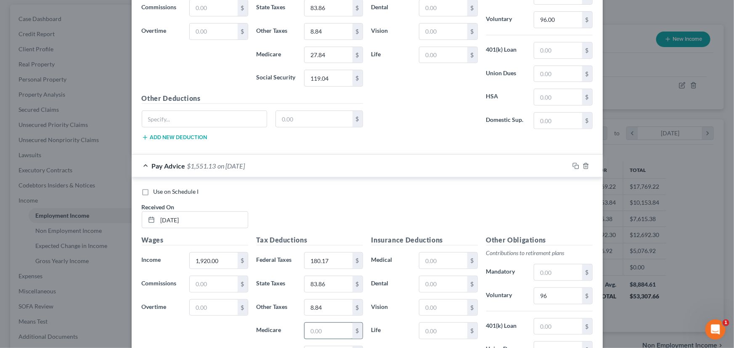
click at [309, 327] on input "text" at bounding box center [329, 331] width 48 height 16
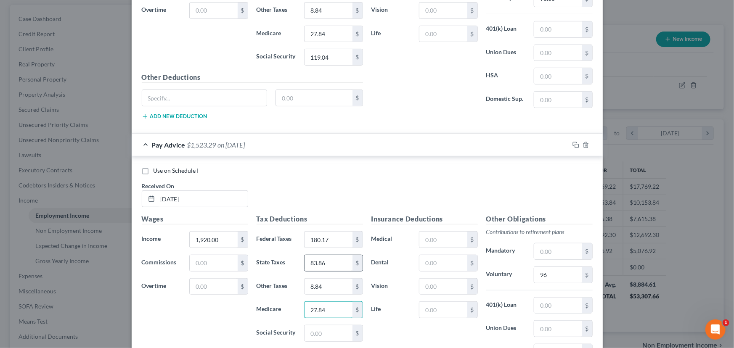
scroll to position [1828, 0]
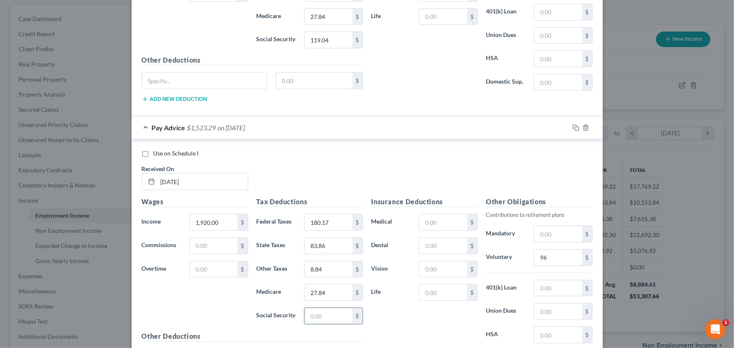
click at [314, 308] on input "text" at bounding box center [329, 316] width 48 height 16
click at [319, 313] on input "11,904" at bounding box center [329, 316] width 48 height 16
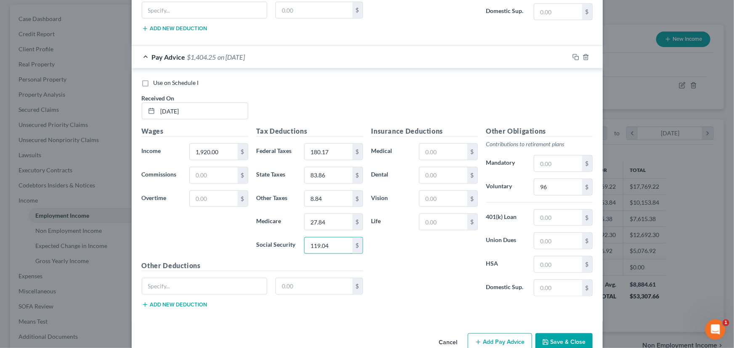
scroll to position [1912, 0]
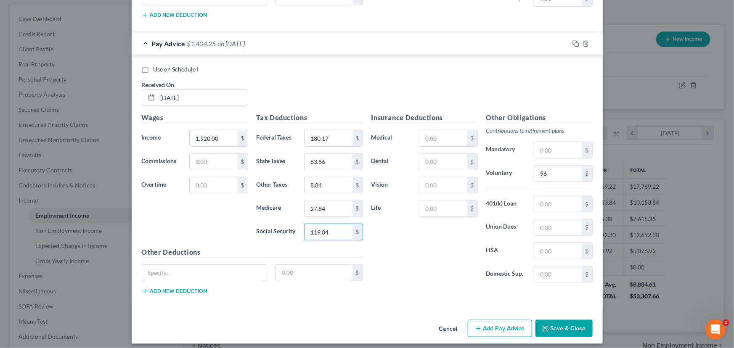
click at [497, 327] on button "Add Pay Advice" at bounding box center [500, 329] width 64 height 18
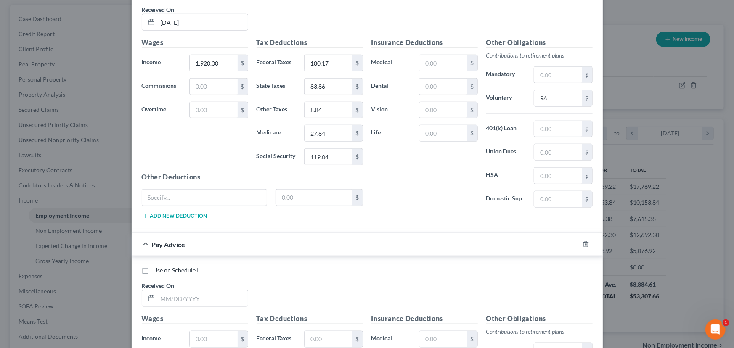
scroll to position [1989, 0]
click at [160, 290] on input "text" at bounding box center [203, 298] width 90 height 16
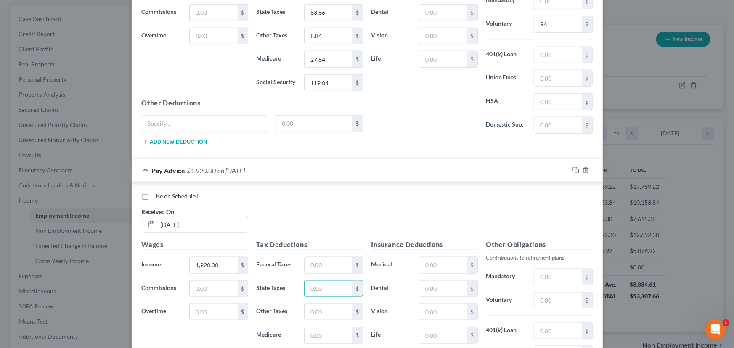
scroll to position [2035, 0]
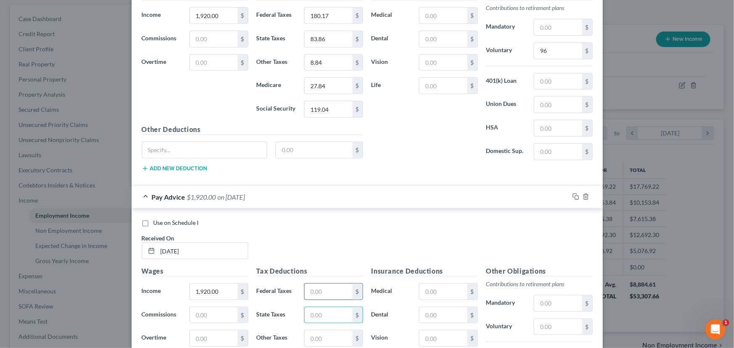
click at [319, 289] on input "text" at bounding box center [329, 292] width 48 height 16
click at [307, 308] on input "text" at bounding box center [329, 316] width 48 height 16
click at [312, 333] on input "text" at bounding box center [329, 339] width 48 height 16
click at [539, 319] on input "text" at bounding box center [558, 327] width 48 height 16
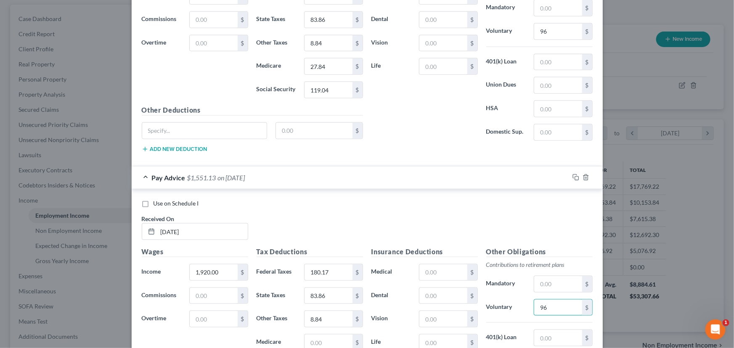
scroll to position [2073, 0]
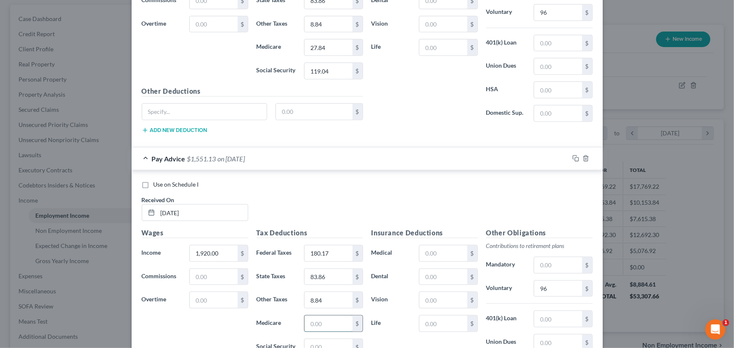
click at [314, 323] on input "text" at bounding box center [329, 324] width 48 height 16
click at [321, 340] on input "text" at bounding box center [329, 348] width 48 height 16
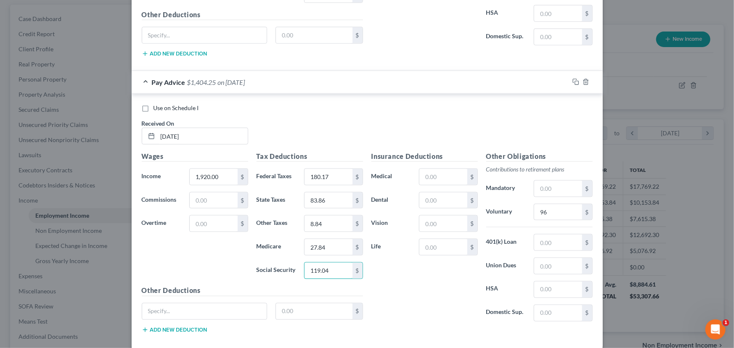
scroll to position [2112, 0]
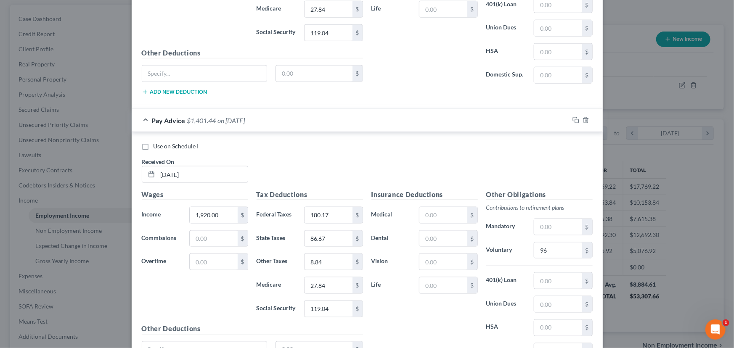
click at [218, 289] on div "Wages Income * 1,920.00 $ Commissions $ Overtime $" at bounding box center [195, 257] width 115 height 135
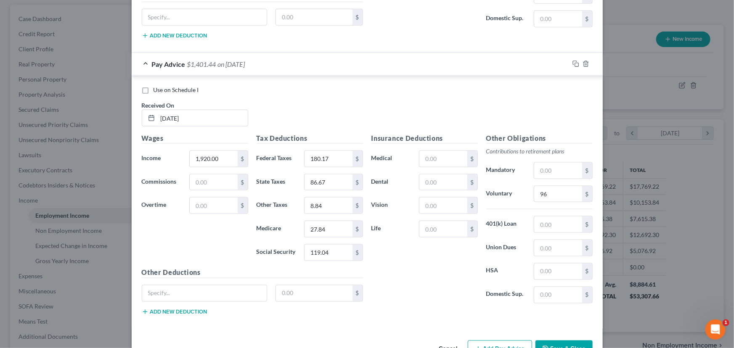
scroll to position [2188, 0]
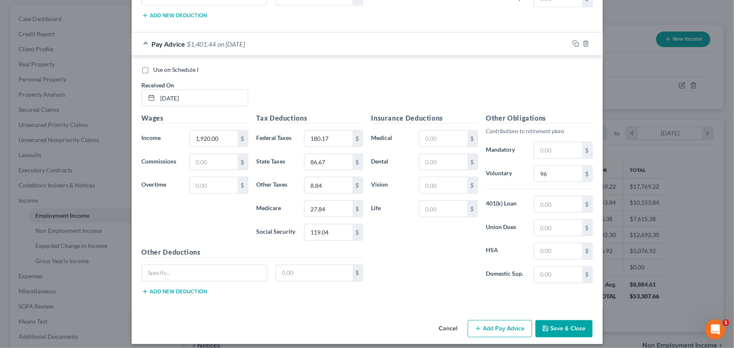
click at [480, 326] on icon "button" at bounding box center [478, 329] width 7 height 7
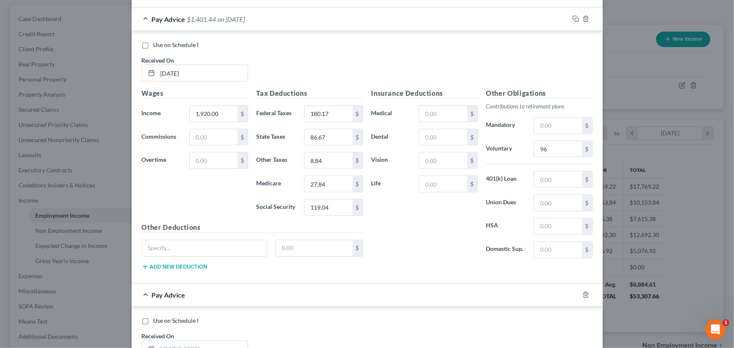
scroll to position [2226, 0]
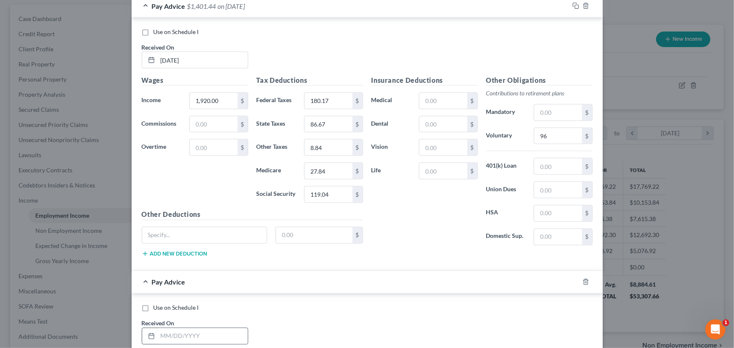
click at [154, 329] on div at bounding box center [150, 337] width 16 height 16
click at [158, 334] on input "text" at bounding box center [203, 337] width 90 height 16
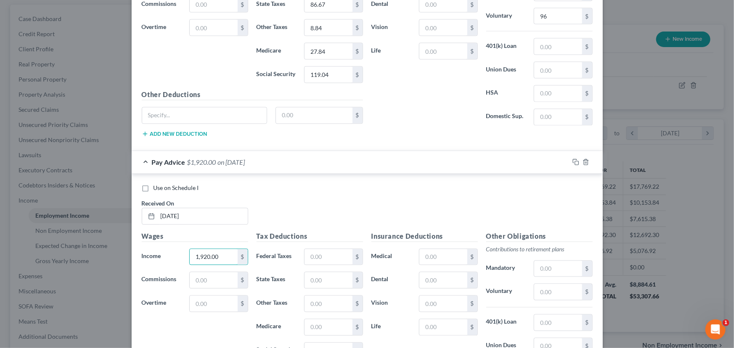
scroll to position [2308, 0]
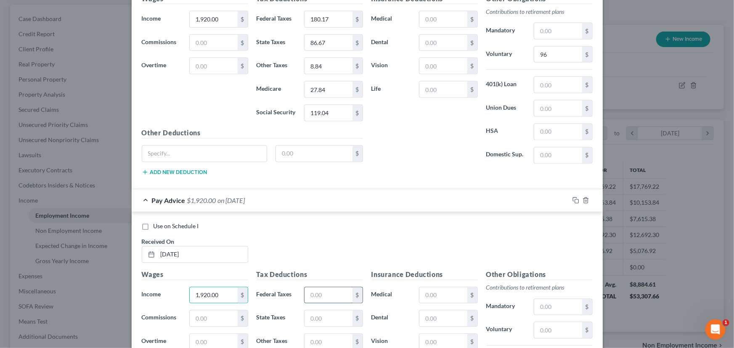
click at [306, 291] on input "text" at bounding box center [329, 296] width 48 height 16
click at [314, 313] on input "text" at bounding box center [329, 319] width 48 height 16
click at [307, 335] on input "text" at bounding box center [329, 343] width 48 height 16
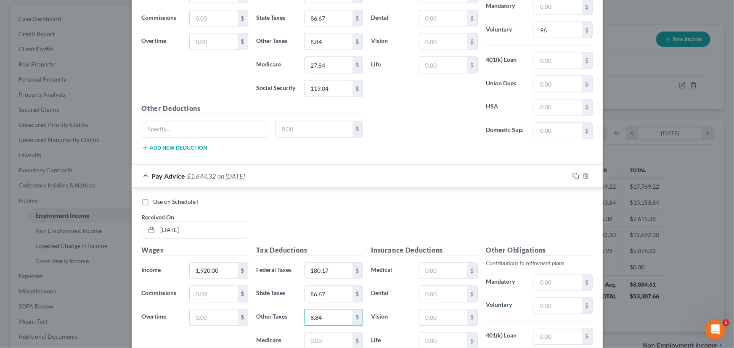
scroll to position [2346, 0]
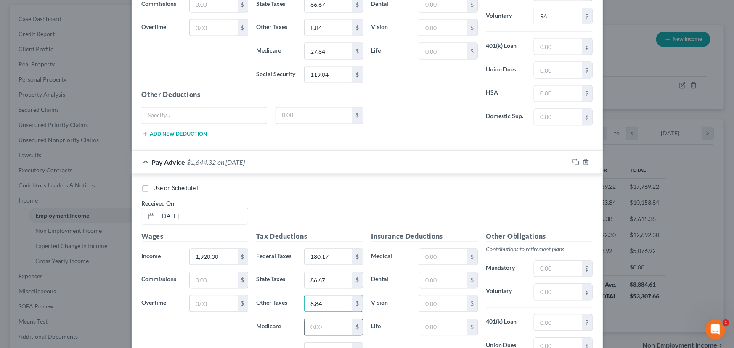
click at [305, 324] on input "text" at bounding box center [329, 328] width 48 height 16
click at [305, 343] on input "text" at bounding box center [329, 351] width 48 height 16
click at [534, 284] on input "text" at bounding box center [558, 292] width 48 height 16
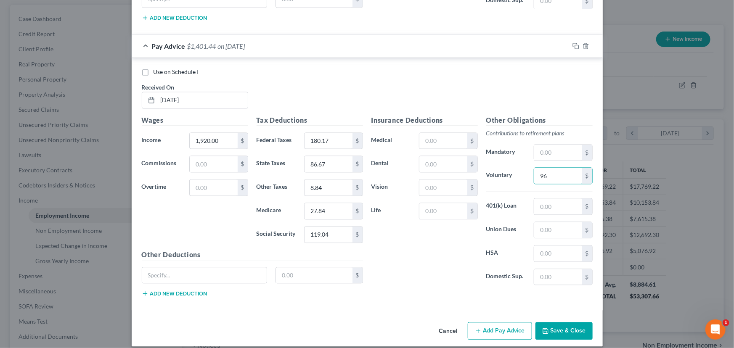
scroll to position [2464, 0]
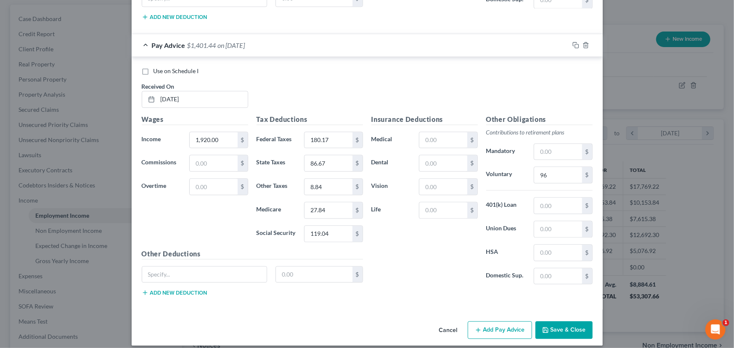
click at [499, 324] on button "Add Pay Advice" at bounding box center [500, 331] width 64 height 18
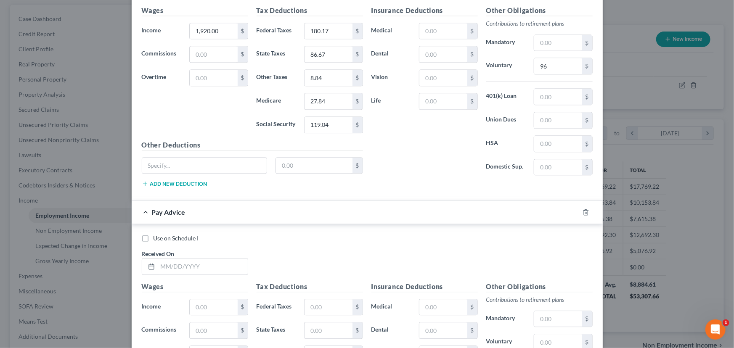
scroll to position [2578, 0]
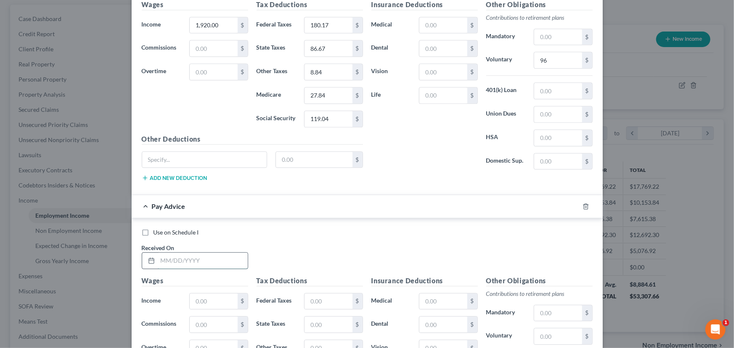
click at [159, 253] on input "text" at bounding box center [203, 261] width 90 height 16
click at [191, 294] on input "text" at bounding box center [214, 302] width 48 height 16
click at [307, 294] on input "text" at bounding box center [329, 302] width 48 height 16
click at [307, 316] on div "$" at bounding box center [333, 324] width 58 height 17
click at [311, 317] on input "text" at bounding box center [329, 325] width 48 height 16
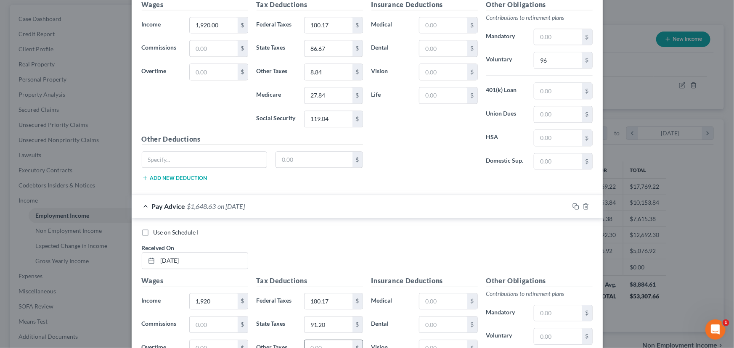
click at [311, 341] on input "text" at bounding box center [329, 348] width 48 height 16
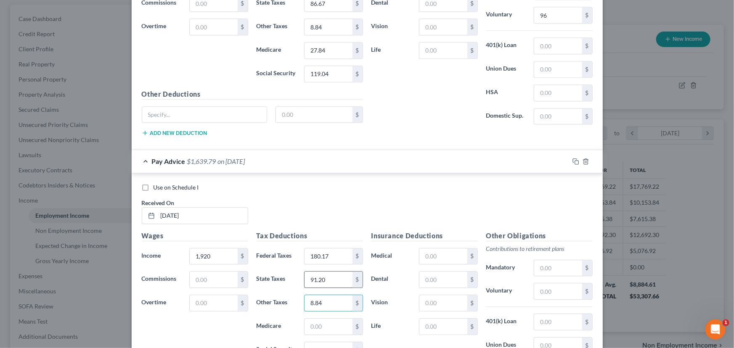
scroll to position [2655, 0]
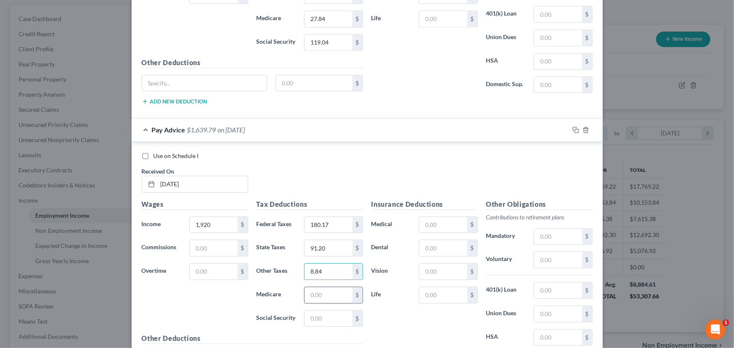
click at [319, 292] on input "text" at bounding box center [329, 295] width 48 height 16
click at [317, 311] on input "text" at bounding box center [329, 319] width 48 height 16
click at [554, 253] on input "text" at bounding box center [558, 260] width 48 height 16
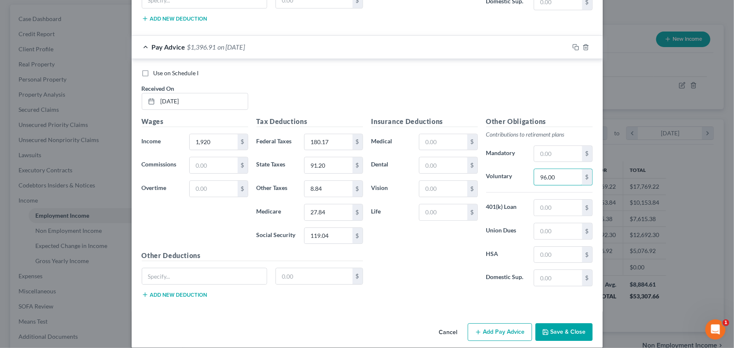
scroll to position [2740, 0]
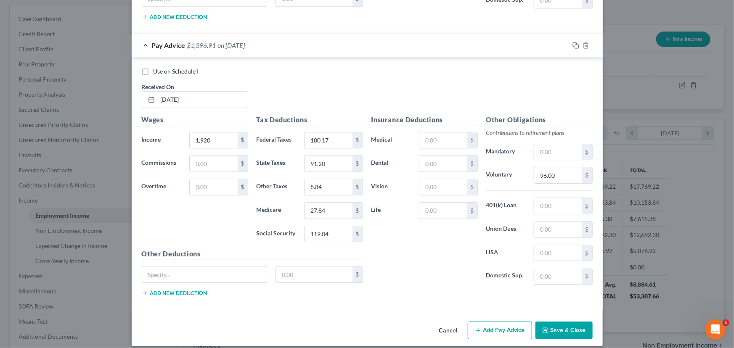
click at [493, 324] on button "Add Pay Advice" at bounding box center [500, 331] width 64 height 18
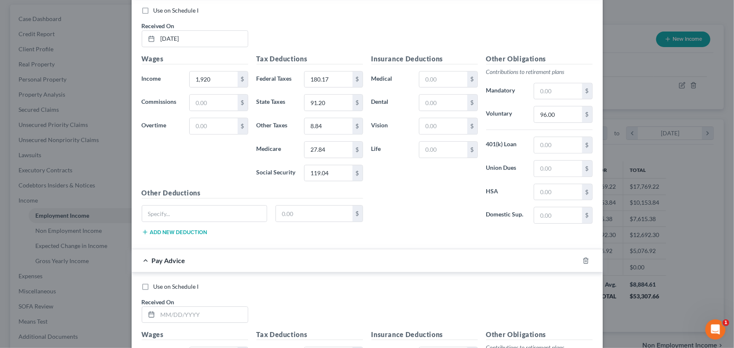
scroll to position [2816, 0]
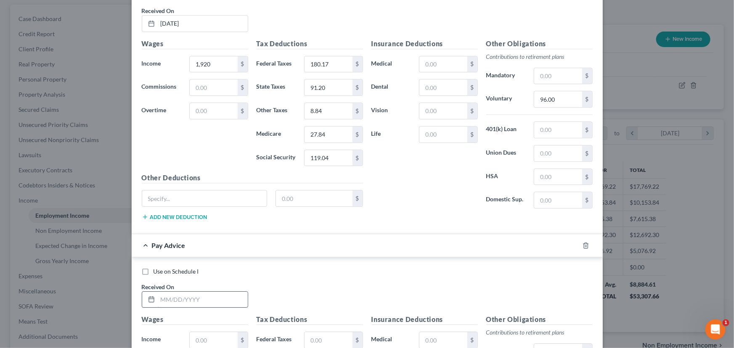
click at [158, 292] on input "text" at bounding box center [203, 300] width 90 height 16
click at [191, 332] on input "text" at bounding box center [214, 340] width 48 height 16
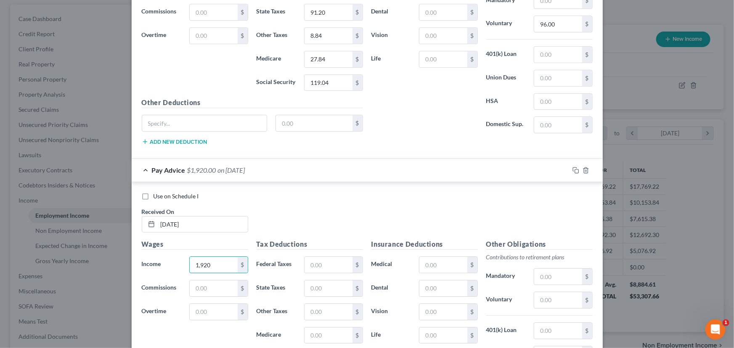
scroll to position [2892, 0]
click at [314, 256] on input "text" at bounding box center [329, 264] width 48 height 16
click at [328, 279] on input "text" at bounding box center [329, 287] width 48 height 16
click at [311, 304] on input "text" at bounding box center [329, 311] width 48 height 16
click at [318, 327] on input "text" at bounding box center [329, 335] width 48 height 16
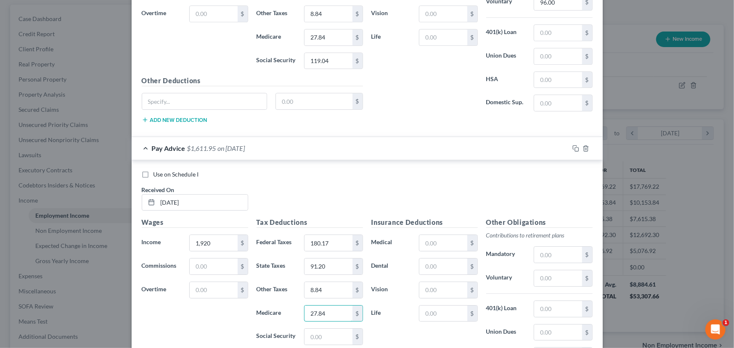
scroll to position [2931, 0]
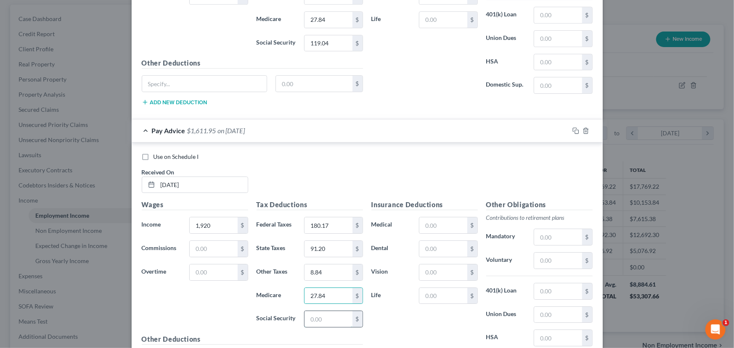
click at [328, 311] on input "text" at bounding box center [329, 319] width 48 height 16
click at [543, 255] on input "text" at bounding box center [558, 261] width 48 height 16
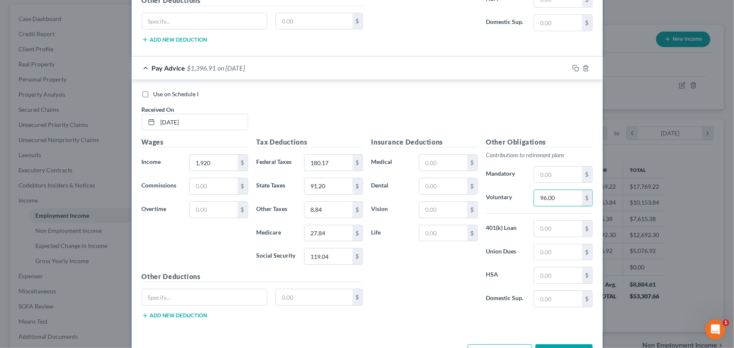
scroll to position [3015, 0]
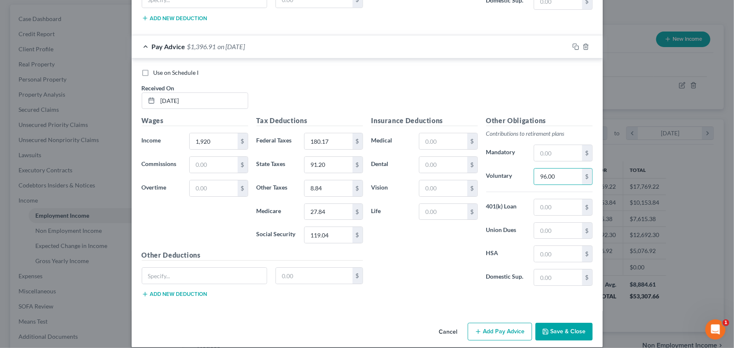
click at [478, 330] on line "button" at bounding box center [478, 332] width 0 height 4
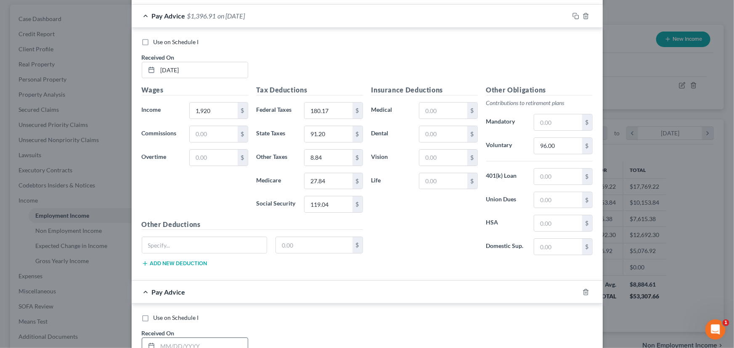
scroll to position [3130, 0]
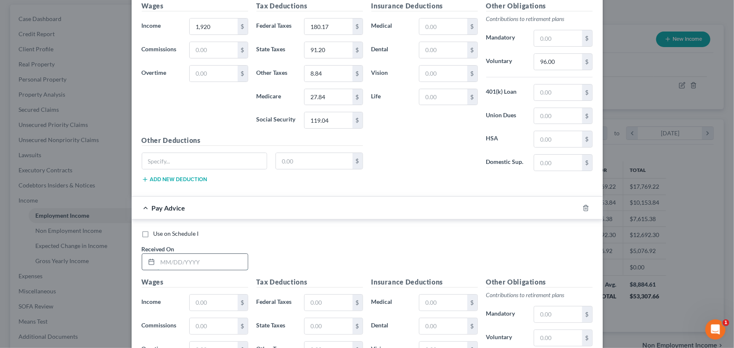
click at [160, 254] on input "text" at bounding box center [203, 262] width 90 height 16
click at [308, 319] on input "text" at bounding box center [329, 327] width 48 height 16
click at [311, 345] on input "text" at bounding box center [329, 350] width 48 height 16
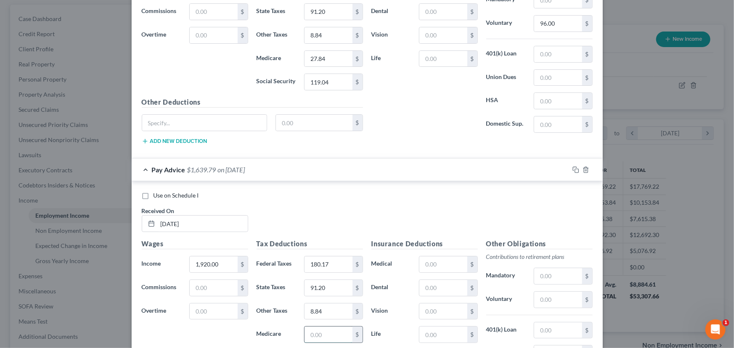
click at [322, 327] on input "text" at bounding box center [329, 335] width 48 height 16
click at [545, 292] on input "text" at bounding box center [558, 300] width 48 height 16
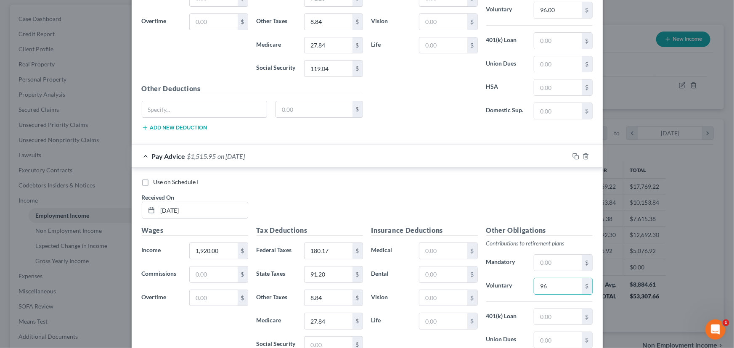
scroll to position [3206, 0]
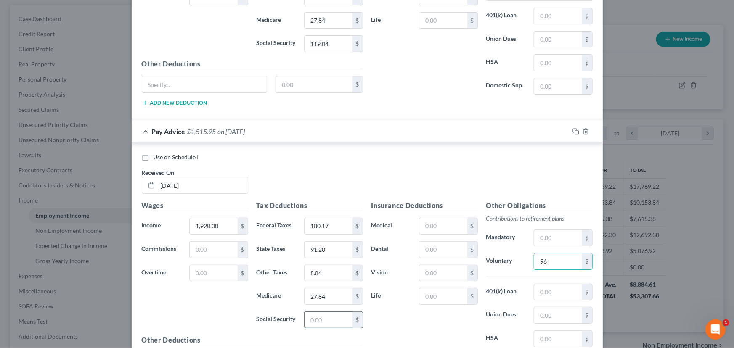
click at [310, 312] on input "text" at bounding box center [329, 320] width 48 height 16
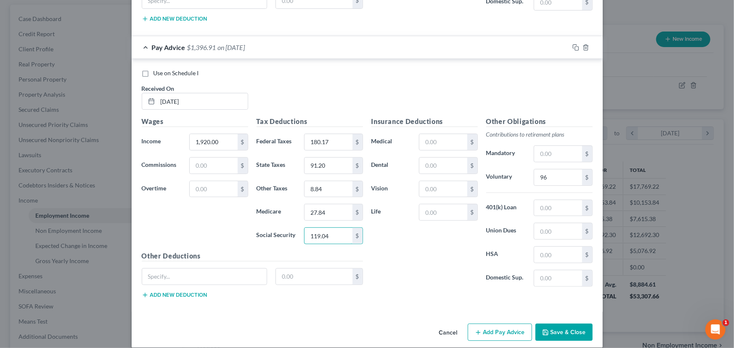
scroll to position [3291, 0]
click at [510, 326] on button "Add Pay Advice" at bounding box center [500, 333] width 64 height 18
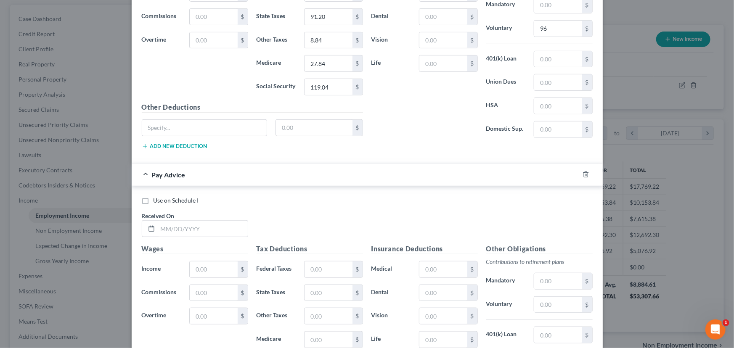
scroll to position [3444, 0]
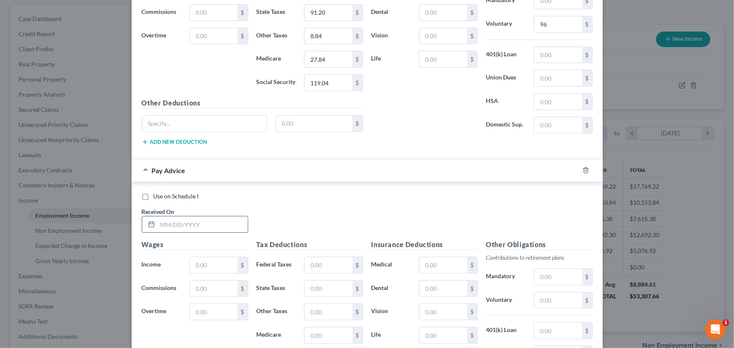
click at [178, 217] on input "text" at bounding box center [203, 225] width 90 height 16
click at [310, 258] on input "text" at bounding box center [329, 266] width 48 height 16
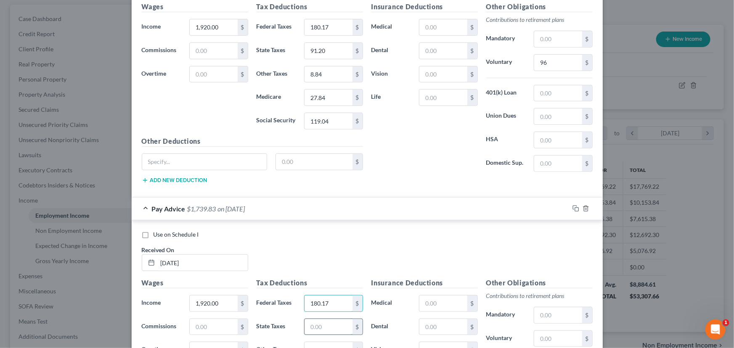
click at [313, 319] on input "text" at bounding box center [329, 327] width 48 height 16
click at [311, 343] on input "text" at bounding box center [329, 351] width 48 height 16
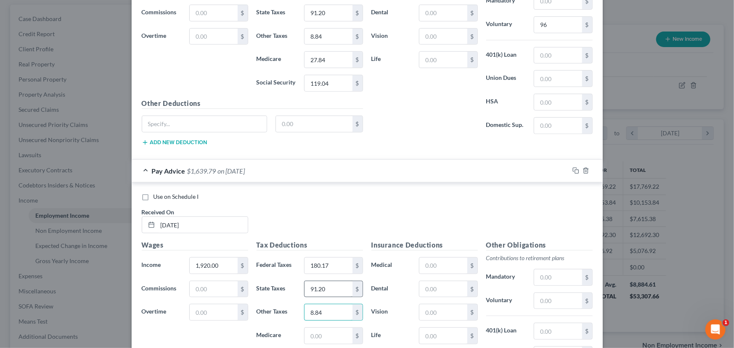
scroll to position [3482, 0]
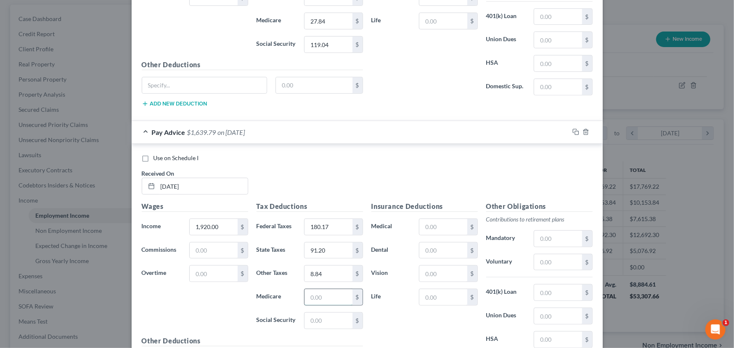
click at [310, 292] on input "text" at bounding box center [329, 298] width 48 height 16
click at [311, 313] on input "text" at bounding box center [329, 321] width 48 height 16
click at [553, 238] on div "Other Obligations Contributions to retirement plans Mandatory $ Voluntary $ 401…" at bounding box center [539, 290] width 115 height 177
click at [548, 255] on input "text" at bounding box center [558, 263] width 48 height 16
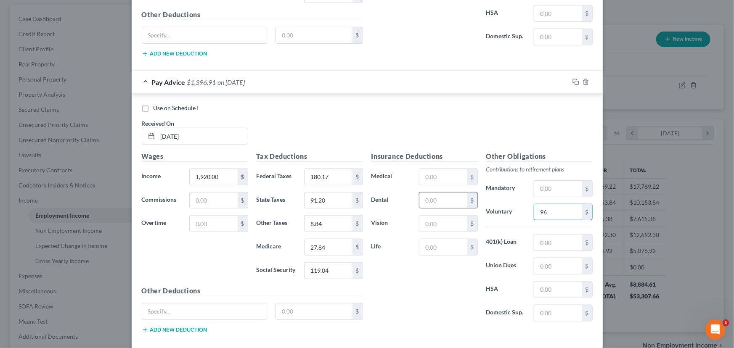
scroll to position [3559, 0]
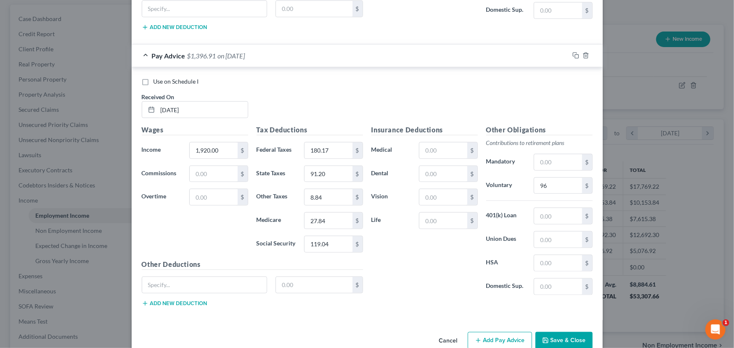
click at [485, 332] on button "Add Pay Advice" at bounding box center [500, 341] width 64 height 18
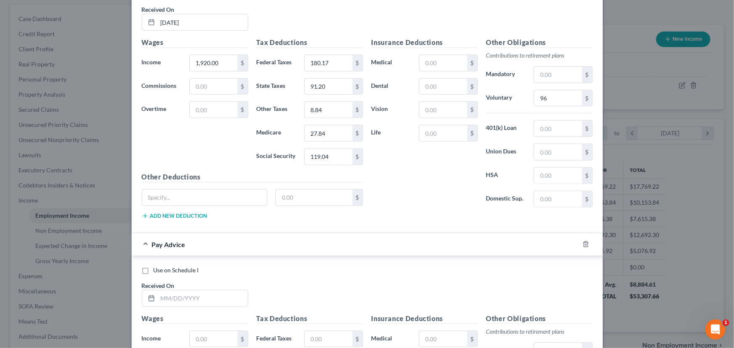
scroll to position [3674, 0]
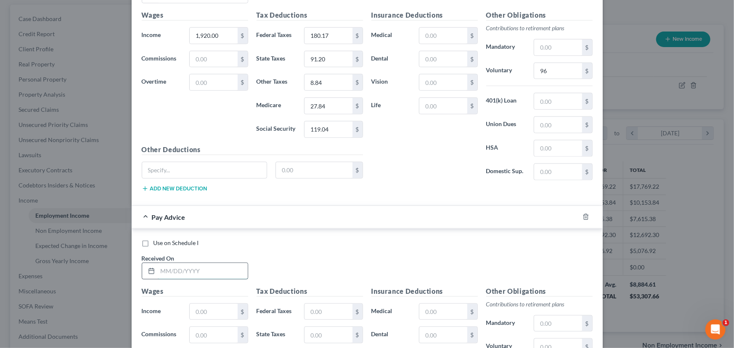
click at [158, 263] on input "text" at bounding box center [203, 271] width 90 height 16
click at [186, 304] on div "$" at bounding box center [218, 312] width 67 height 17
click at [193, 304] on input "text" at bounding box center [214, 312] width 48 height 16
click at [306, 304] on input "text" at bounding box center [329, 312] width 48 height 16
click at [312, 327] on input "text" at bounding box center [329, 335] width 48 height 16
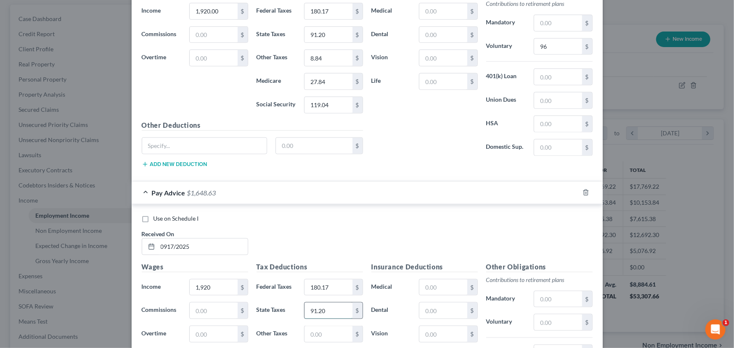
scroll to position [3712, 0]
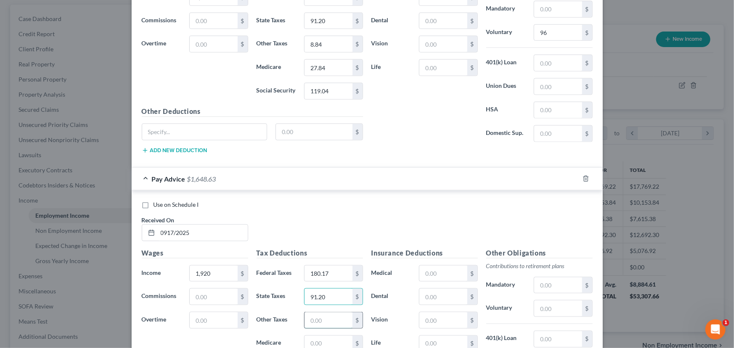
click at [317, 313] on input "text" at bounding box center [329, 321] width 48 height 16
click at [313, 336] on input "text" at bounding box center [329, 344] width 48 height 16
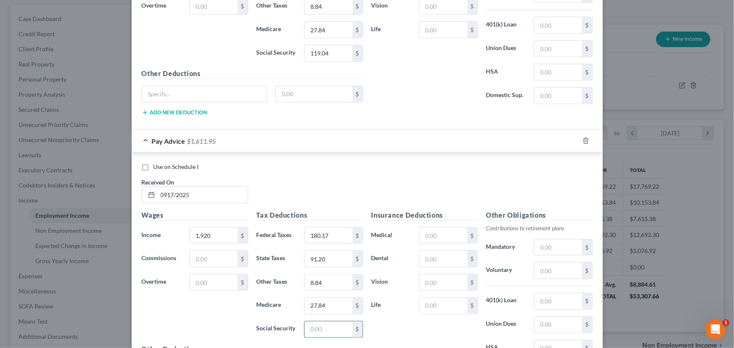
click at [310, 322] on input "text" at bounding box center [329, 330] width 48 height 16
click at [319, 322] on input "11,904" at bounding box center [329, 330] width 48 height 16
click at [546, 263] on input "text" at bounding box center [558, 271] width 48 height 16
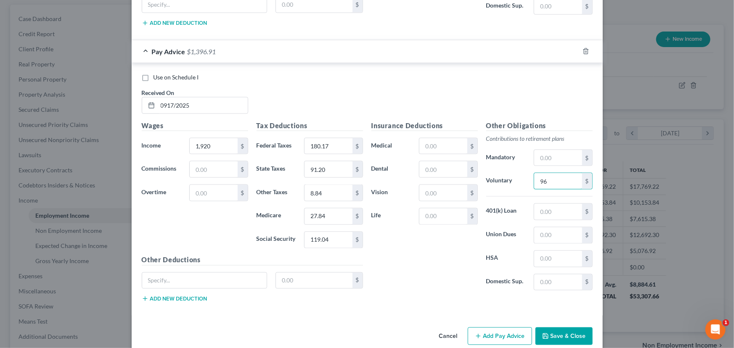
scroll to position [3842, 0]
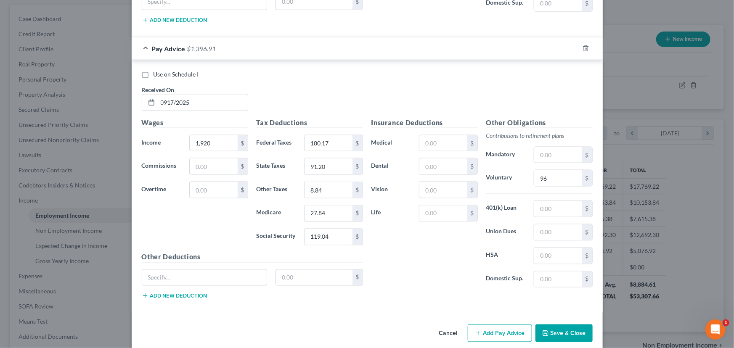
click at [490, 325] on button "Add Pay Advice" at bounding box center [500, 334] width 64 height 18
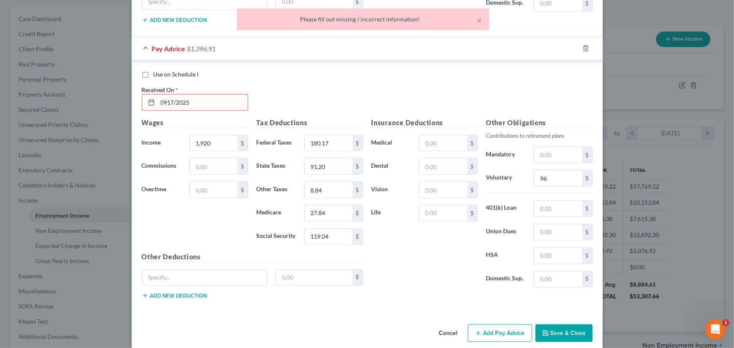
click at [165, 95] on input "0917/2025" at bounding box center [203, 103] width 90 height 16
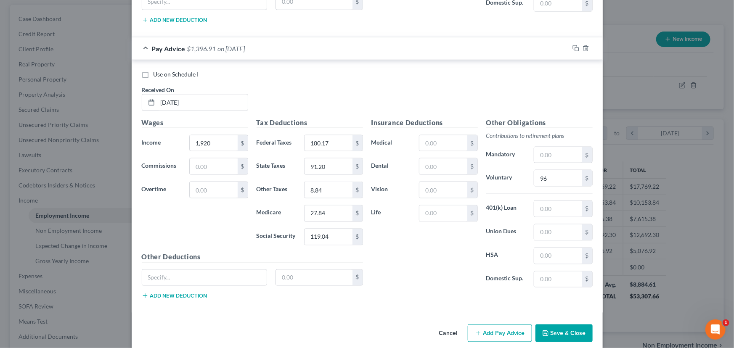
click at [503, 325] on button "Add Pay Advice" at bounding box center [500, 334] width 64 height 18
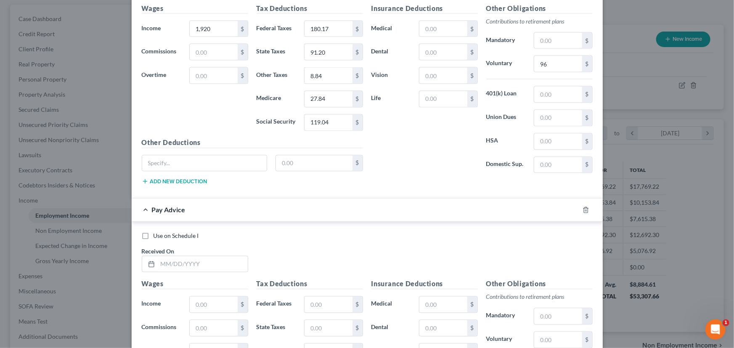
scroll to position [3995, 0]
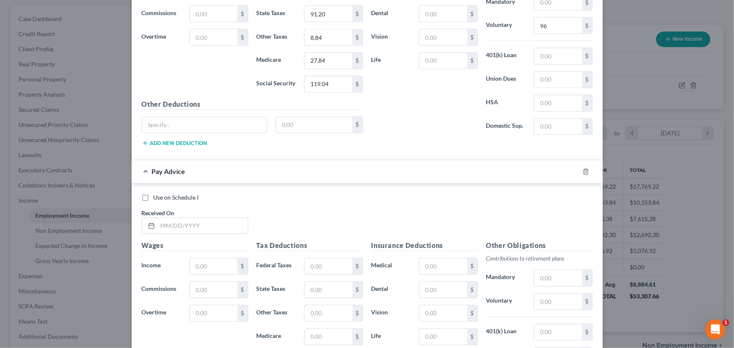
click at [154, 194] on label "Use on Schedule I" at bounding box center [176, 198] width 45 height 8
click at [157, 194] on input "Use on Schedule I" at bounding box center [159, 196] width 5 height 5
click at [161, 218] on input "text" at bounding box center [203, 226] width 90 height 16
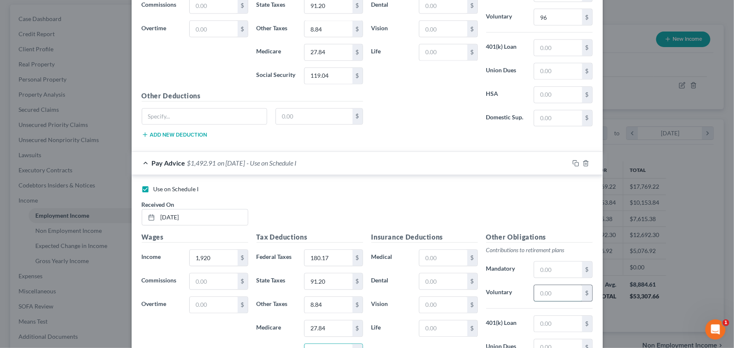
click at [539, 286] on input "text" at bounding box center [558, 294] width 48 height 16
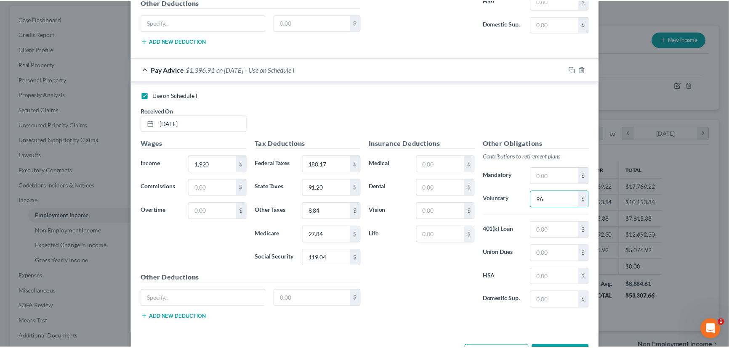
scroll to position [4117, 0]
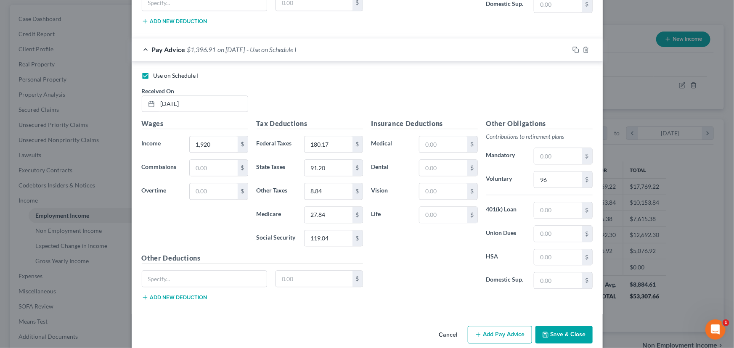
click at [575, 326] on button "Save & Close" at bounding box center [564, 335] width 57 height 18
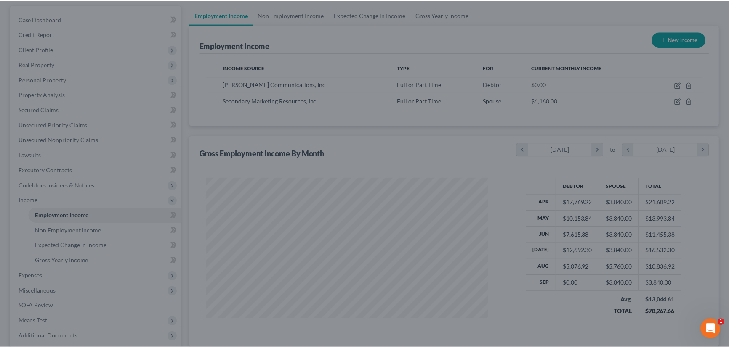
scroll to position [420689, 420541]
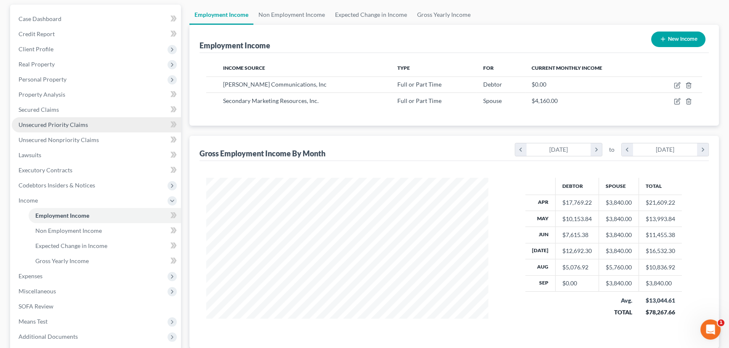
click at [46, 126] on span "Unsecured Priority Claims" at bounding box center [53, 124] width 69 height 7
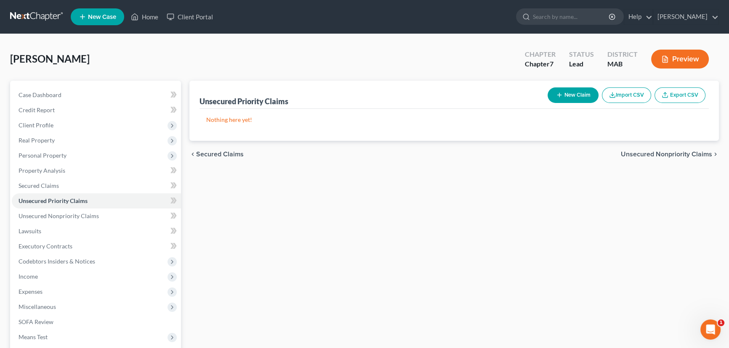
click at [572, 97] on button "New Claim" at bounding box center [573, 96] width 51 height 16
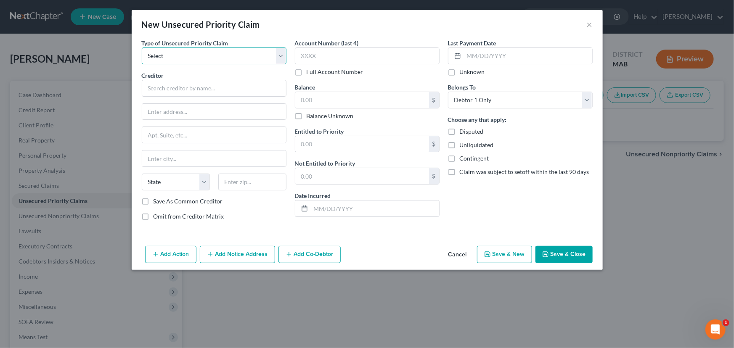
click at [205, 58] on select "Select Taxes & Other Government Units Domestic Support Obligations Extensions o…" at bounding box center [214, 56] width 145 height 17
click at [142, 48] on select "Select Taxes & Other Government Units Domestic Support Obligations Extensions o…" at bounding box center [214, 56] width 145 height 17
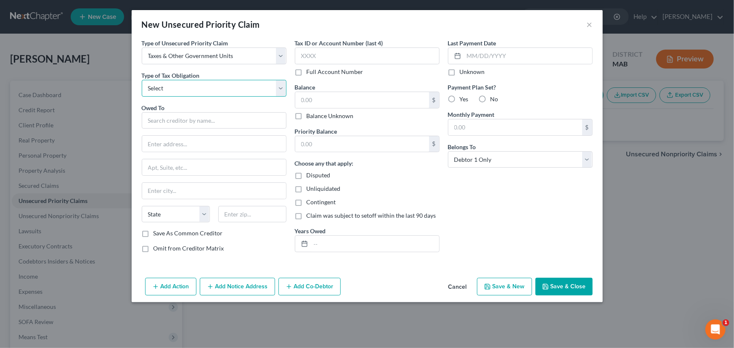
click at [183, 83] on select "Select Federal City State Franchise Tax Board Other" at bounding box center [214, 88] width 145 height 17
click at [142, 80] on select "Select Federal City State Franchise Tax Board Other" at bounding box center [214, 88] width 145 height 17
click at [157, 124] on input "text" at bounding box center [214, 120] width 145 height 17
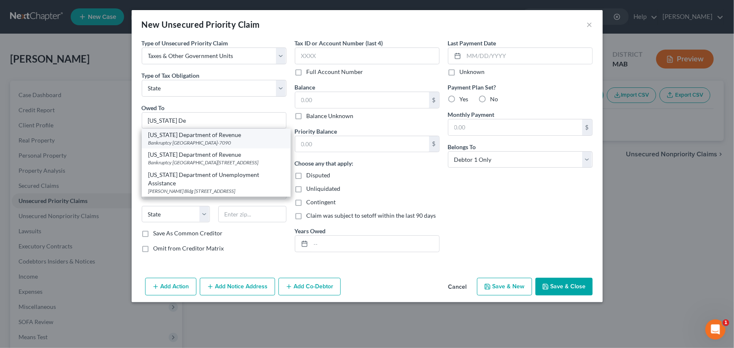
click at [160, 136] on div "[US_STATE] Department of Revenue" at bounding box center [217, 135] width 136 height 8
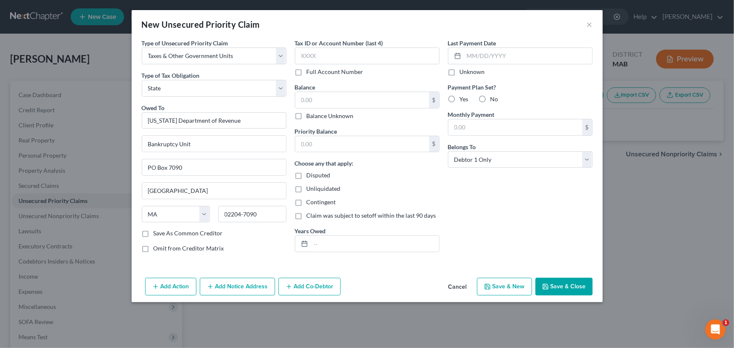
click at [307, 115] on label "Balance Unknown" at bounding box center [330, 116] width 47 height 8
click at [310, 115] on input "Balance Unknown" at bounding box center [312, 114] width 5 height 5
click at [307, 115] on label "Balance Unknown" at bounding box center [330, 116] width 47 height 8
click at [310, 115] on input "Balance Unknown" at bounding box center [312, 114] width 5 height 5
click at [307, 116] on label "Balance Unknown" at bounding box center [330, 116] width 47 height 8
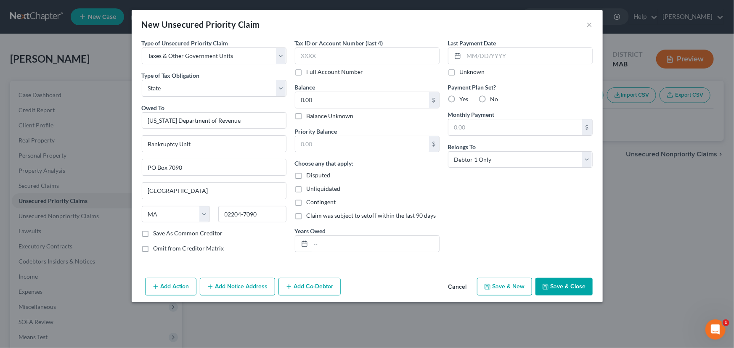
click at [310, 116] on input "Balance Unknown" at bounding box center [312, 114] width 5 height 5
click at [559, 286] on button "Save & Close" at bounding box center [564, 287] width 57 height 18
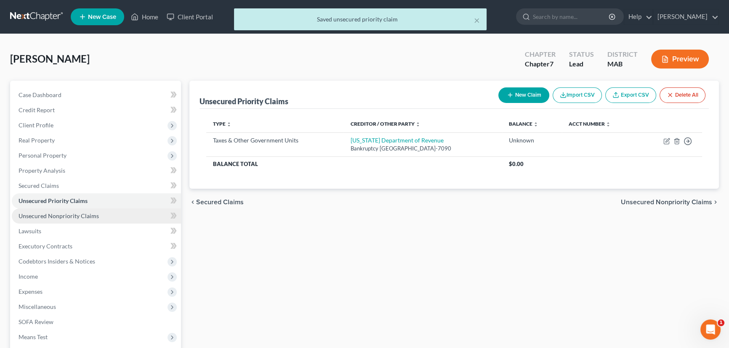
click at [43, 215] on span "Unsecured Nonpriority Claims" at bounding box center [59, 216] width 80 height 7
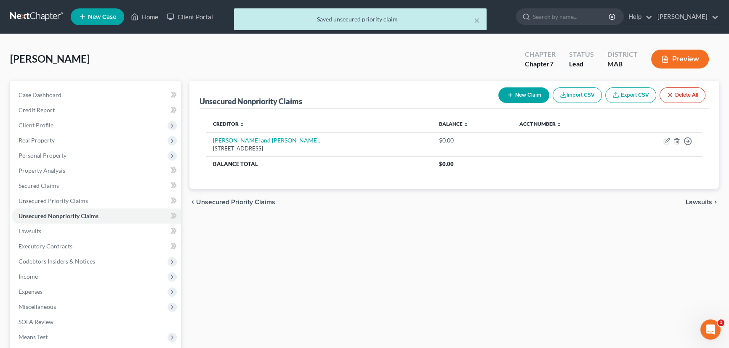
click at [510, 93] on icon "button" at bounding box center [510, 95] width 7 height 7
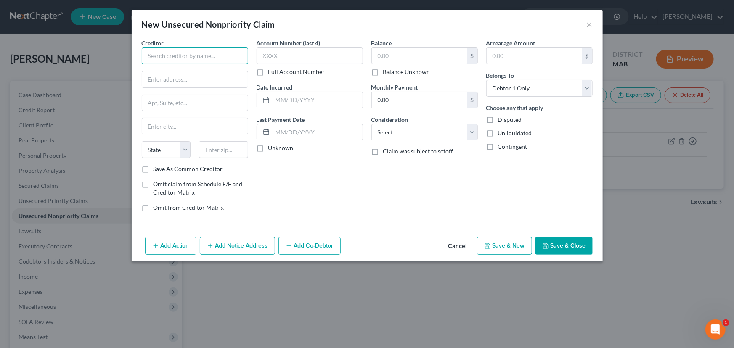
click at [163, 57] on input "text" at bounding box center [195, 56] width 106 height 17
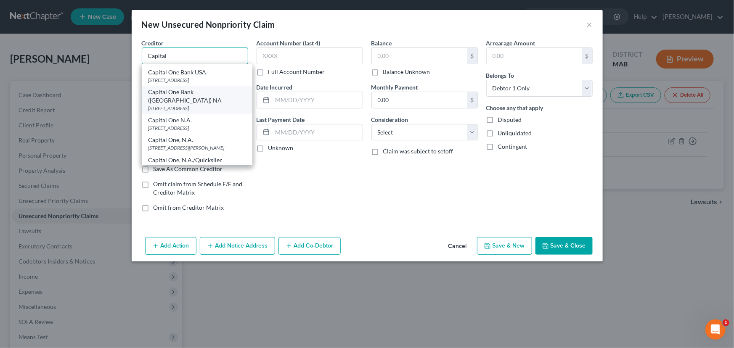
scroll to position [76, 0]
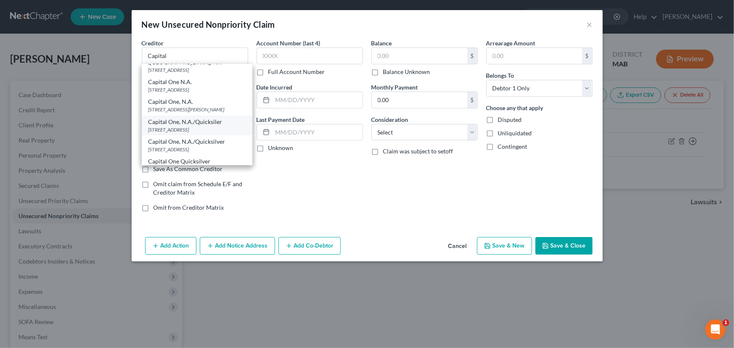
click at [186, 126] on div "Capital One, N.A./Quicksiler" at bounding box center [197, 122] width 97 height 8
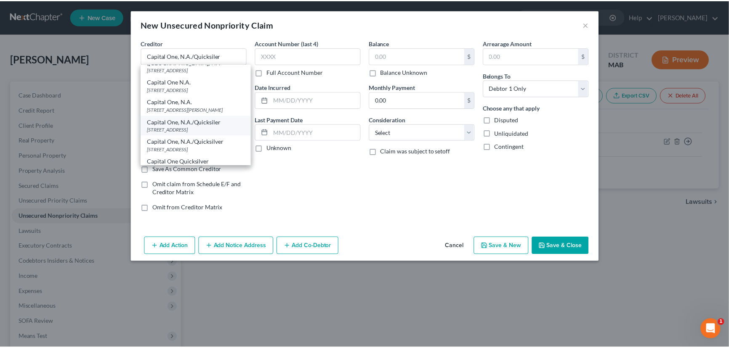
scroll to position [0, 0]
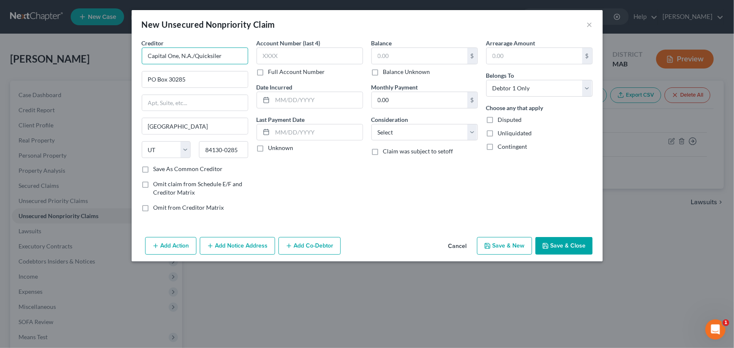
drag, startPoint x: 194, startPoint y: 56, endPoint x: 229, endPoint y: 58, distance: 34.6
click at [229, 58] on input "Capital One, N.A./Quicksiler" at bounding box center [195, 56] width 106 height 17
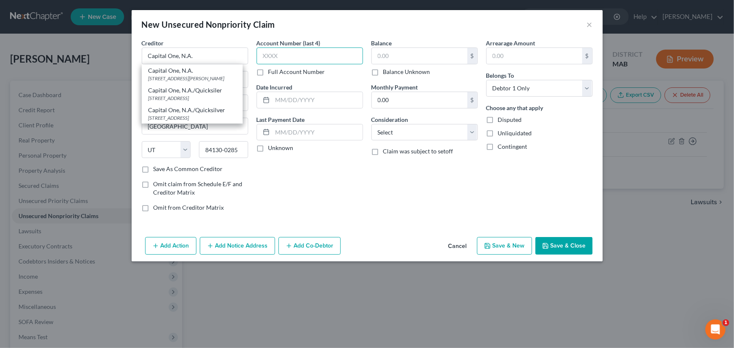
click at [270, 55] on input "text" at bounding box center [310, 56] width 106 height 17
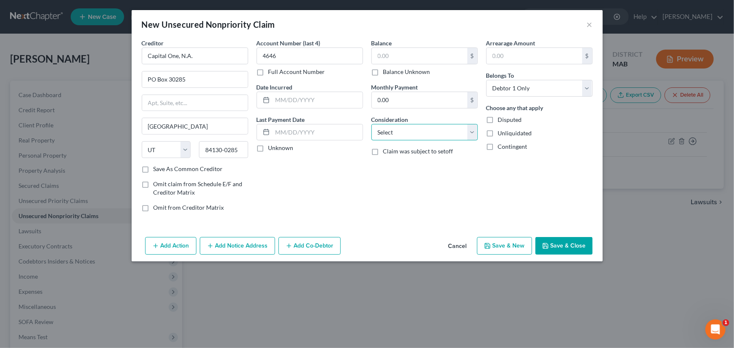
click at [476, 130] on select "Select Cable / Satellite Services Collection Agency Credit Card Debt Debt Couns…" at bounding box center [425, 132] width 106 height 17
click at [372, 124] on select "Select Cable / Satellite Services Collection Agency Credit Card Debt Debt Couns…" at bounding box center [425, 132] width 106 height 17
click at [376, 53] on input "text" at bounding box center [420, 56] width 96 height 16
click at [274, 132] on input "text" at bounding box center [318, 133] width 90 height 16
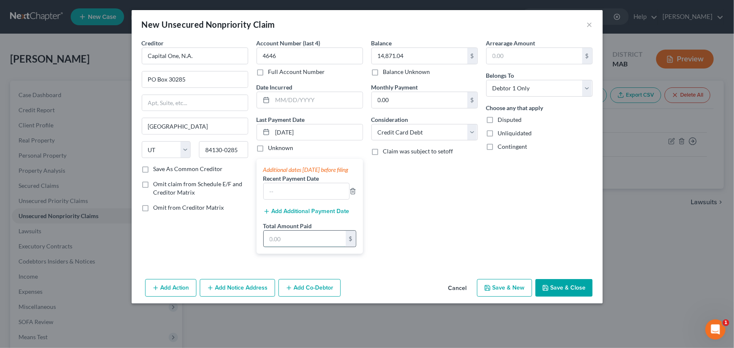
click at [274, 245] on input "text" at bounding box center [305, 239] width 82 height 16
click at [270, 199] on input "text" at bounding box center [306, 191] width 85 height 16
click at [276, 247] on input "1,140.00" at bounding box center [305, 239] width 82 height 16
click at [275, 247] on input "1,140.00" at bounding box center [305, 239] width 82 height 16
click at [277, 247] on input "1,140.00" at bounding box center [305, 239] width 82 height 16
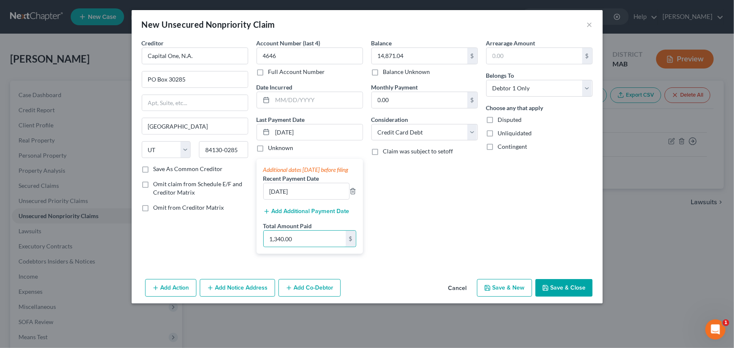
click at [556, 292] on button "Save & Close" at bounding box center [564, 288] width 57 height 18
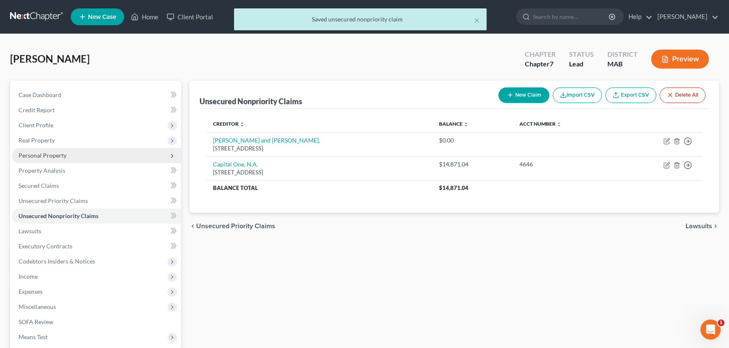
click at [35, 158] on span "Personal Property" at bounding box center [43, 155] width 48 height 7
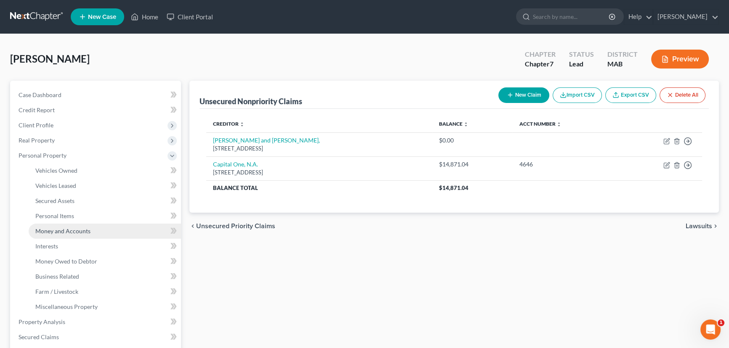
click at [57, 230] on span "Money and Accounts" at bounding box center [62, 231] width 55 height 7
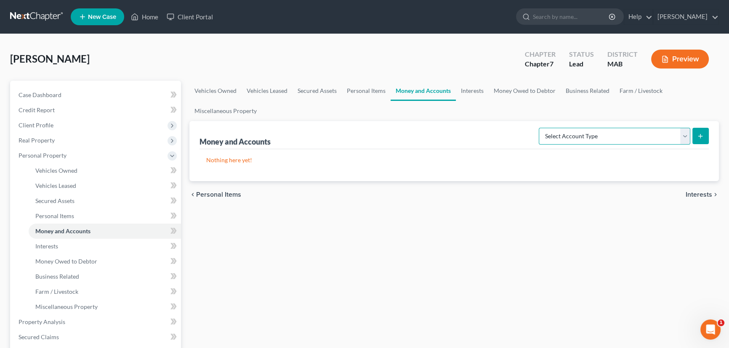
click at [686, 136] on select "Select Account Type Brokerage Cash on Hand Certificates of Deposit Checking Acc…" at bounding box center [615, 136] width 152 height 17
click at [540, 128] on select "Select Account Type Brokerage Cash on Hand Certificates of Deposit Checking Acc…" at bounding box center [615, 136] width 152 height 17
click at [699, 133] on icon "submit" at bounding box center [700, 136] width 7 height 7
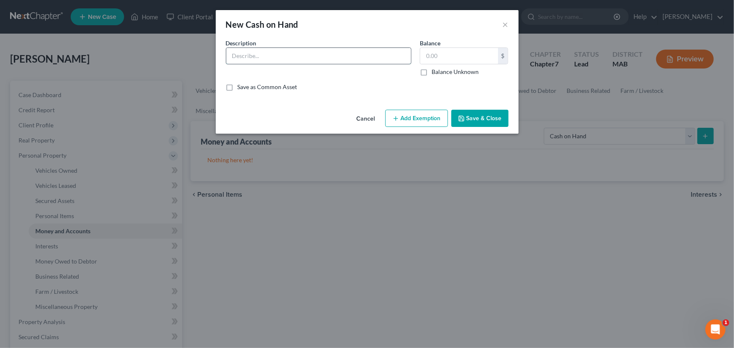
click at [281, 53] on input "text" at bounding box center [318, 56] width 185 height 16
click at [427, 55] on input "text" at bounding box center [459, 56] width 78 height 16
click at [486, 117] on button "Save & Close" at bounding box center [480, 119] width 57 height 18
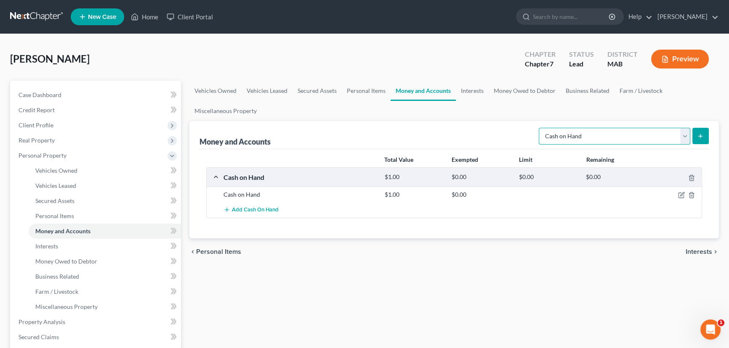
click at [686, 135] on select "Select Account Type Brokerage Cash on Hand Certificates of Deposit Checking Acc…" at bounding box center [615, 136] width 152 height 17
click at [540, 128] on select "Select Account Type Brokerage Cash on Hand Certificates of Deposit Checking Acc…" at bounding box center [615, 136] width 152 height 17
click at [703, 130] on button "submit" at bounding box center [700, 136] width 16 height 16
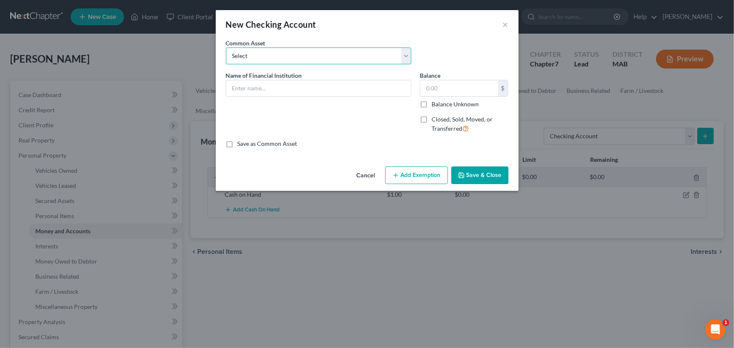
click at [238, 60] on select "Select Citizens Bank Dedham Savings Bank of America Brookline Savings Bank" at bounding box center [319, 56] width 186 height 17
click at [234, 88] on input "text" at bounding box center [318, 88] width 185 height 16
click at [428, 85] on input "text" at bounding box center [459, 88] width 78 height 16
click at [494, 169] on button "Save & Close" at bounding box center [480, 176] width 57 height 18
